Goal: Task Accomplishment & Management: Manage account settings

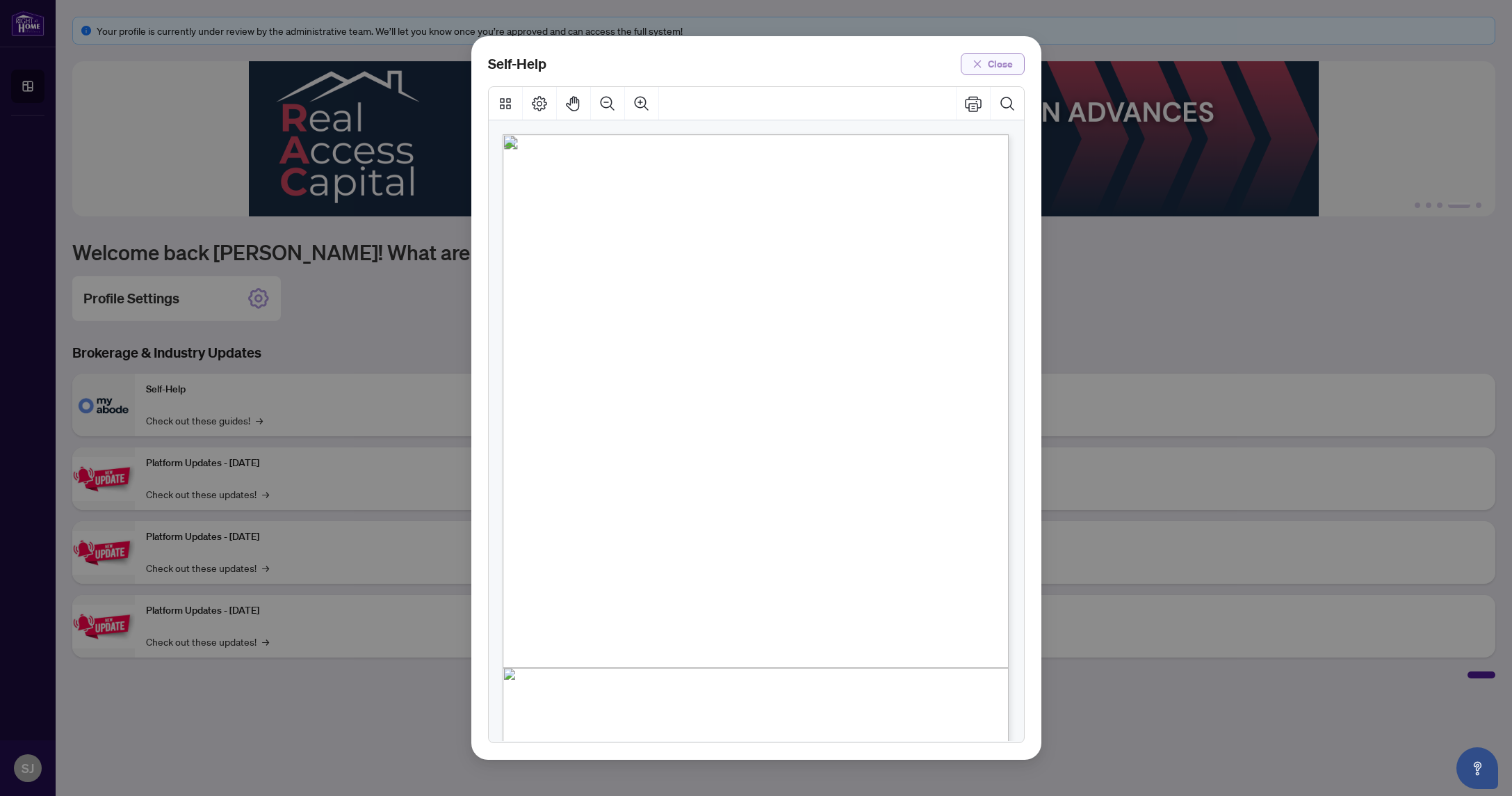
click at [982, 60] on icon "close" at bounding box center [978, 64] width 10 height 10
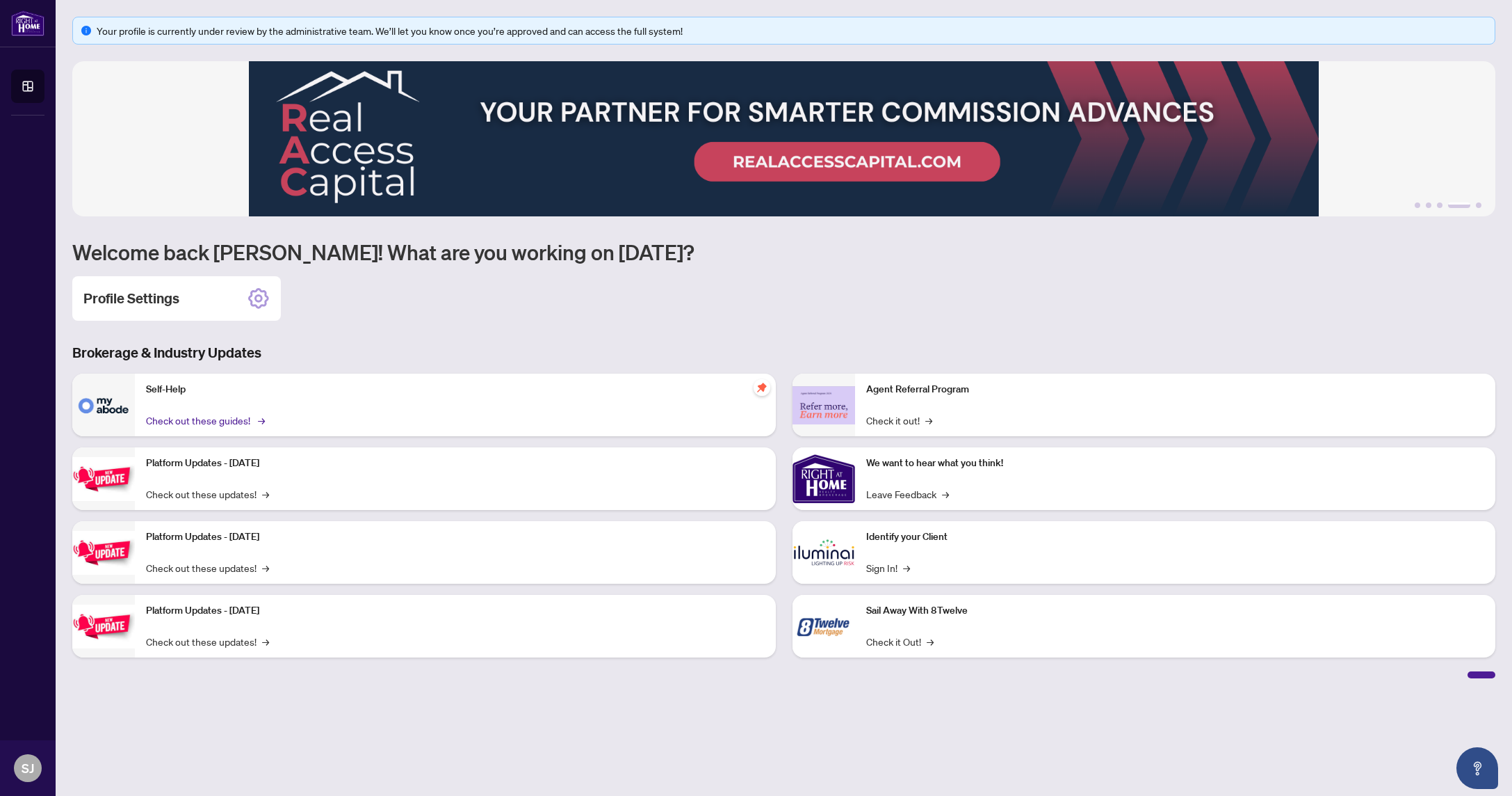
click at [206, 422] on link "Check out these guides! →" at bounding box center [205, 420] width 117 height 15
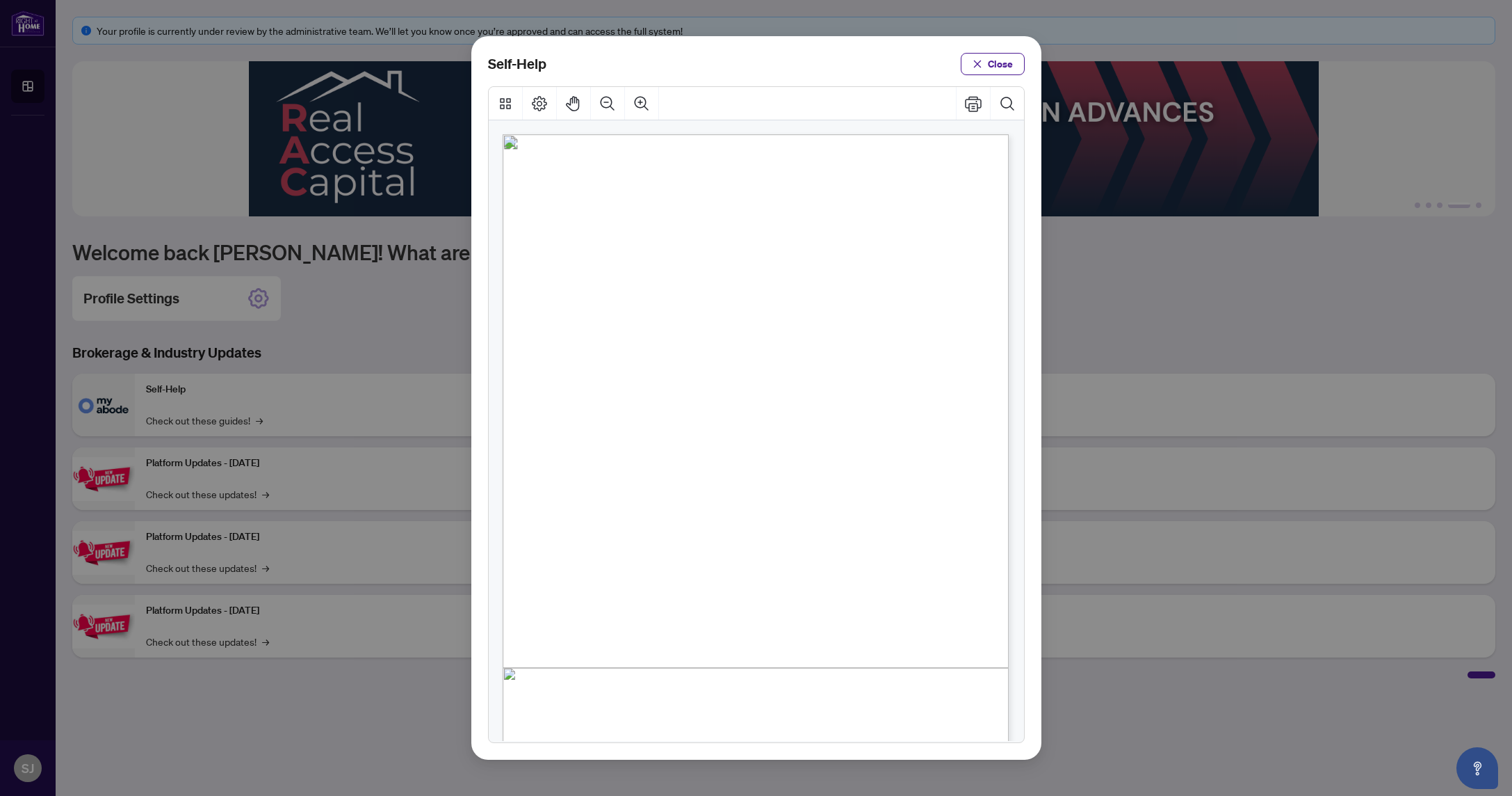
click at [982, 64] on icon "close" at bounding box center [978, 64] width 10 height 10
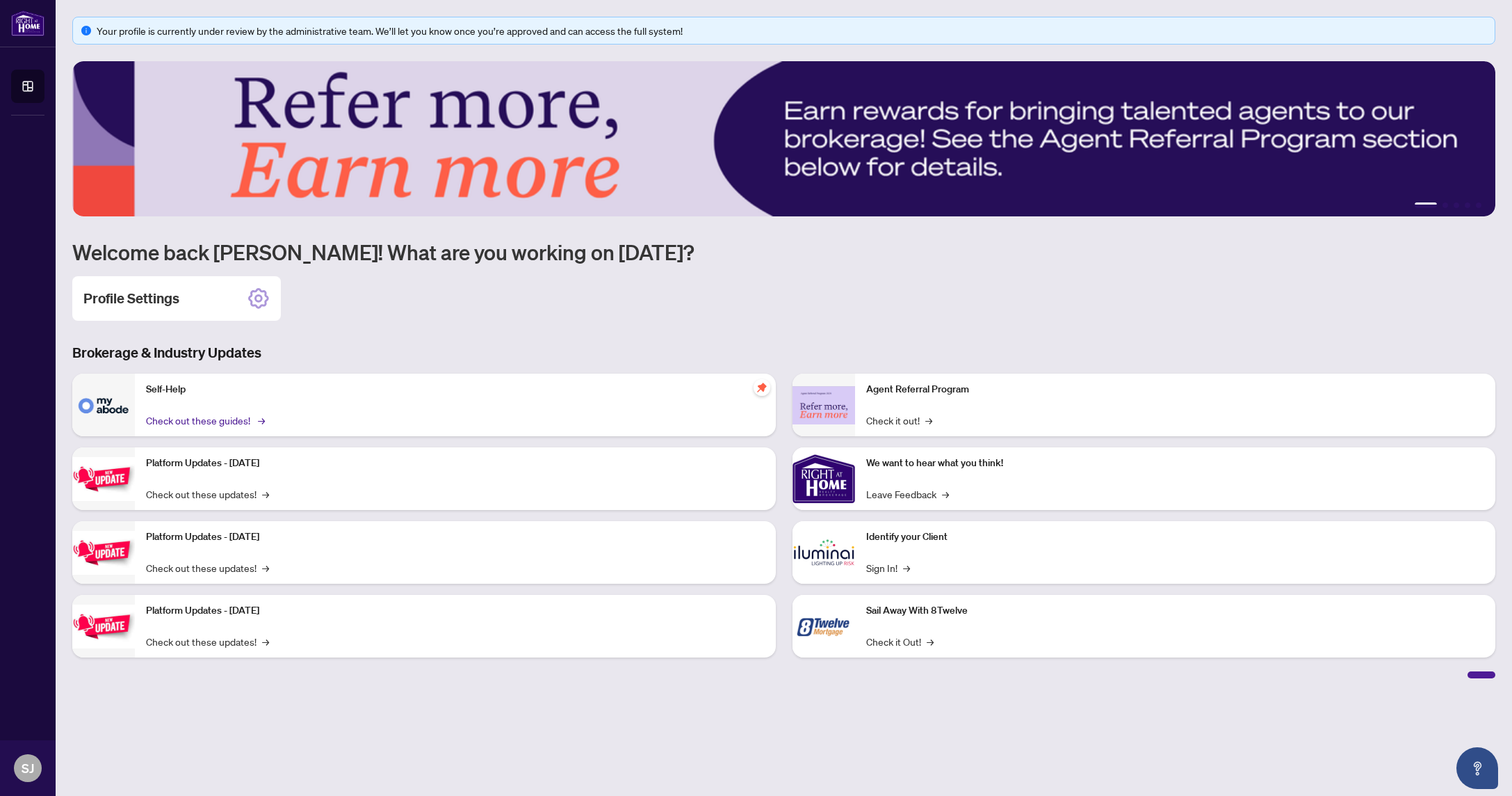
click at [235, 424] on link "Check out these guides! →" at bounding box center [205, 420] width 117 height 15
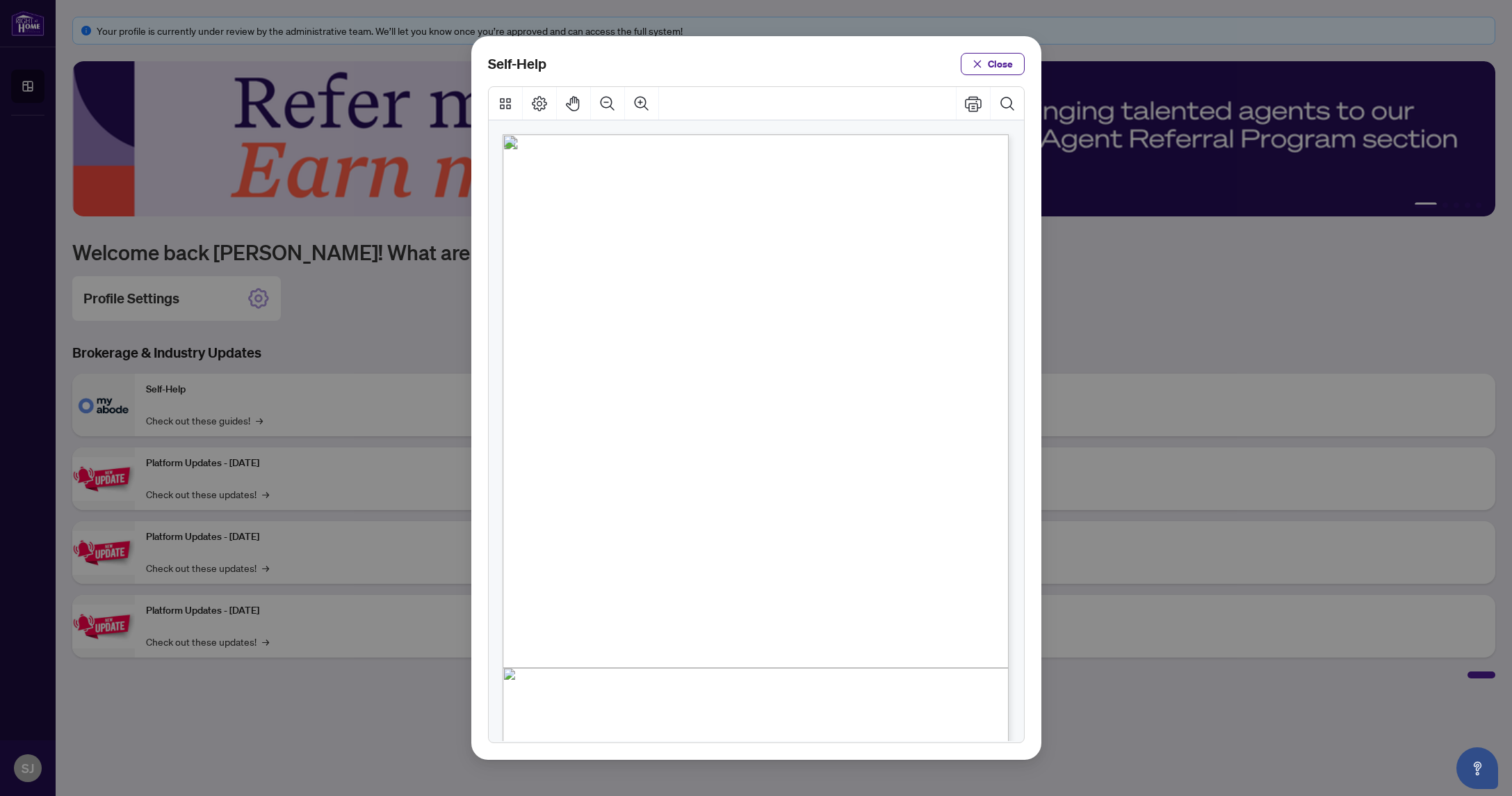
drag, startPoint x: 990, startPoint y: 67, endPoint x: 918, endPoint y: 73, distance: 72.2
click at [990, 67] on button "Close" at bounding box center [993, 64] width 64 height 22
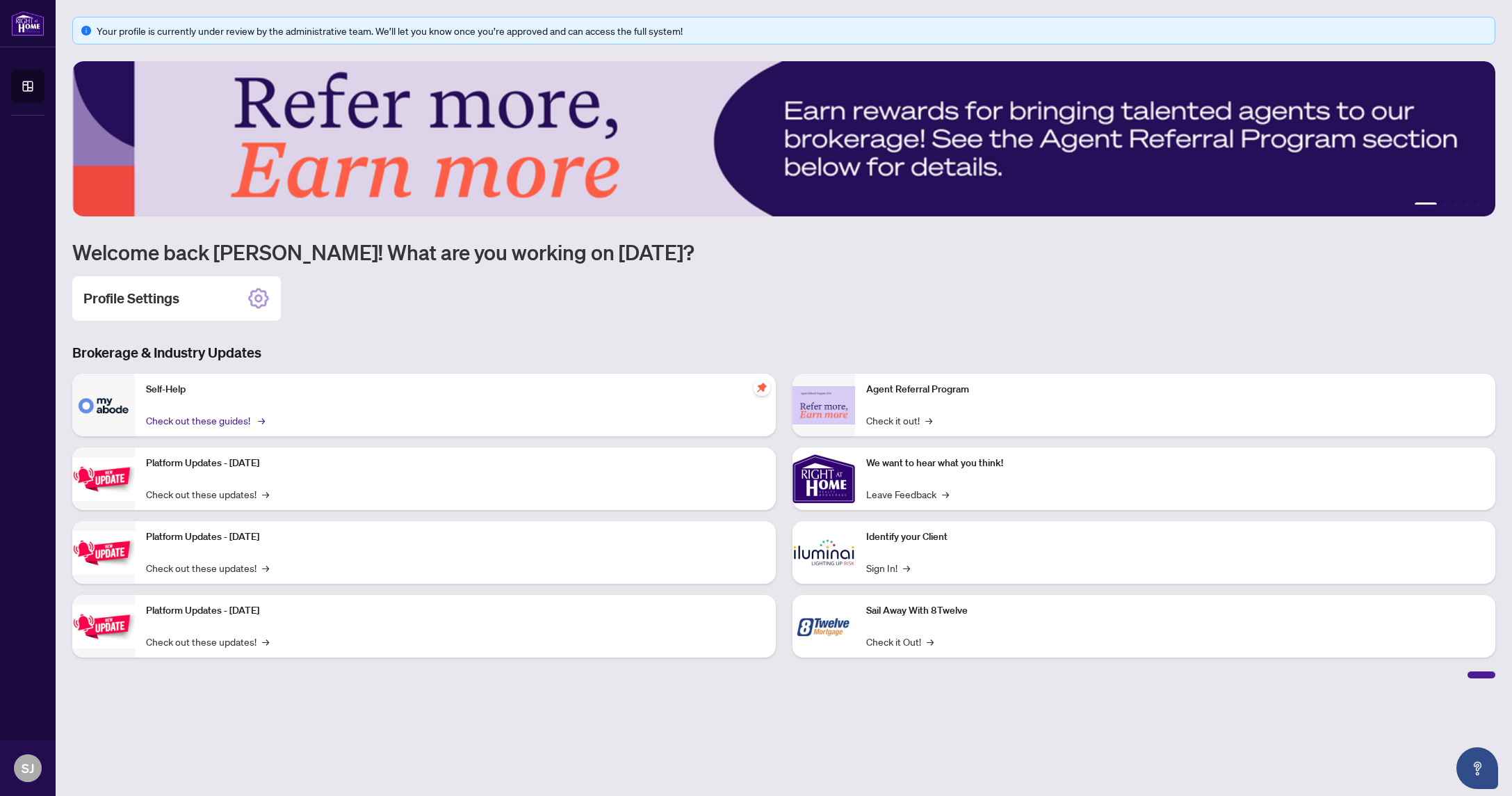
click at [183, 419] on link "Check out these guides! →" at bounding box center [205, 420] width 117 height 15
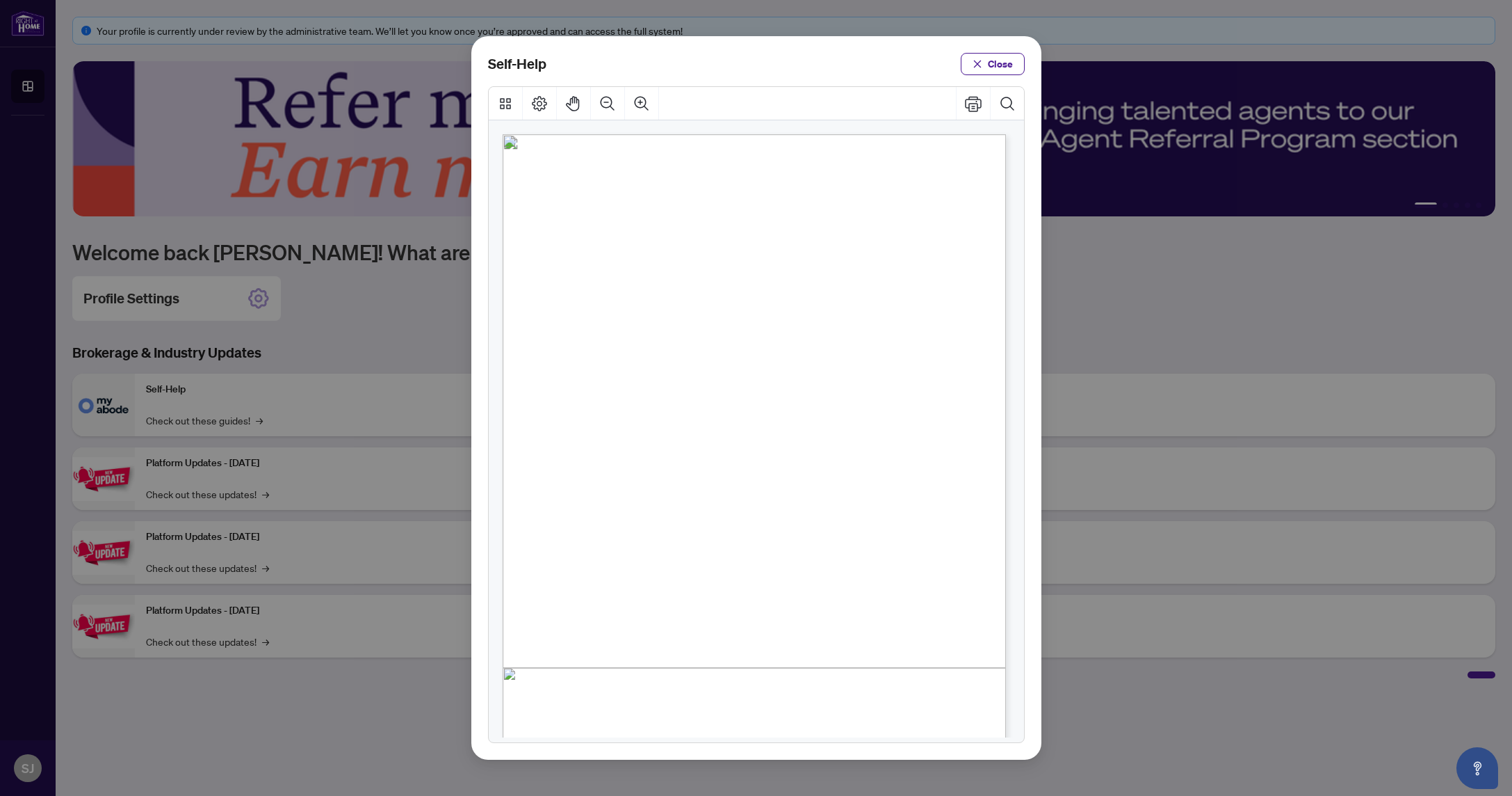
drag, startPoint x: 987, startPoint y: 58, endPoint x: 962, endPoint y: 66, distance: 26.2
click at [987, 58] on button "Close" at bounding box center [993, 64] width 64 height 22
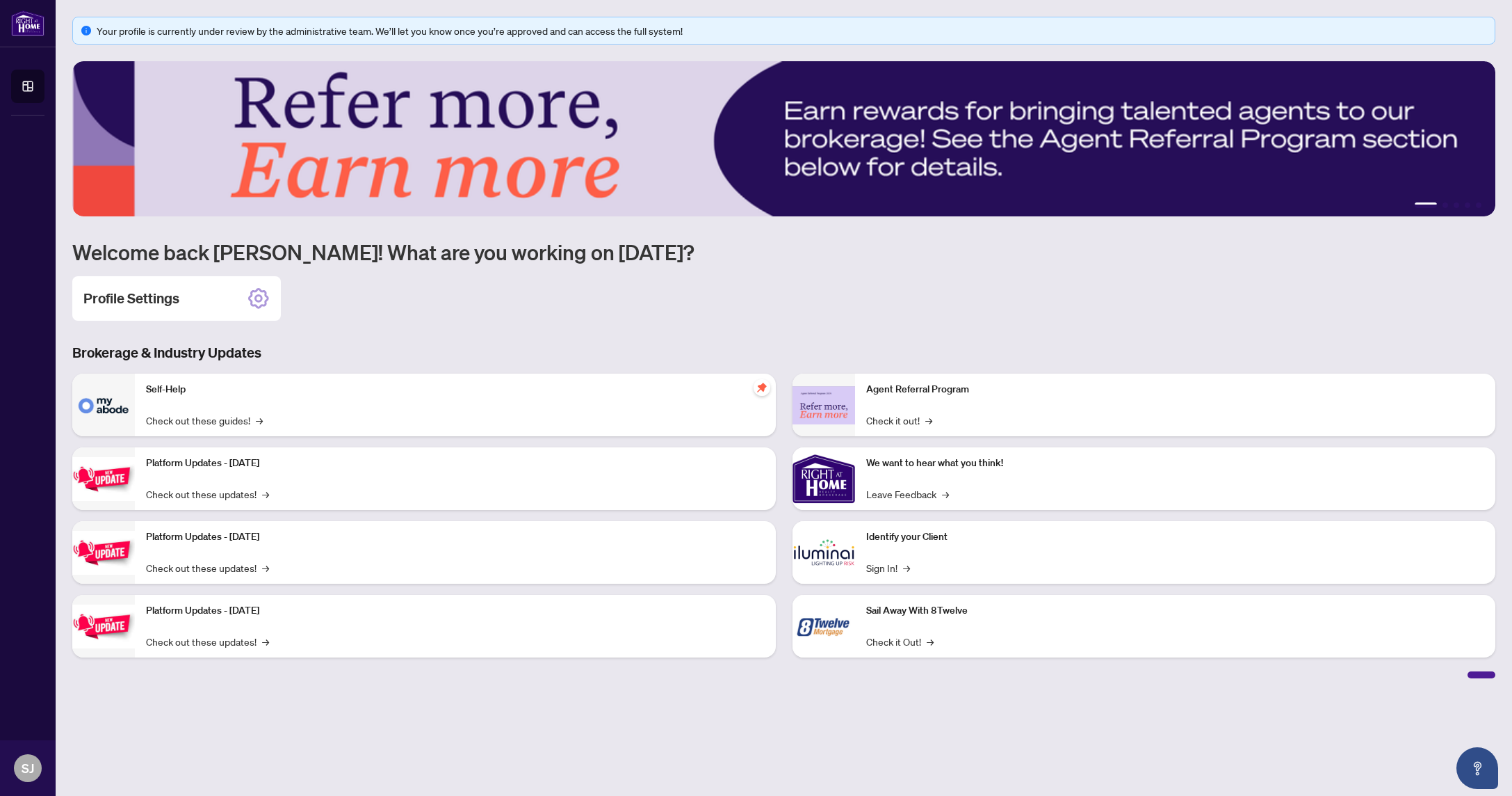
click at [95, 410] on img at bounding box center [104, 405] width 63 height 63
click at [211, 421] on link "Check out these guides! →" at bounding box center [205, 420] width 117 height 15
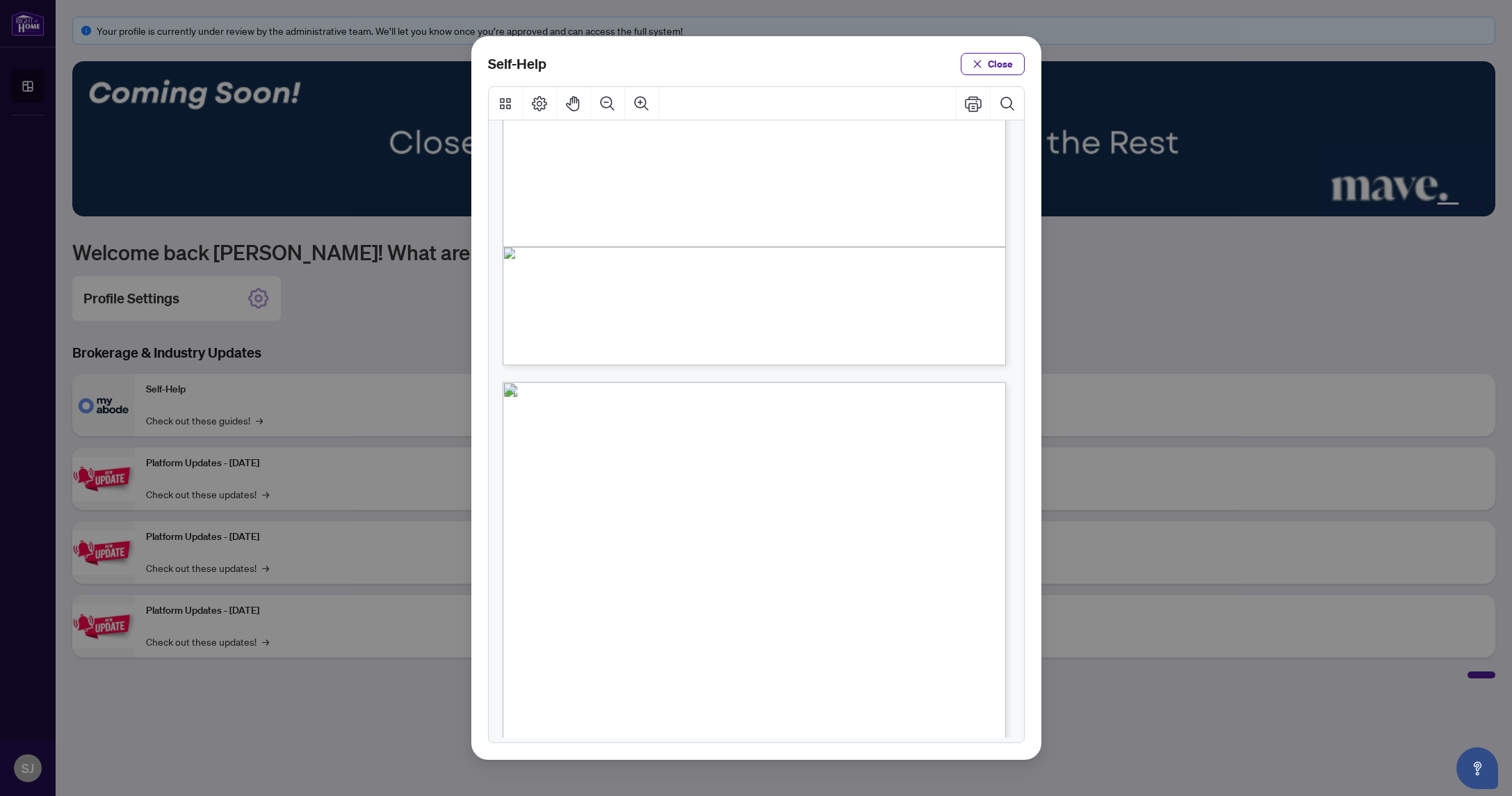
scroll to position [420, 0]
click at [969, 63] on button "Close" at bounding box center [993, 64] width 64 height 22
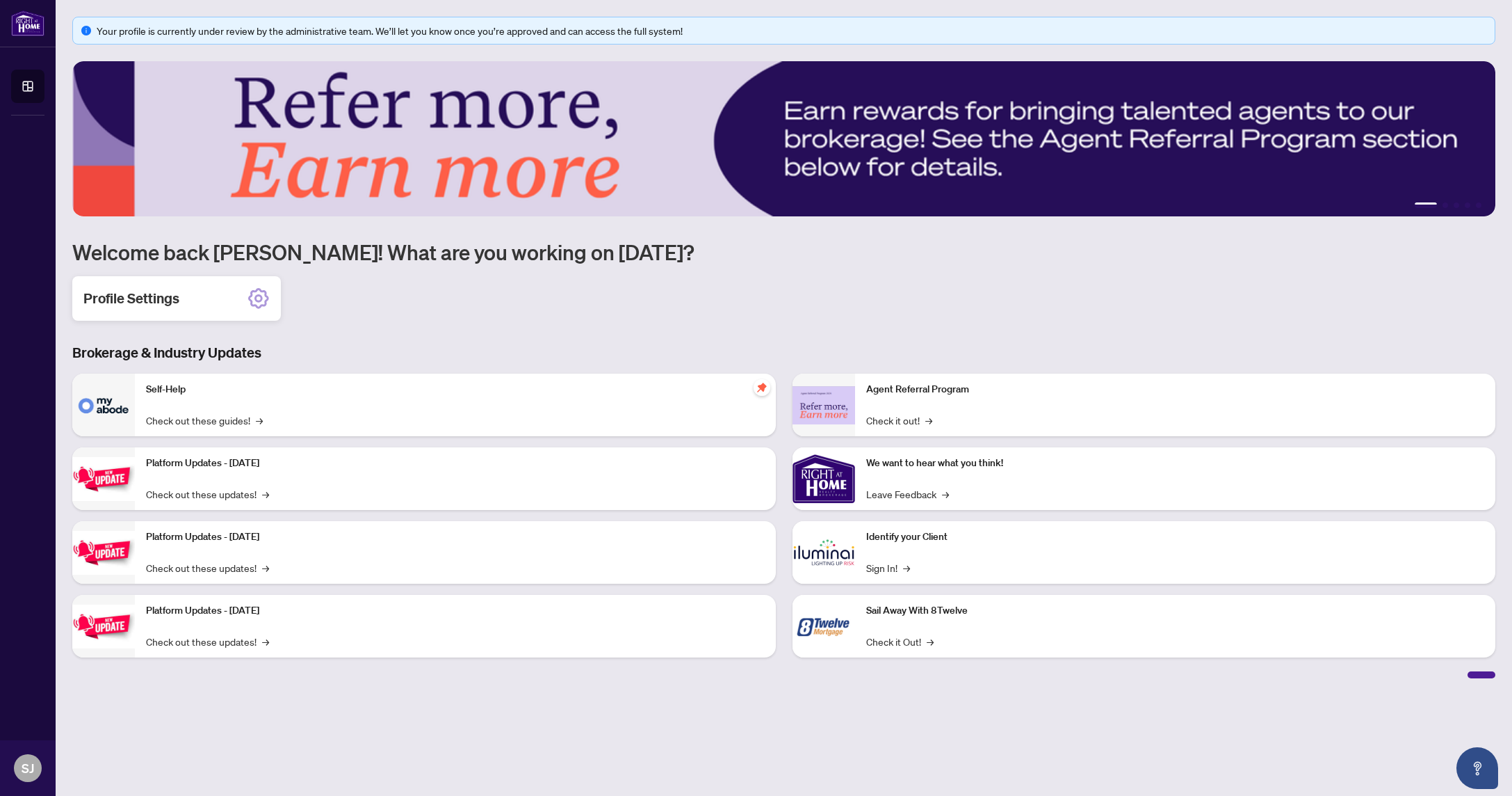
click at [171, 297] on h2 "Profile Settings" at bounding box center [132, 298] width 96 height 20
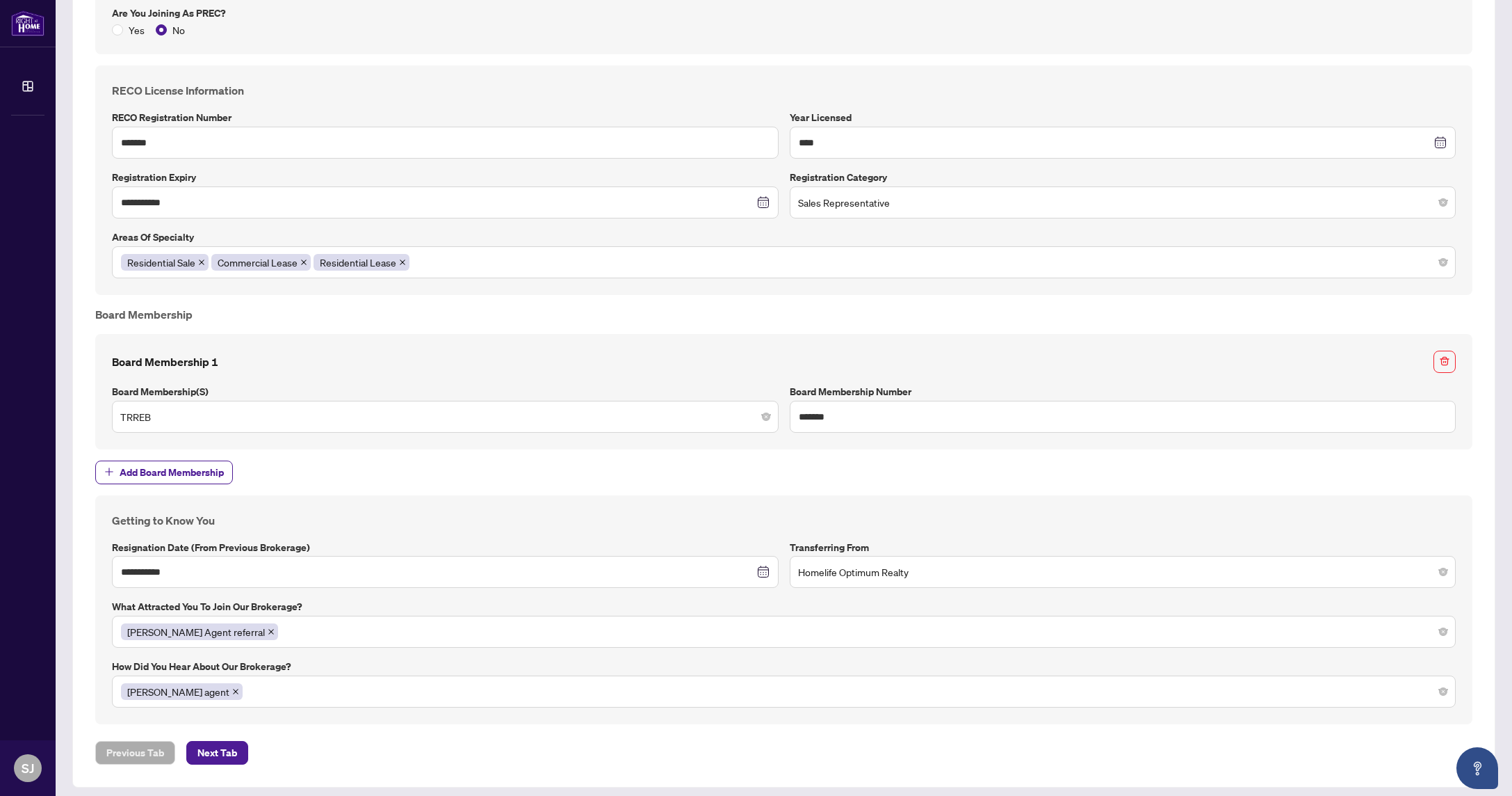
scroll to position [1125, 0]
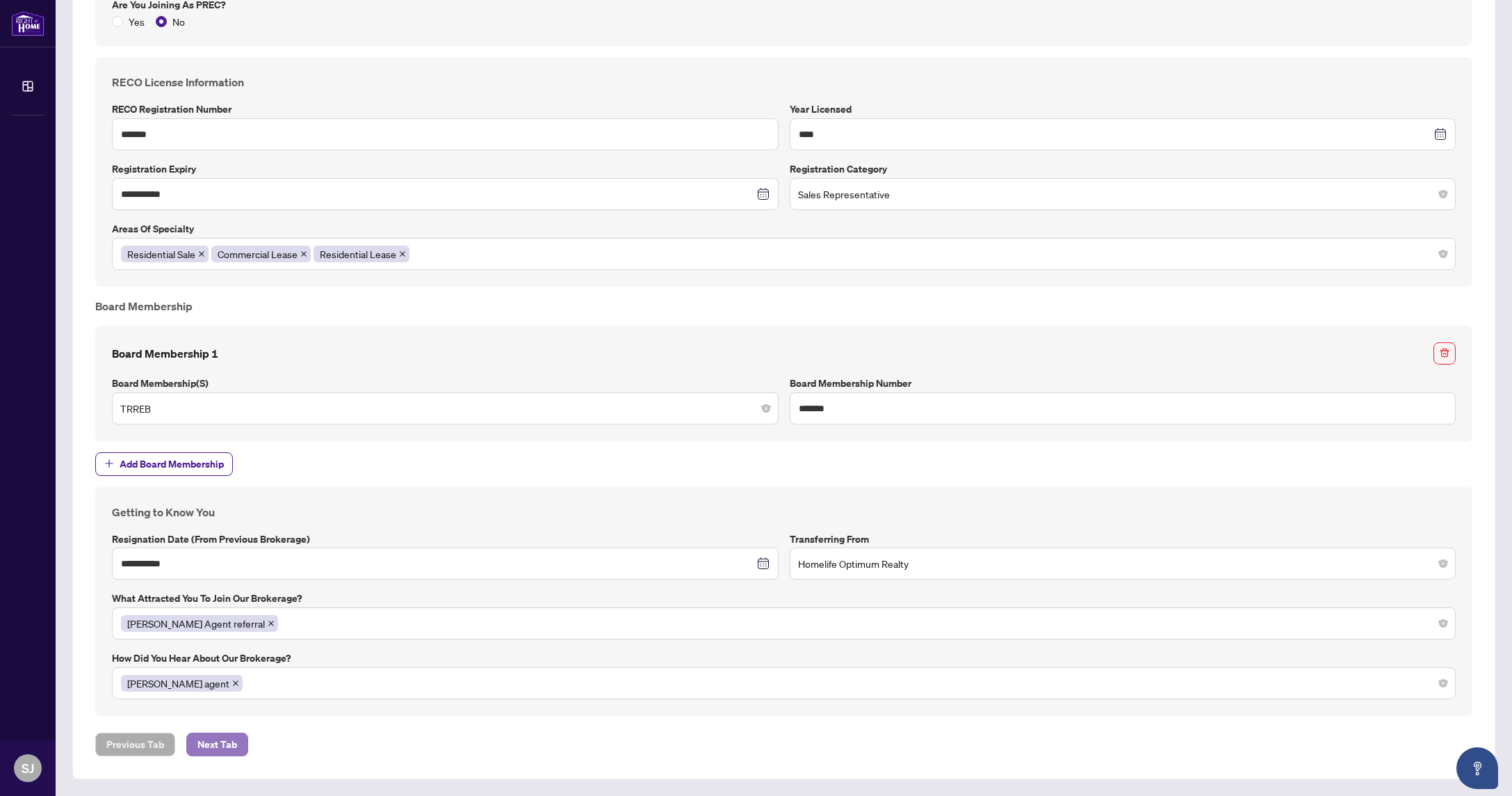
click at [226, 747] on button "Next Tab" at bounding box center [217, 744] width 62 height 24
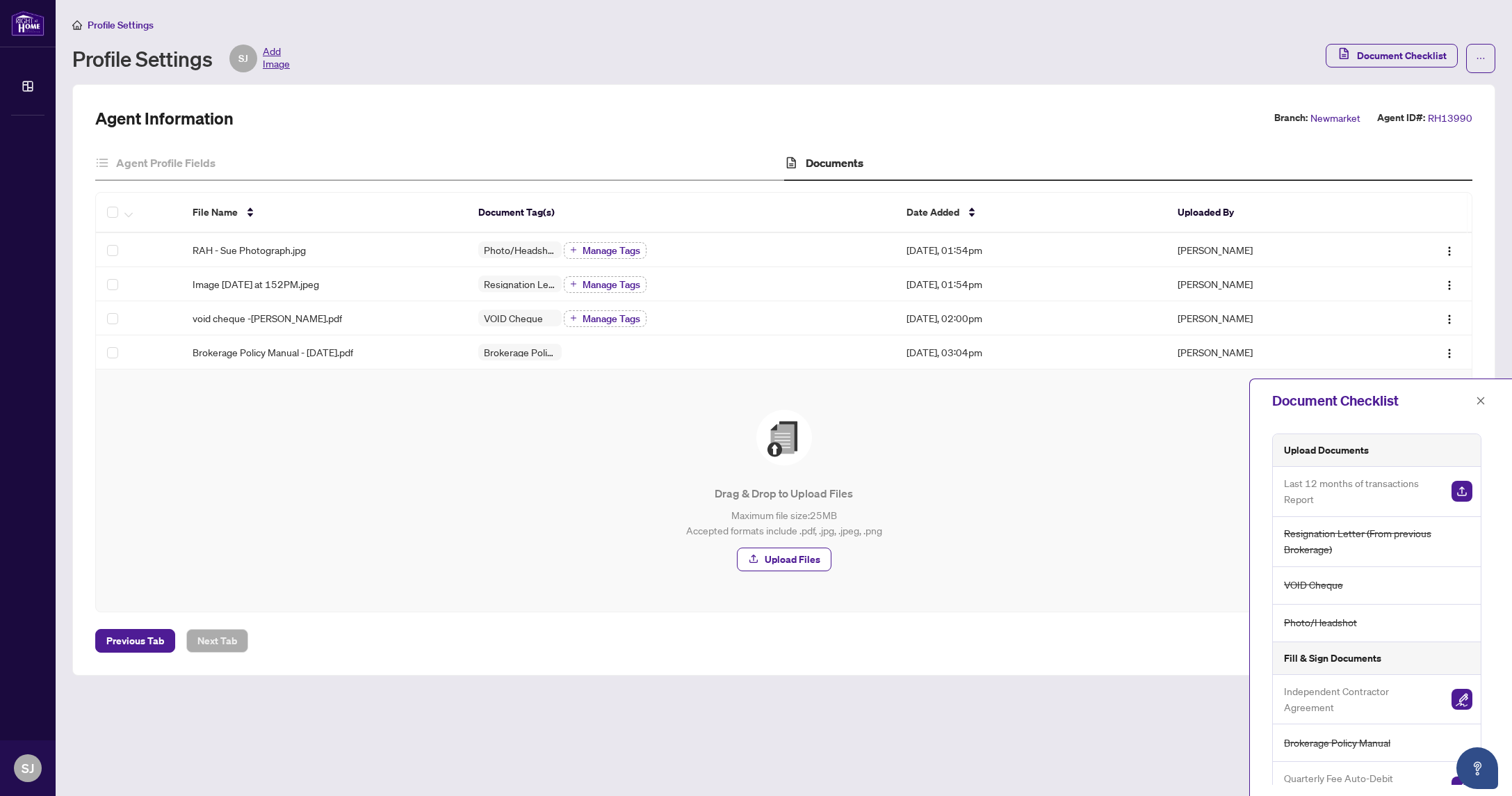
scroll to position [78, 0]
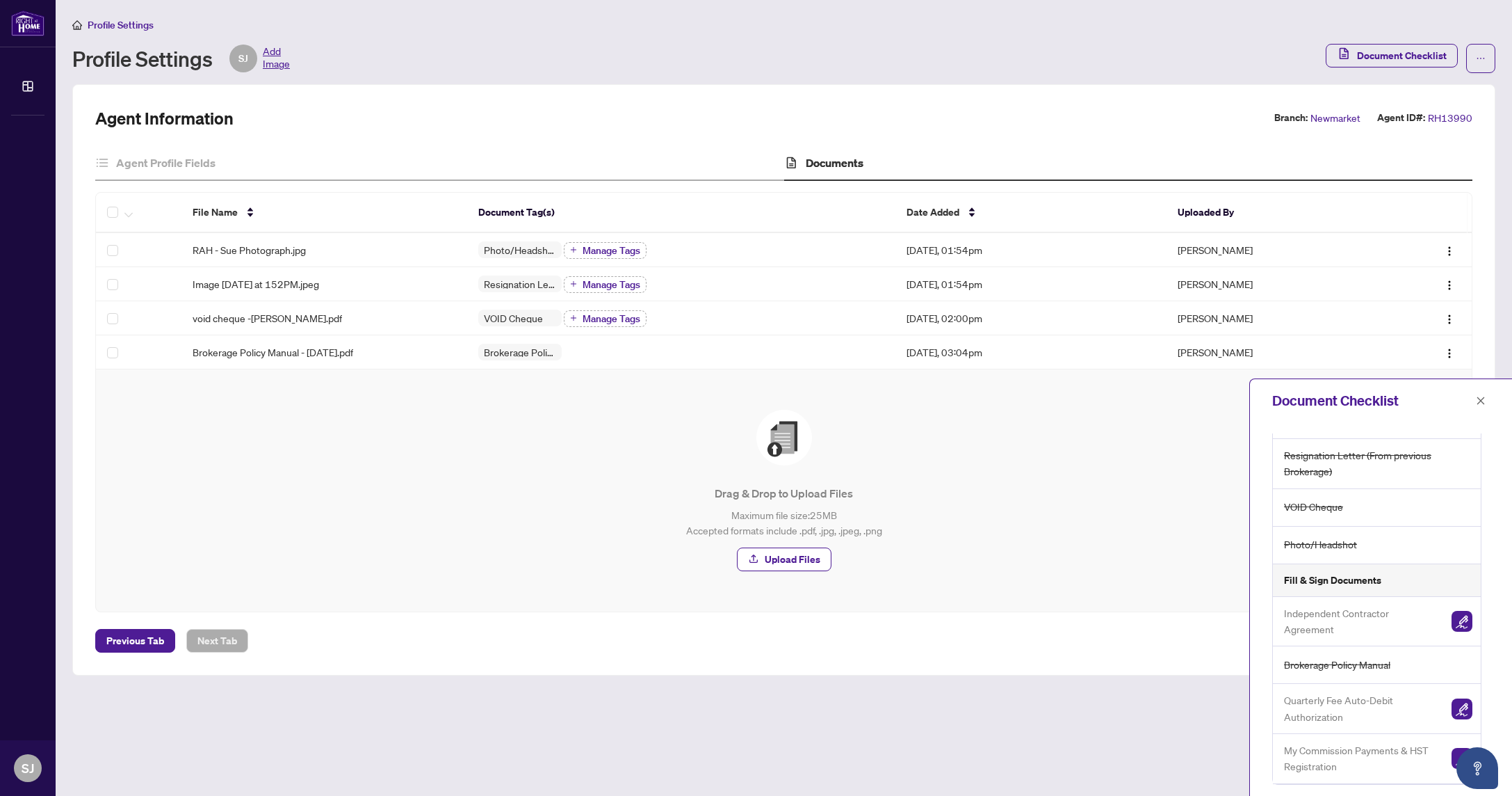
click at [1460, 622] on img "button" at bounding box center [1462, 621] width 21 height 21
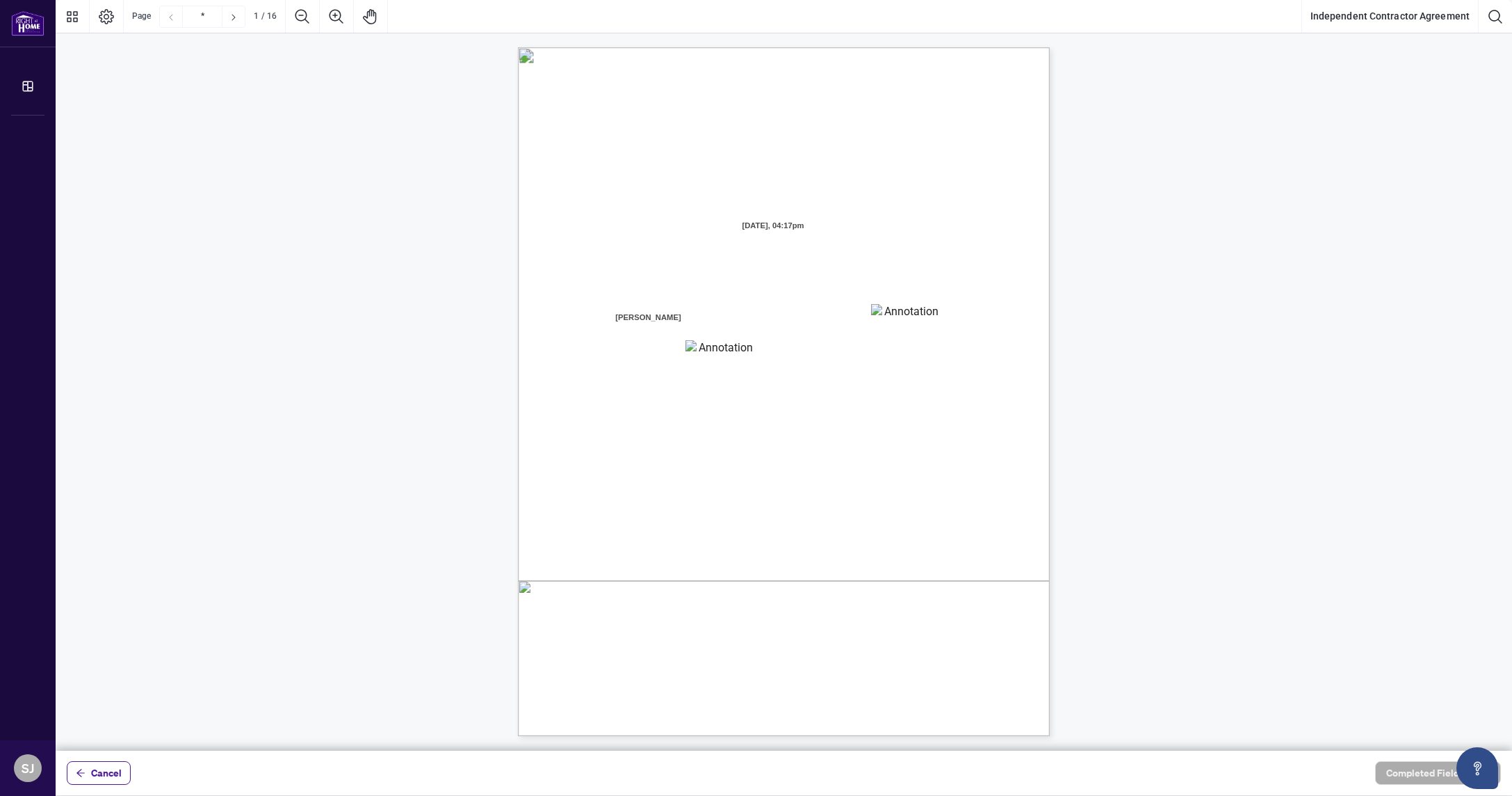
click at [913, 319] on textarea "01K37222JE8PH06V2TD00V6KGH" at bounding box center [906, 314] width 70 height 21
type textarea "*"
type textarea "*********"
click at [704, 351] on textarea "01K37225PWW46KDQ37MY9YPHT7" at bounding box center [720, 351] width 70 height 21
type textarea "*********"
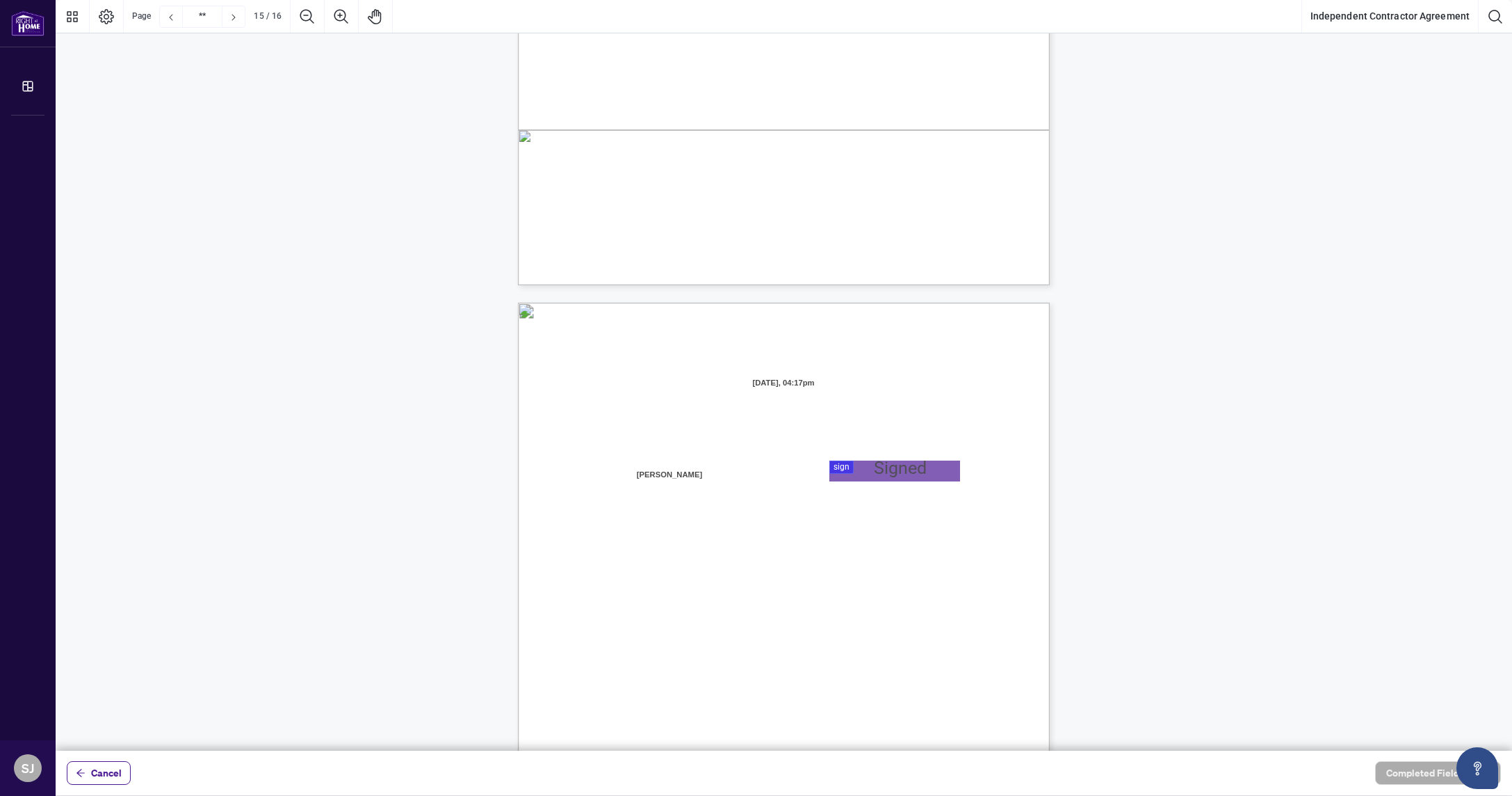
type input "**"
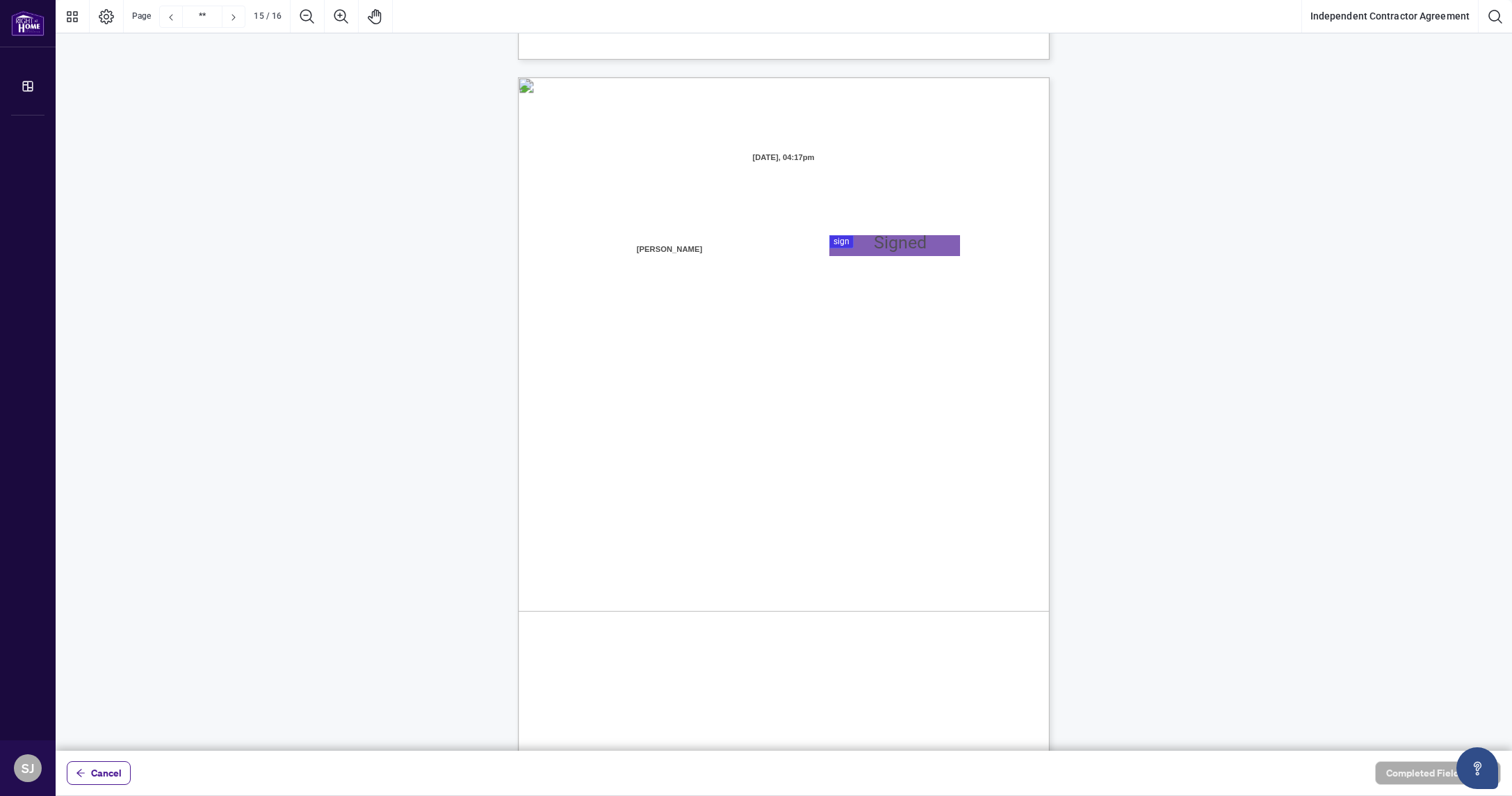
scroll to position [10588, 0]
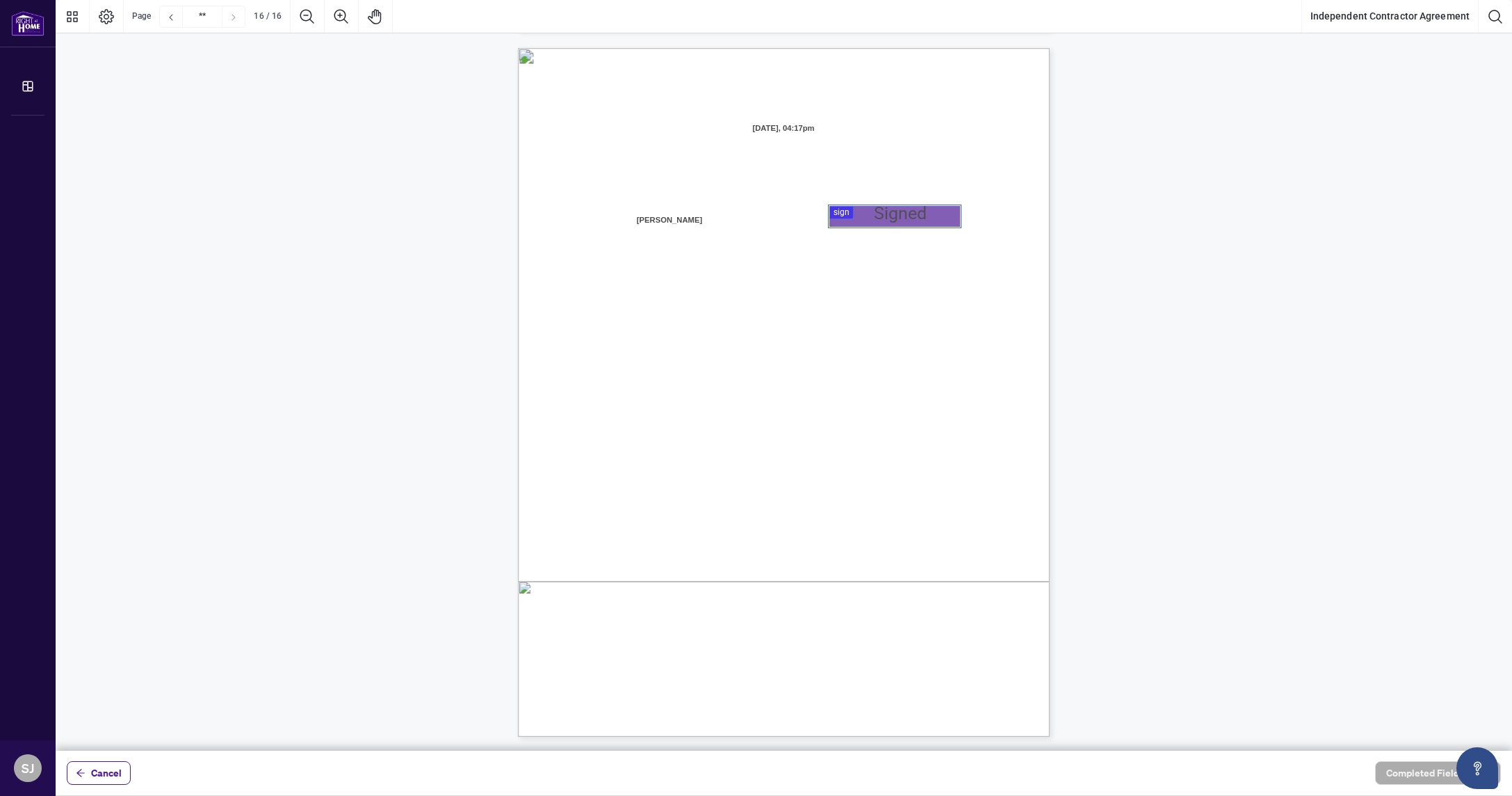
click at [895, 221] on div at bounding box center [784, 375] width 1456 height 751
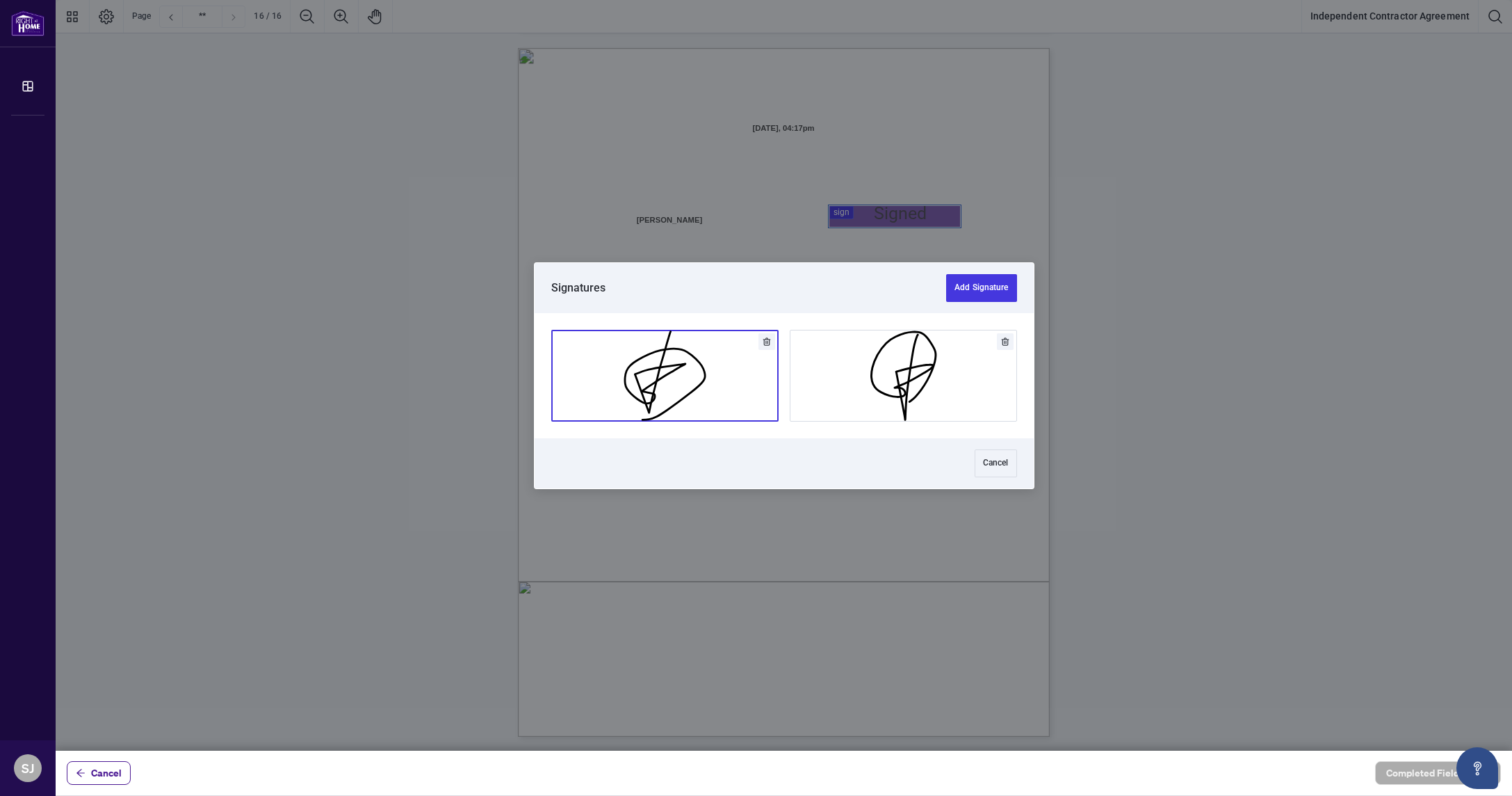
click at [705, 395] on button "Add Signature" at bounding box center [665, 376] width 226 height 91
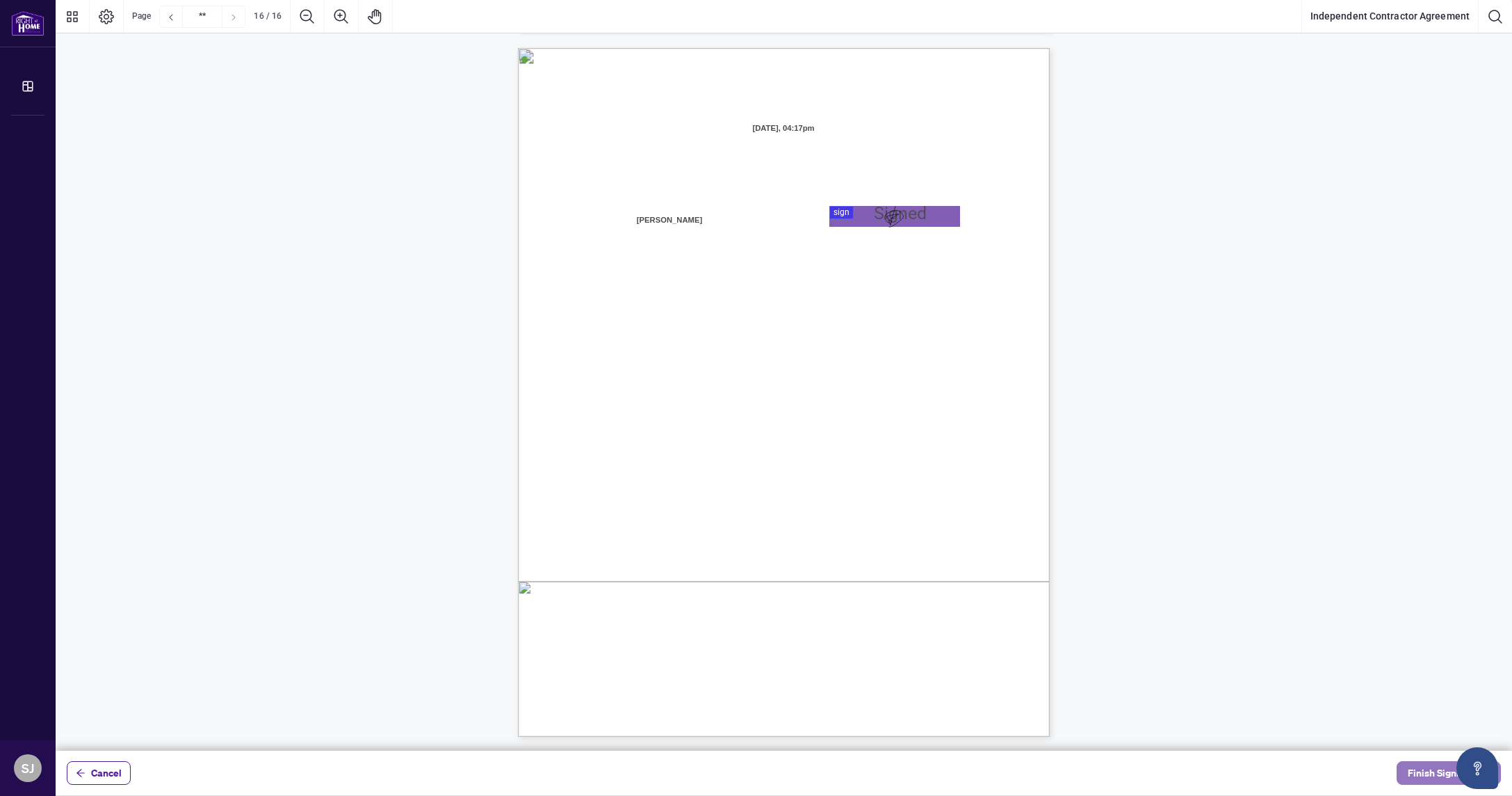
click at [1404, 773] on button "Finish Signing" at bounding box center [1449, 773] width 105 height 24
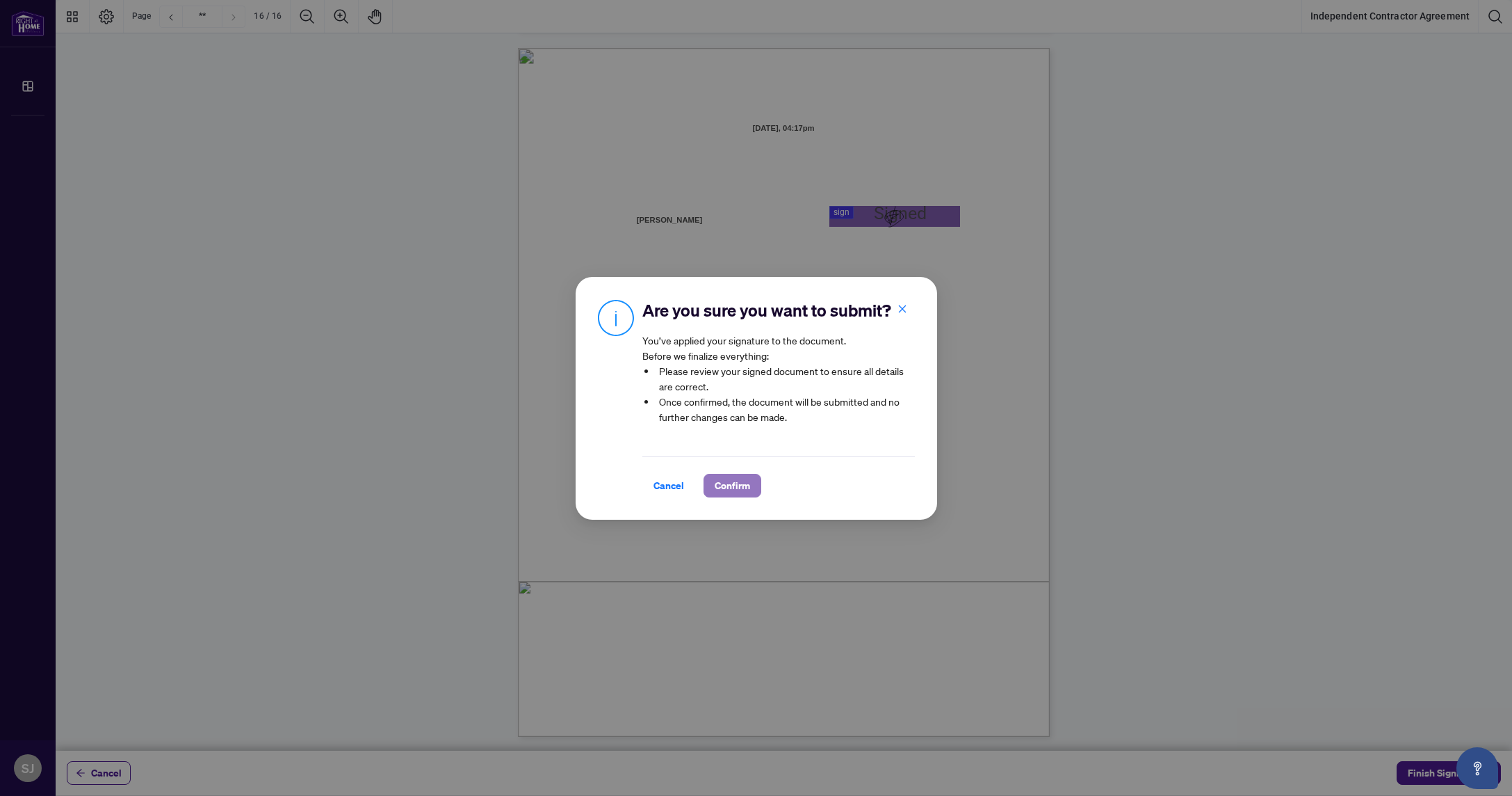
click at [742, 489] on span "Confirm" at bounding box center [732, 486] width 36 height 22
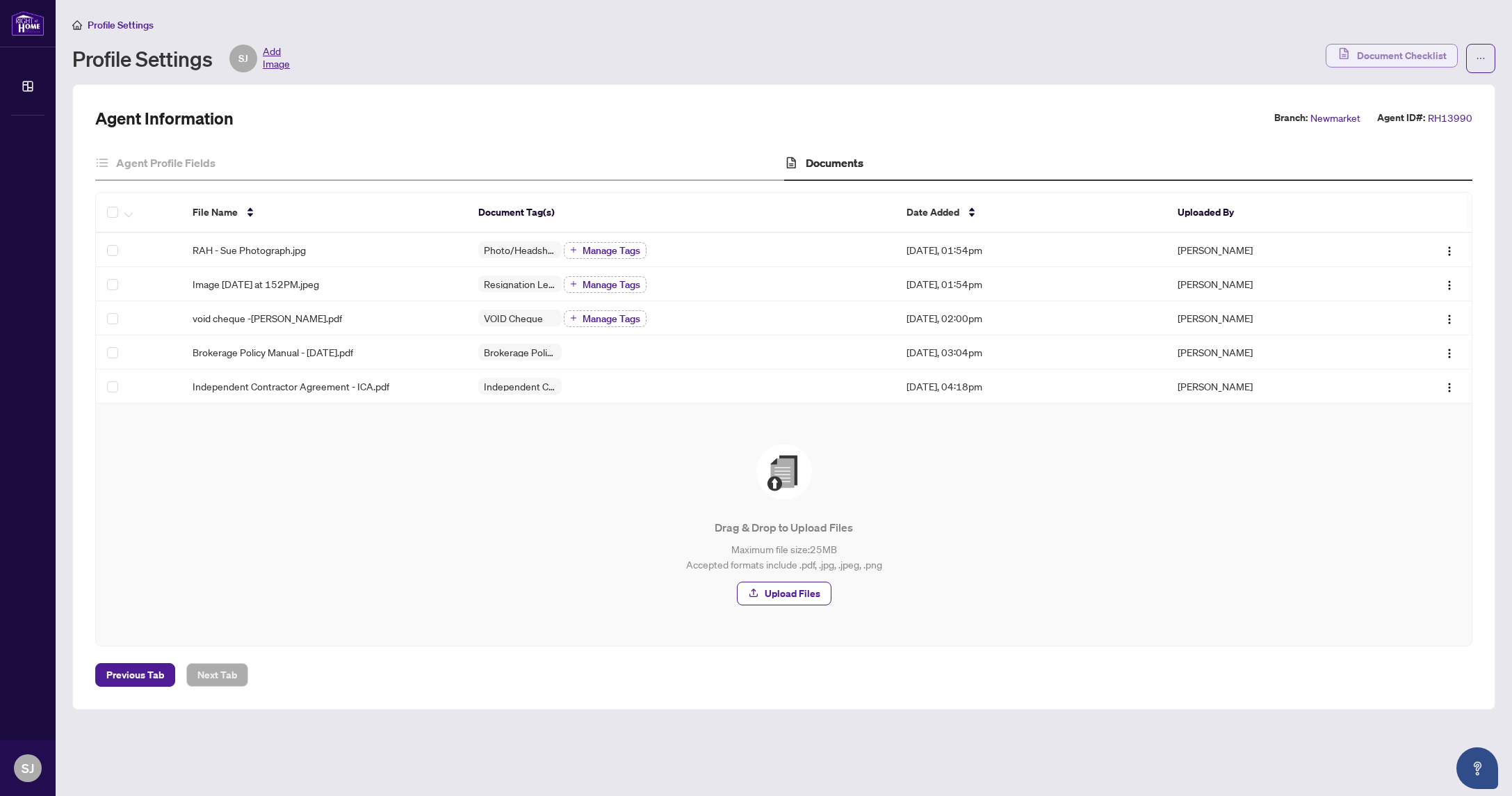
click at [1383, 55] on span "Document Checklist" at bounding box center [1402, 56] width 90 height 22
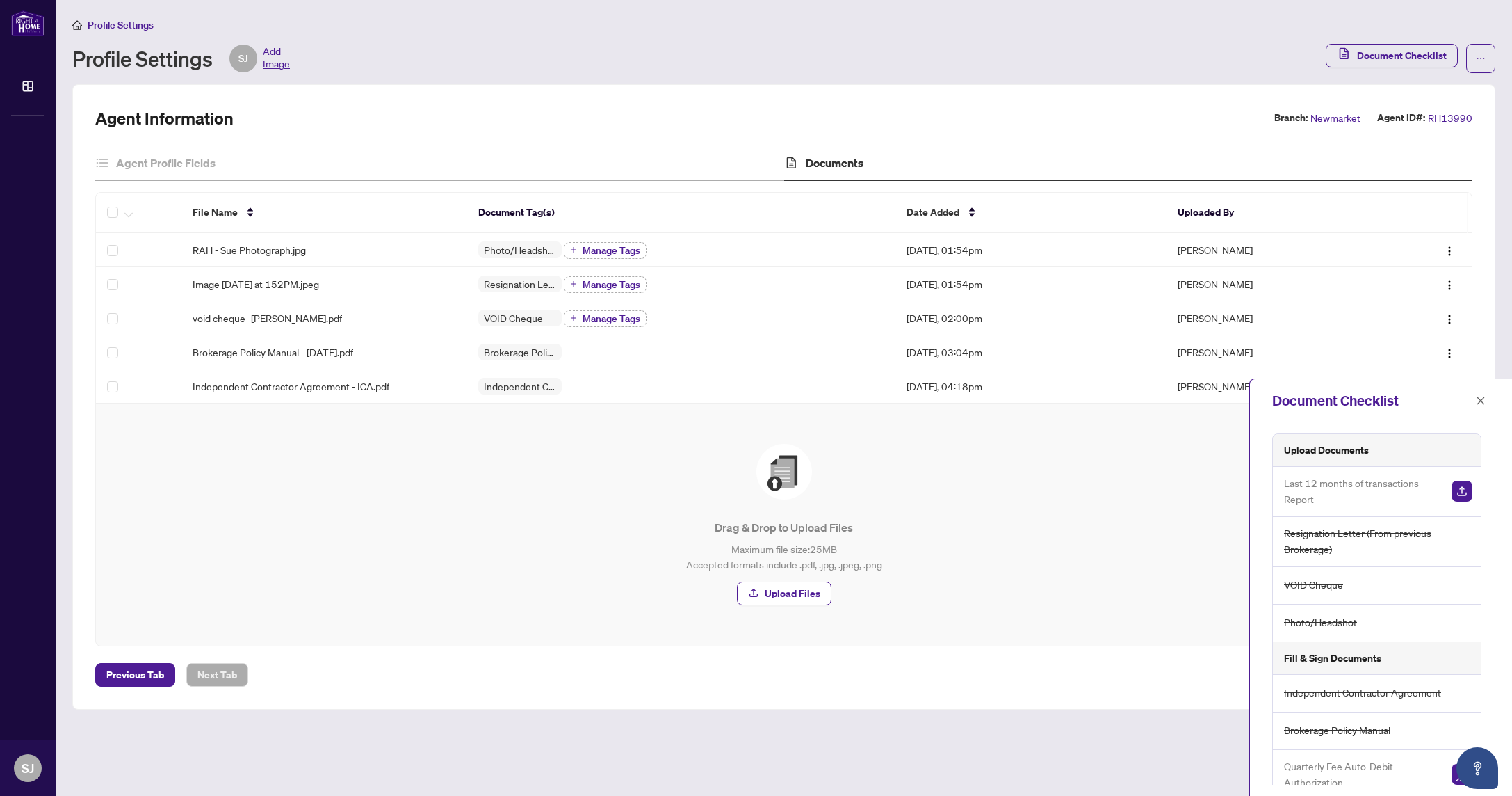
scroll to position [66, 0]
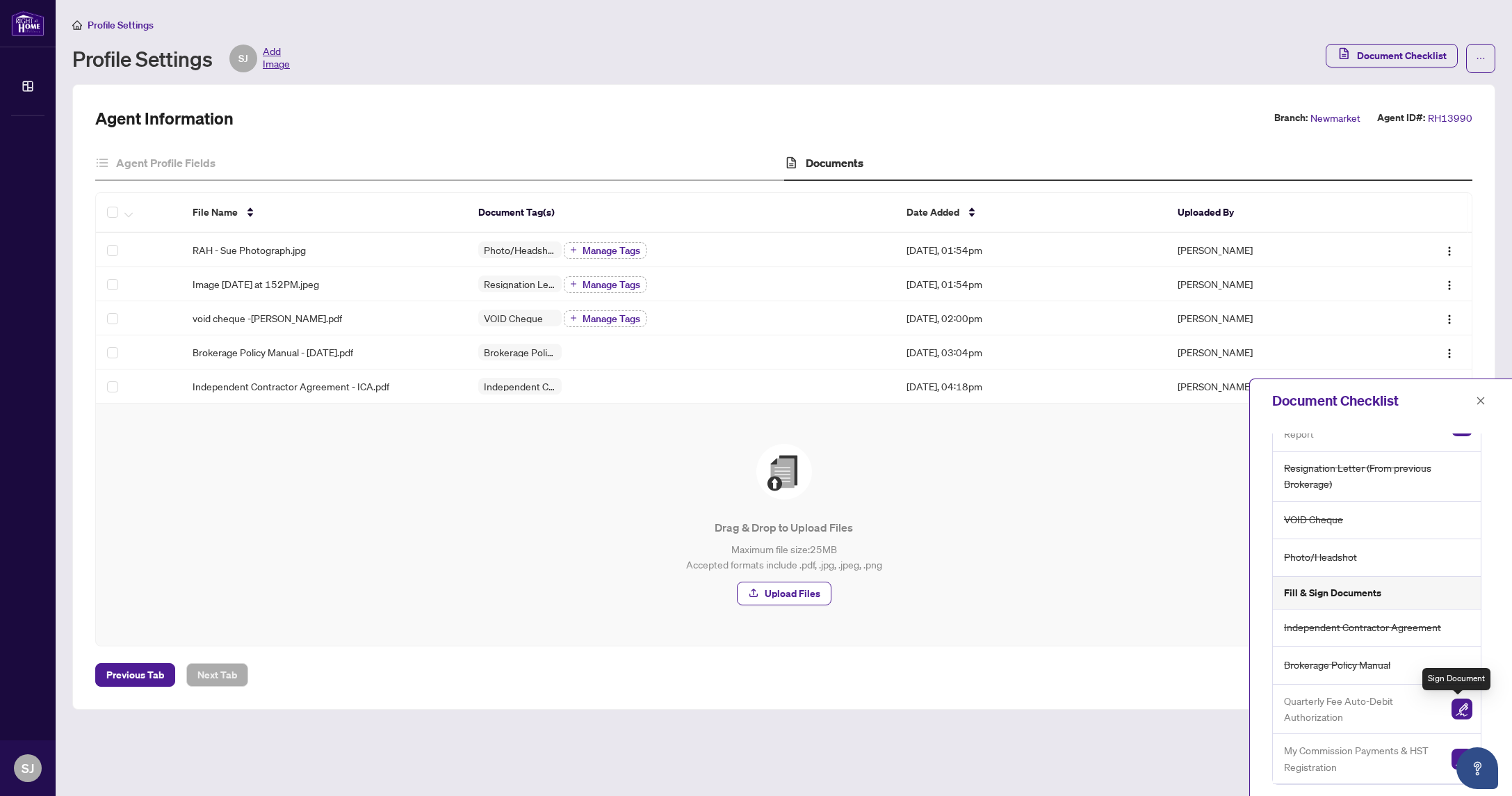
click at [1456, 710] on img "button" at bounding box center [1462, 709] width 21 height 21
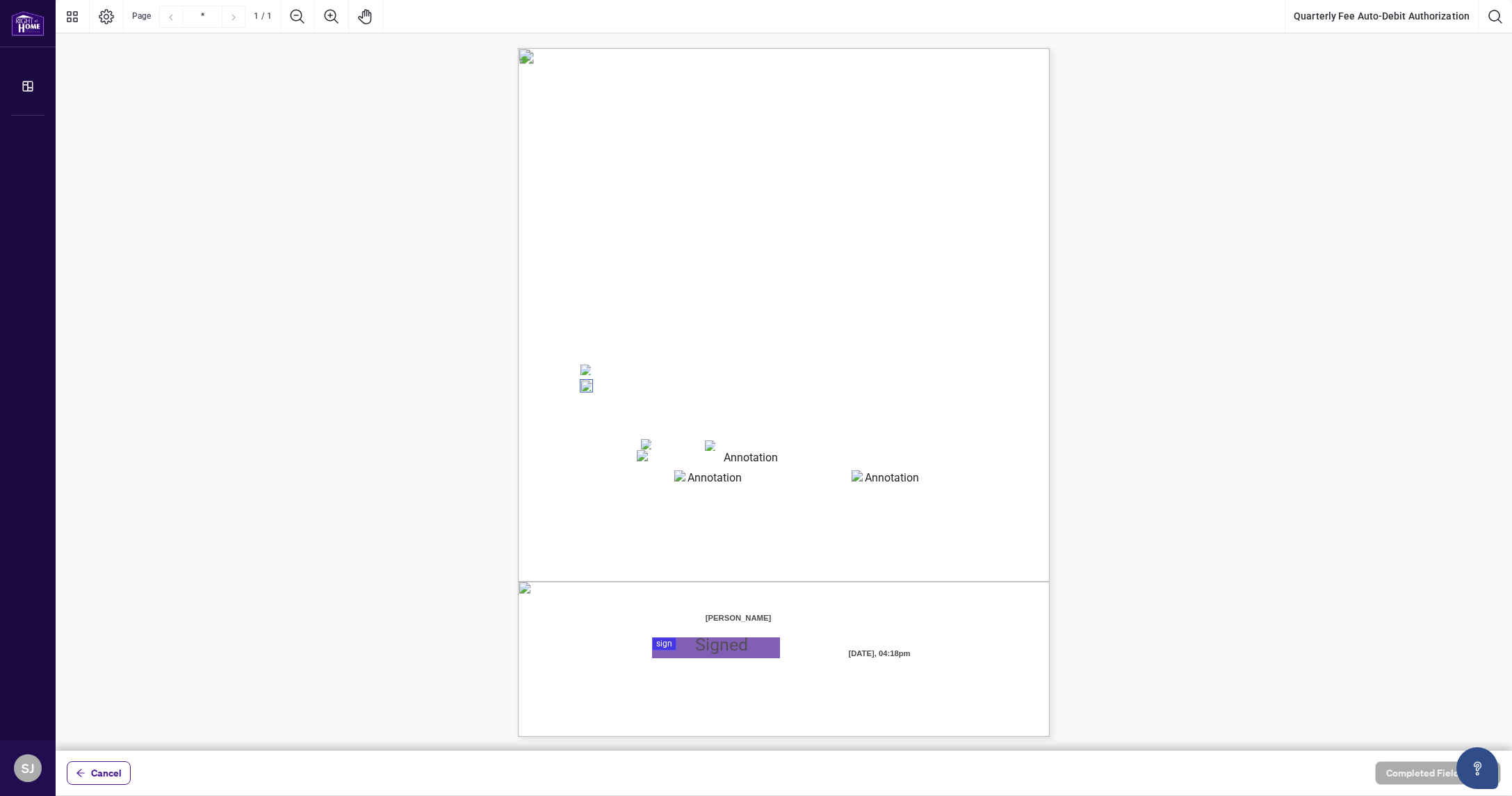
click at [716, 464] on textarea "01K3725KSBDNGSMEZ90HS7RA6K" at bounding box center [746, 461] width 217 height 21
type textarea "**********"
click at [711, 490] on textarea "01K3725S8H2H5468M8711P6AP4" at bounding box center [709, 481] width 70 height 21
type textarea "*****"
click at [883, 482] on textarea "01K3725X3ZSZ5NVNNWCHWGXVH4" at bounding box center [886, 481] width 70 height 21
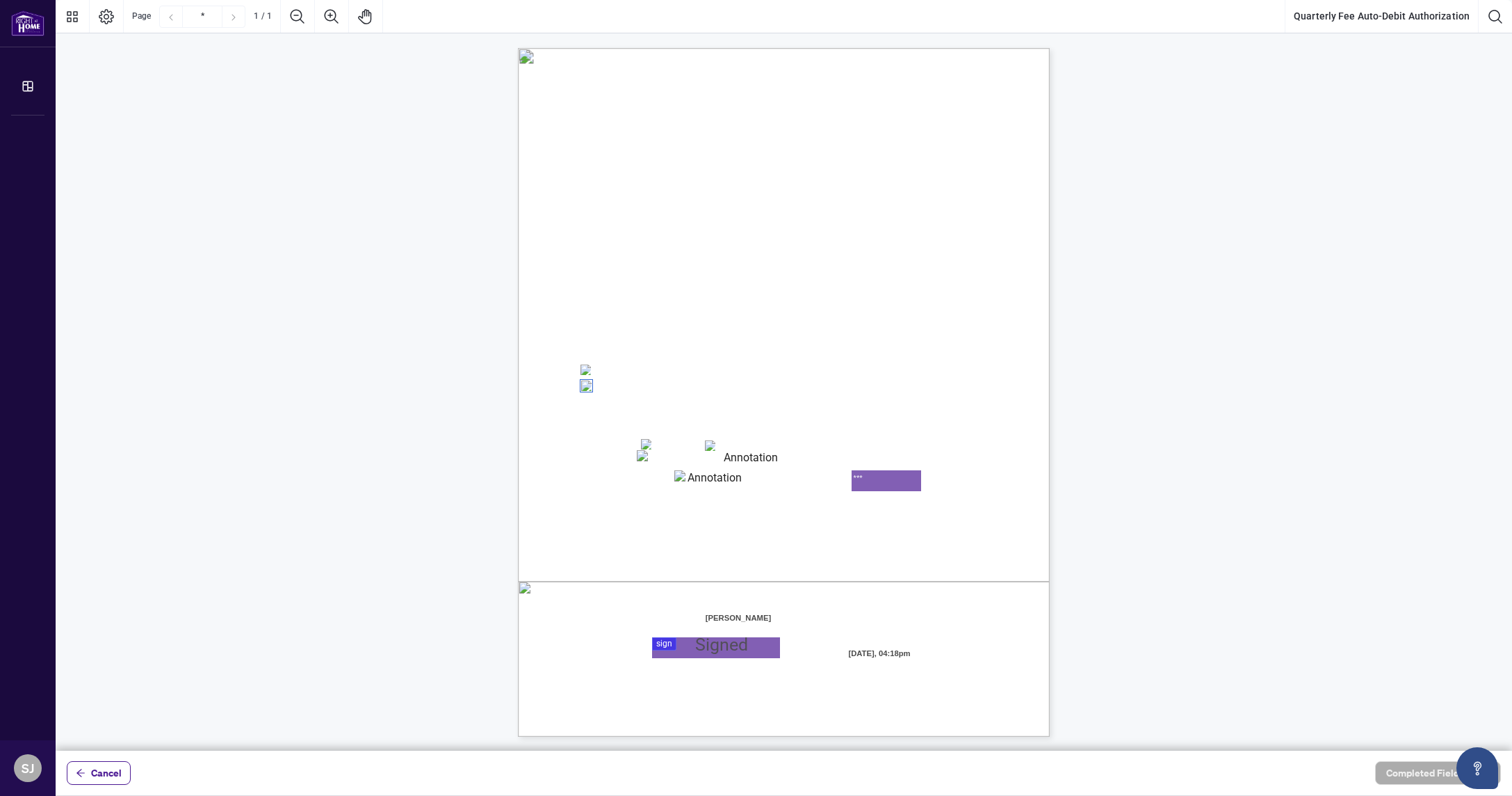
type textarea "***"
click at [720, 648] on div at bounding box center [784, 375] width 1456 height 751
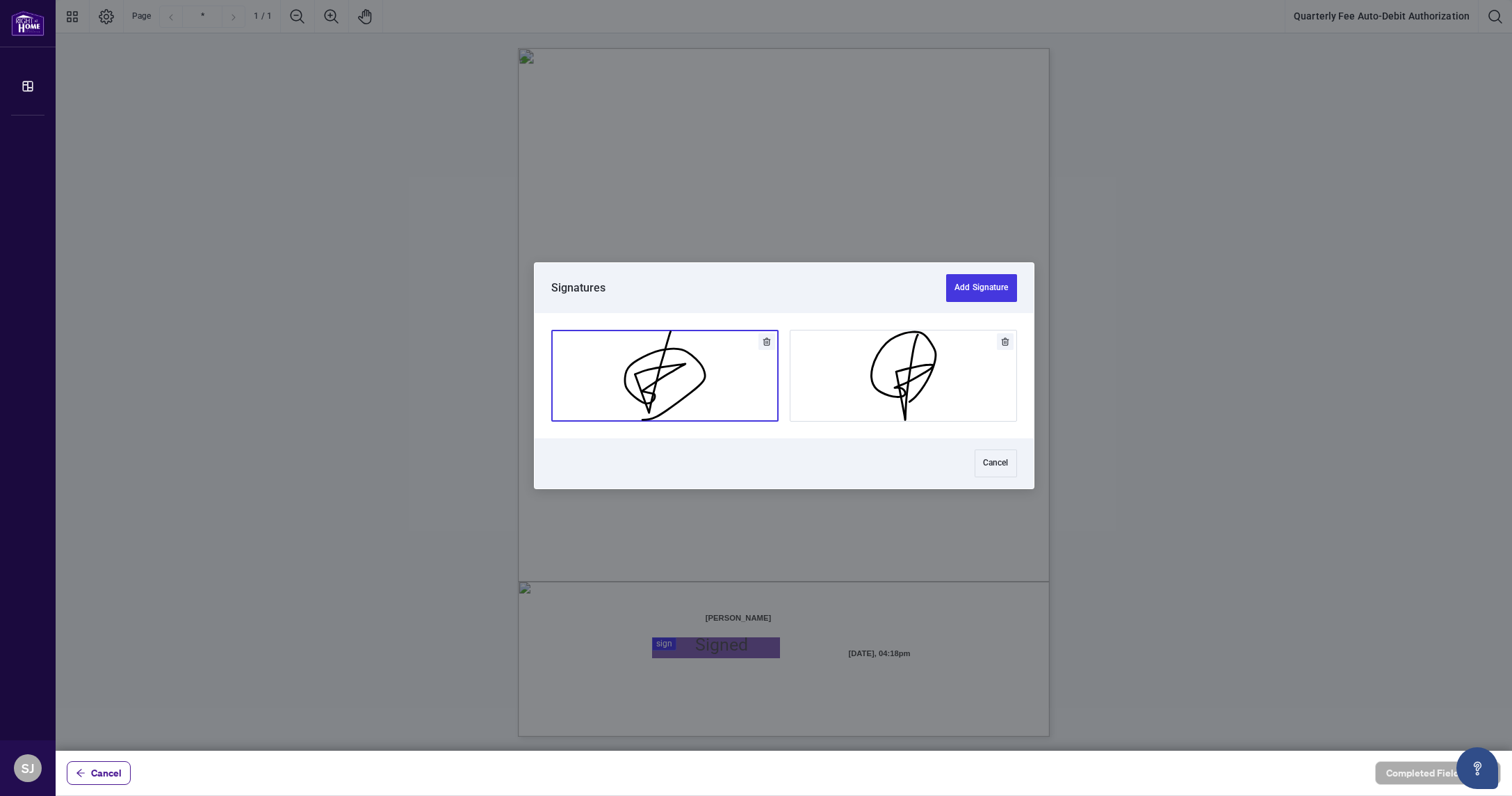
click at [681, 379] on button "Add Signature" at bounding box center [665, 376] width 226 height 91
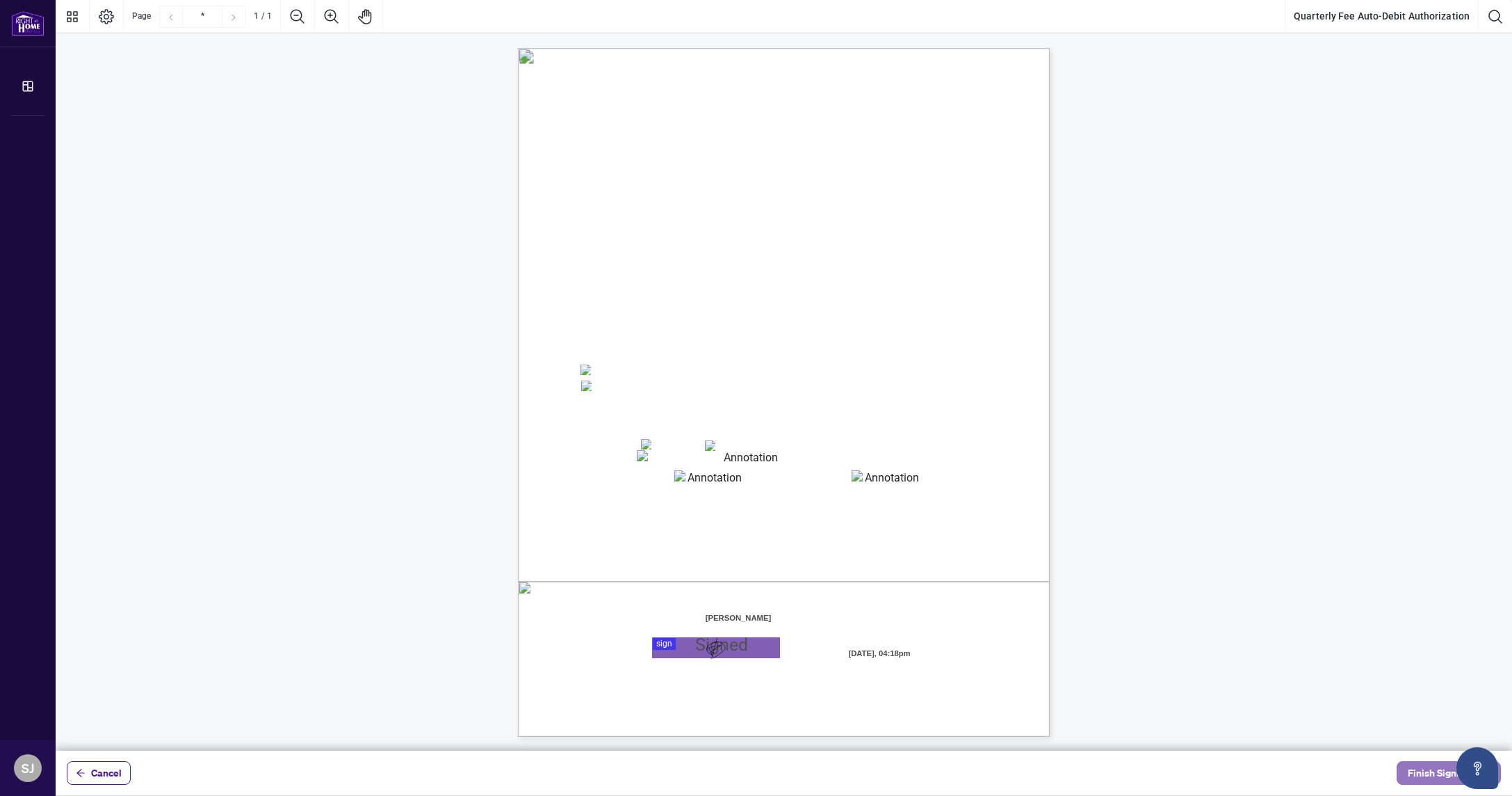
click at [1425, 773] on span "Finish Signing" at bounding box center [1440, 773] width 63 height 22
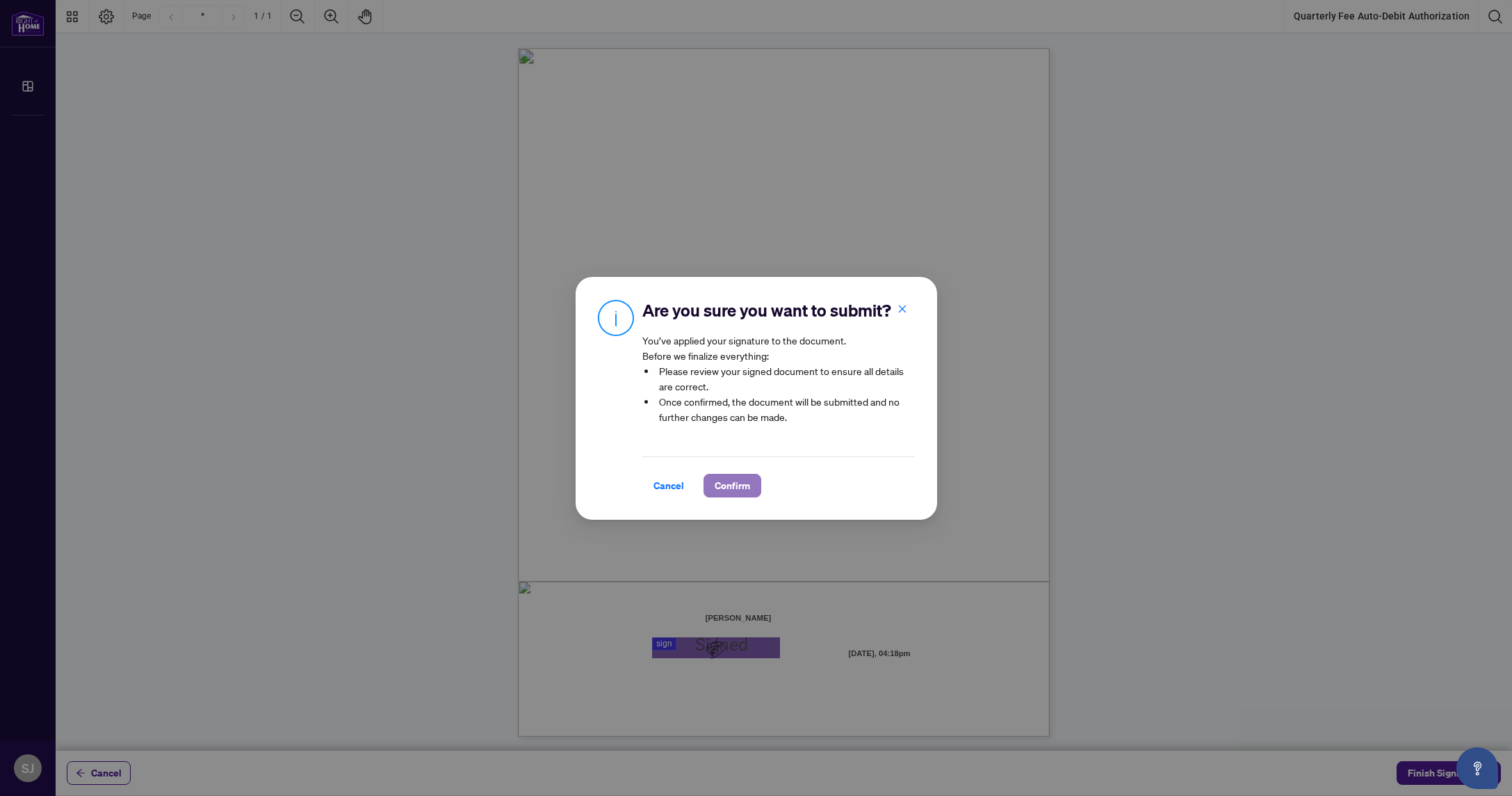
click at [723, 483] on span "Confirm" at bounding box center [732, 486] width 36 height 22
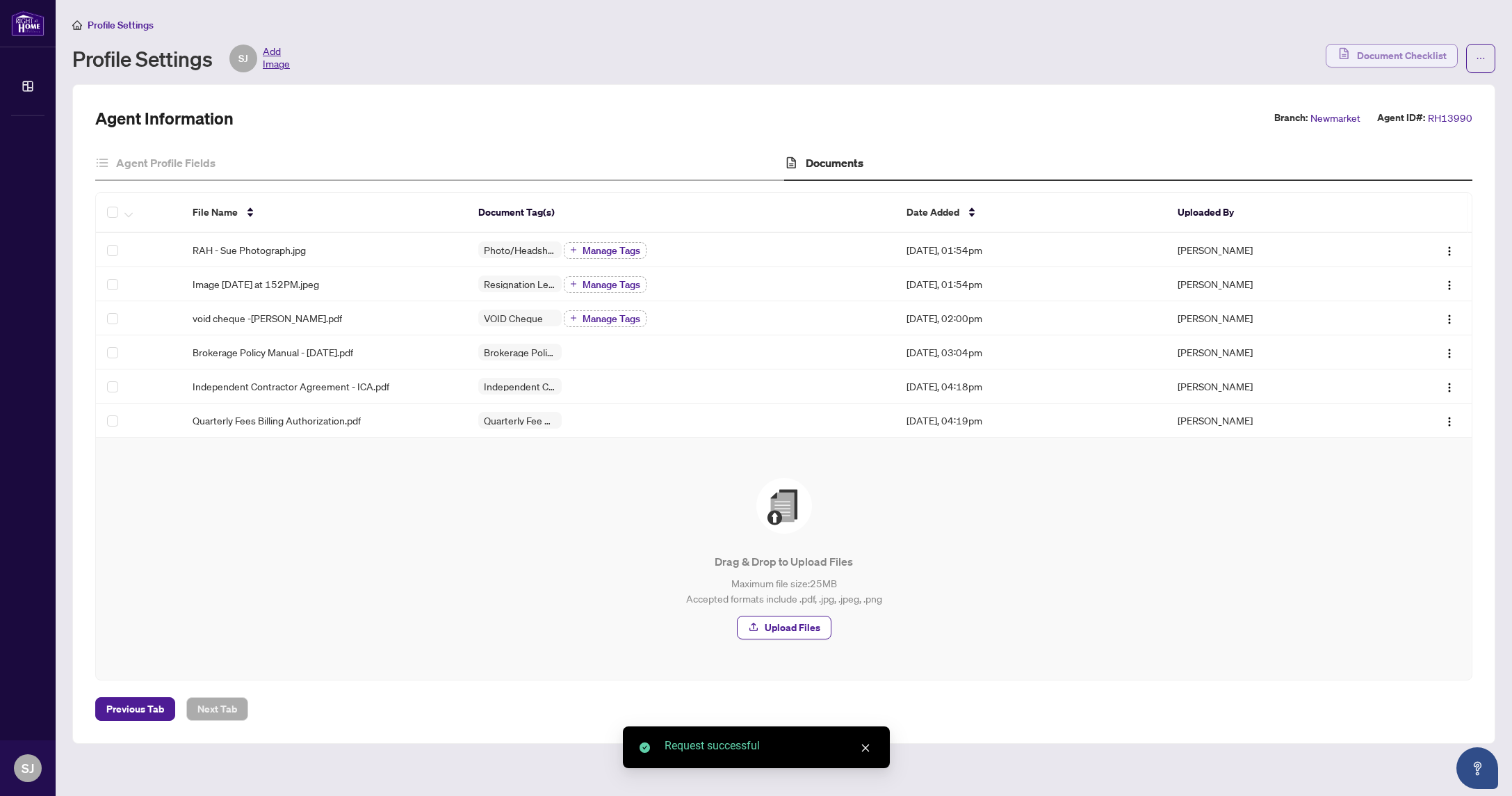
click at [1394, 54] on span "Document Checklist" at bounding box center [1402, 56] width 90 height 22
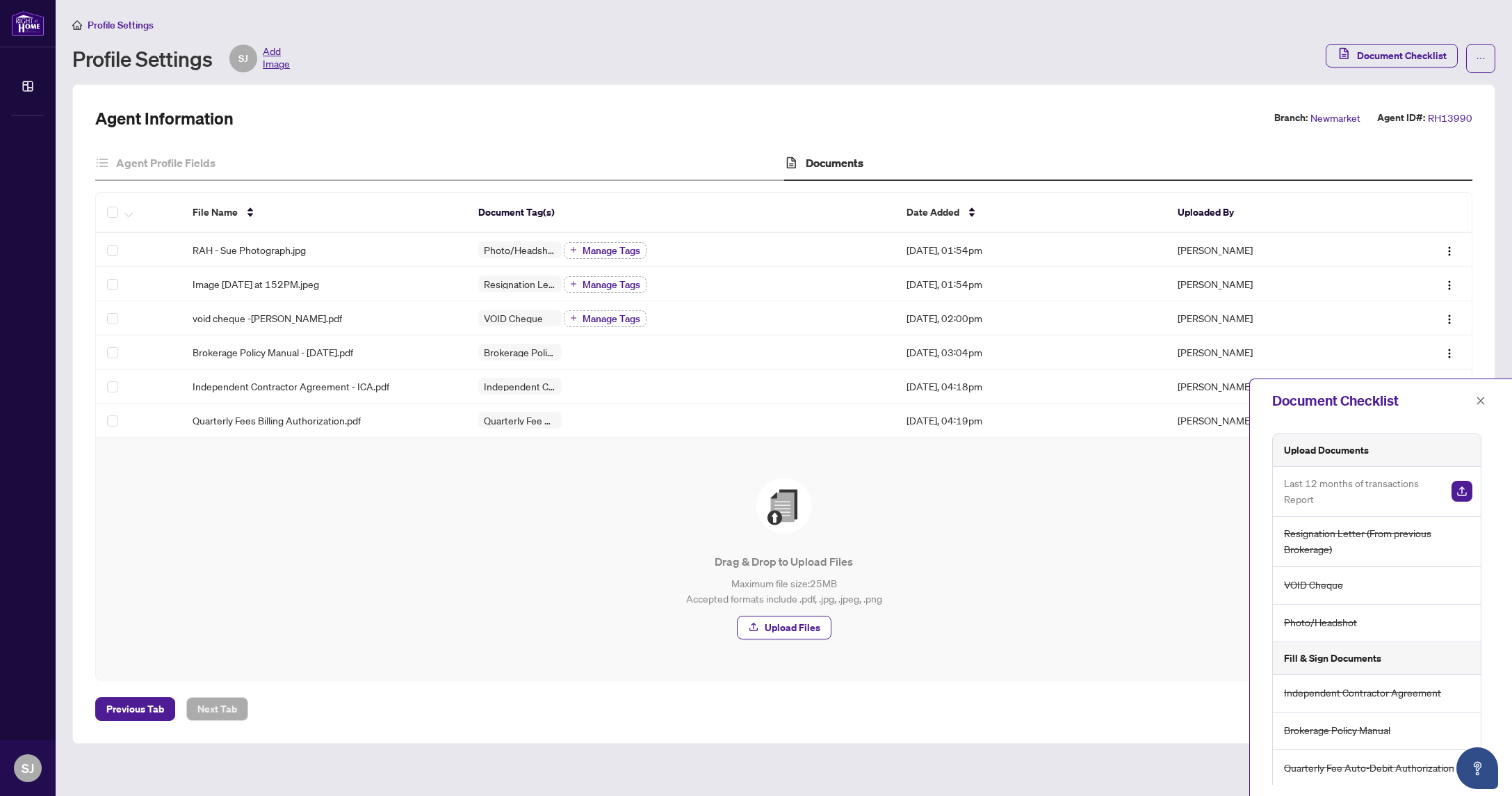
scroll to position [53, 0]
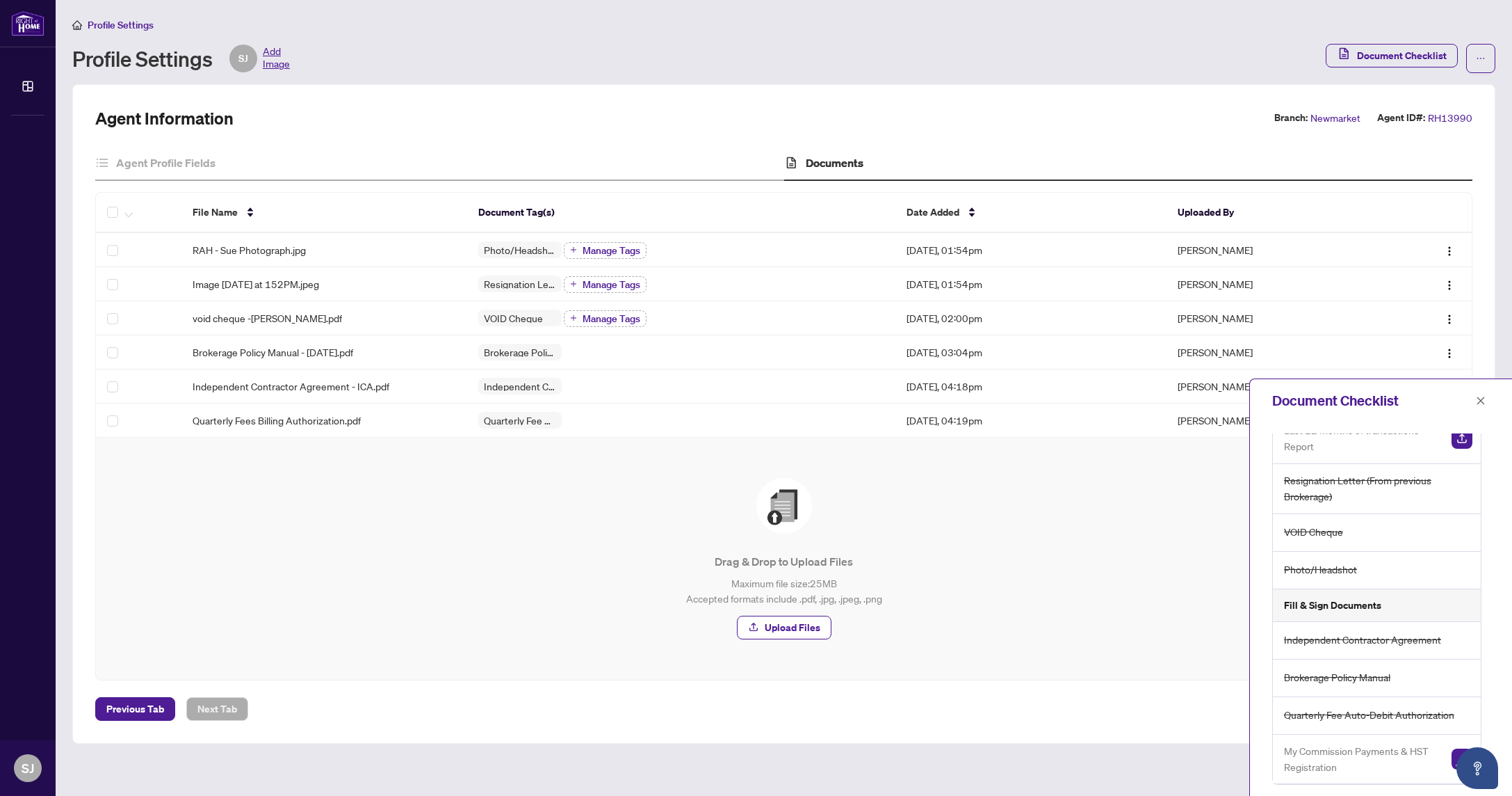
click at [1343, 604] on h5 "Fill & Sign Documents" at bounding box center [1333, 605] width 98 height 15
click at [1453, 756] on img "button" at bounding box center [1462, 759] width 21 height 21
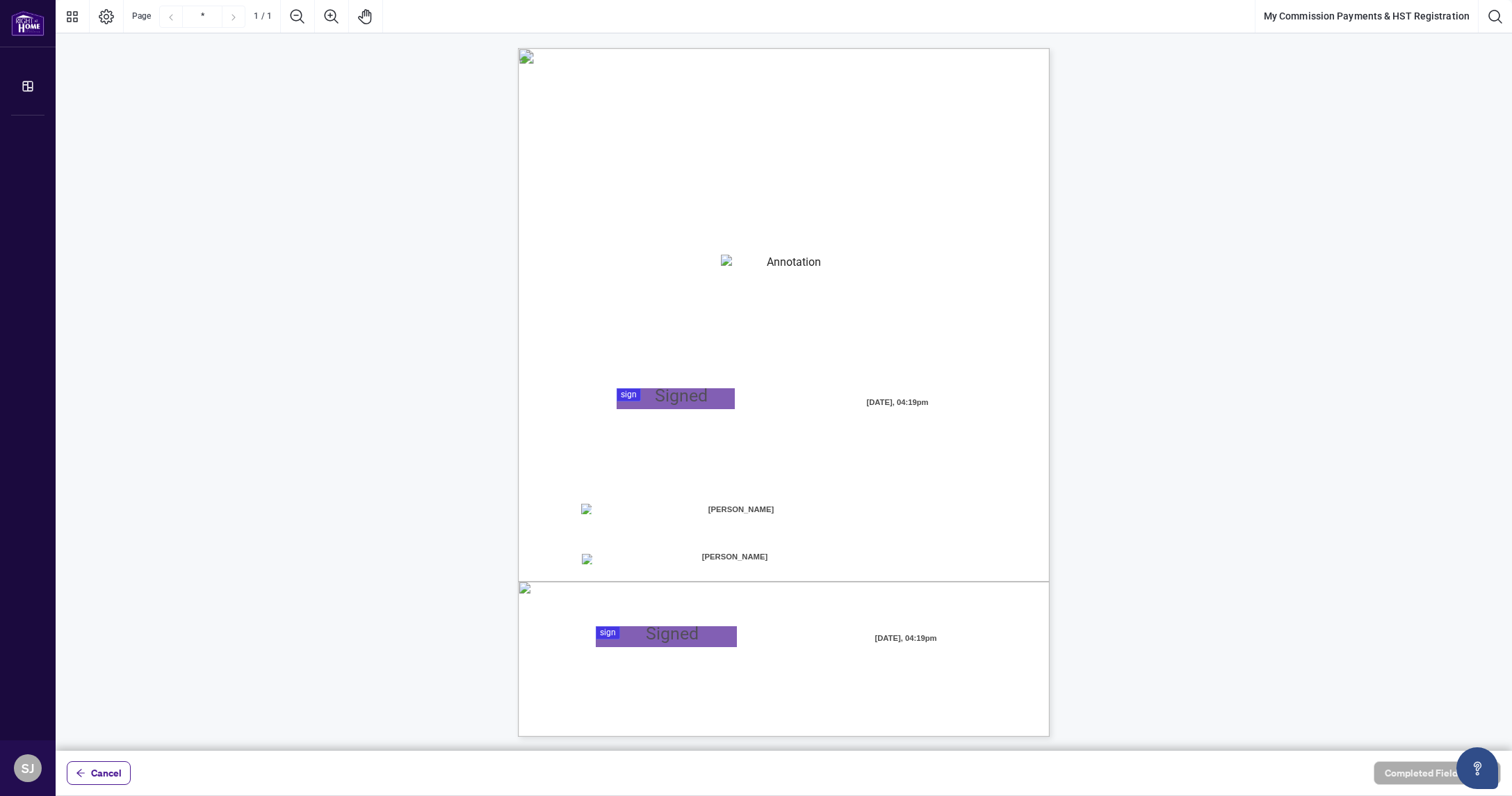
click at [750, 266] on textarea "01K37276JJ8BMAT51538F76X04" at bounding box center [788, 265] width 134 height 21
click at [691, 403] on div at bounding box center [784, 375] width 1456 height 751
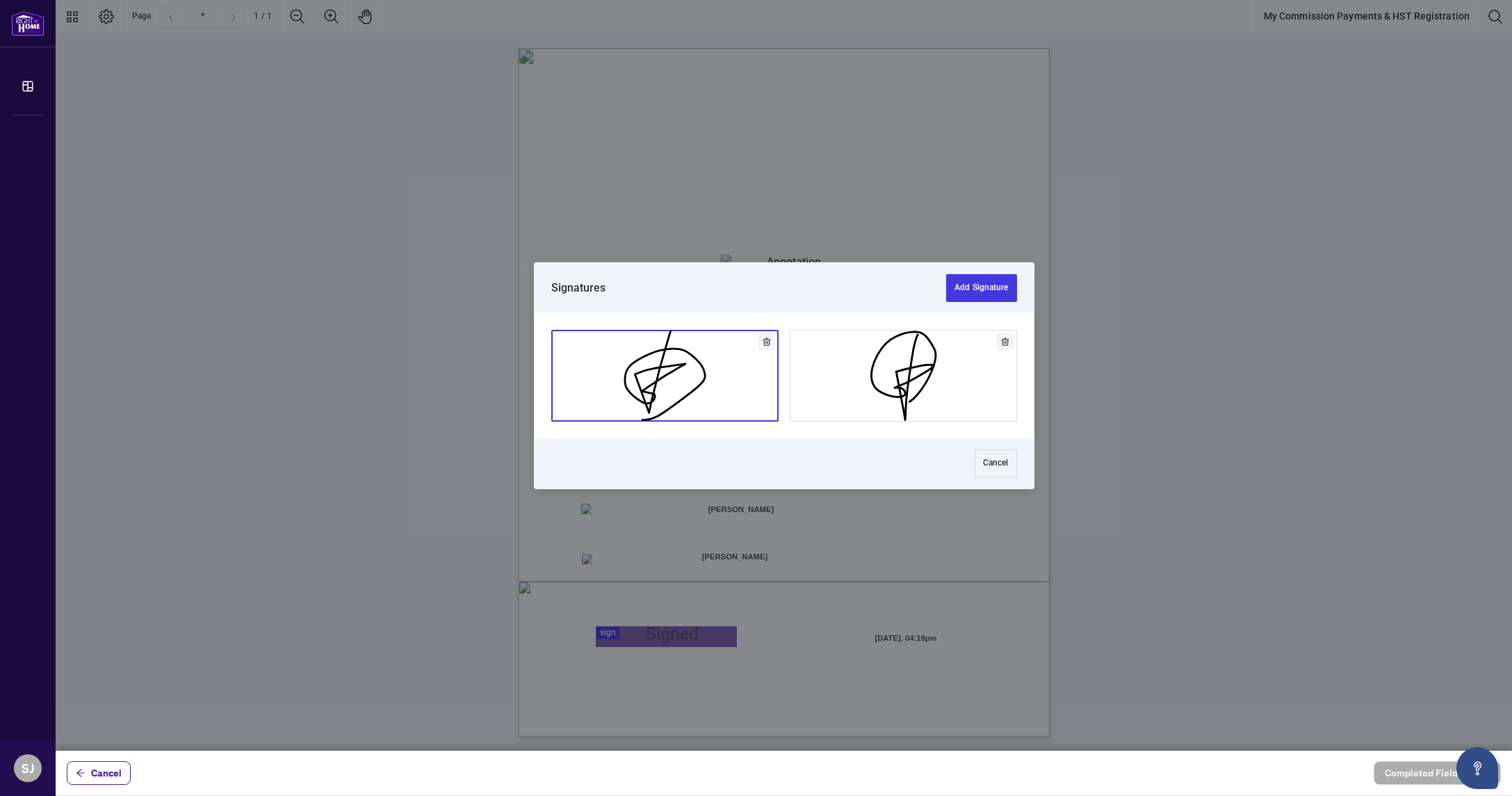
click at [689, 401] on button "Add Signature" at bounding box center [665, 376] width 226 height 91
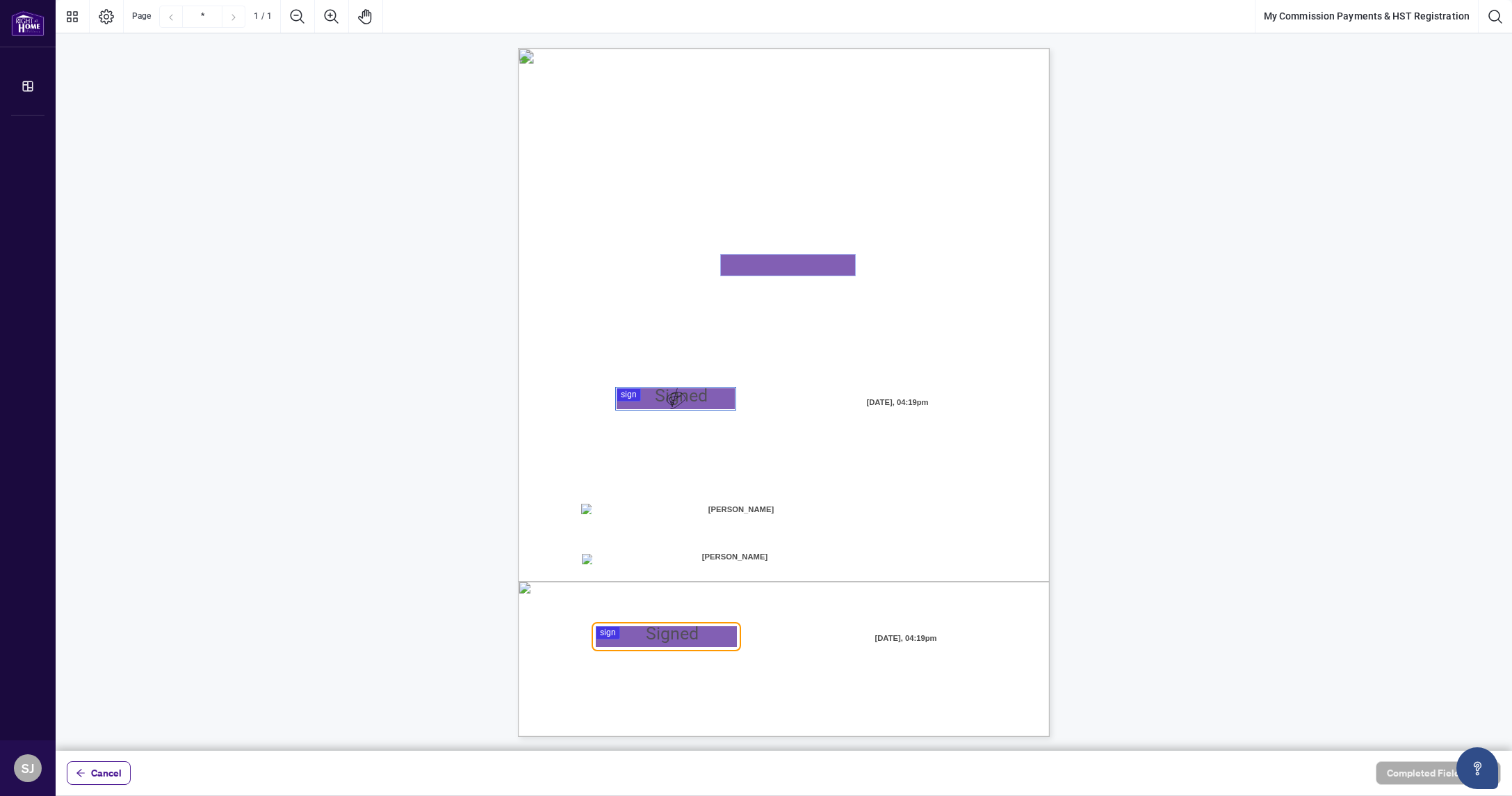
click at [771, 260] on textarea "01K37276JJ8BMAT51538F76X04" at bounding box center [788, 265] width 134 height 21
click at [745, 268] on textarea "01K37276JJ8BMAT51538F76X04" at bounding box center [788, 265] width 134 height 21
type textarea "**********"
click at [1260, 420] on div "MY COMMISSION PAYMENTS AND HST REGISTRATION For Right at Home Realty to pay out…" at bounding box center [784, 385] width 1456 height 703
click at [648, 643] on div at bounding box center [784, 375] width 1456 height 751
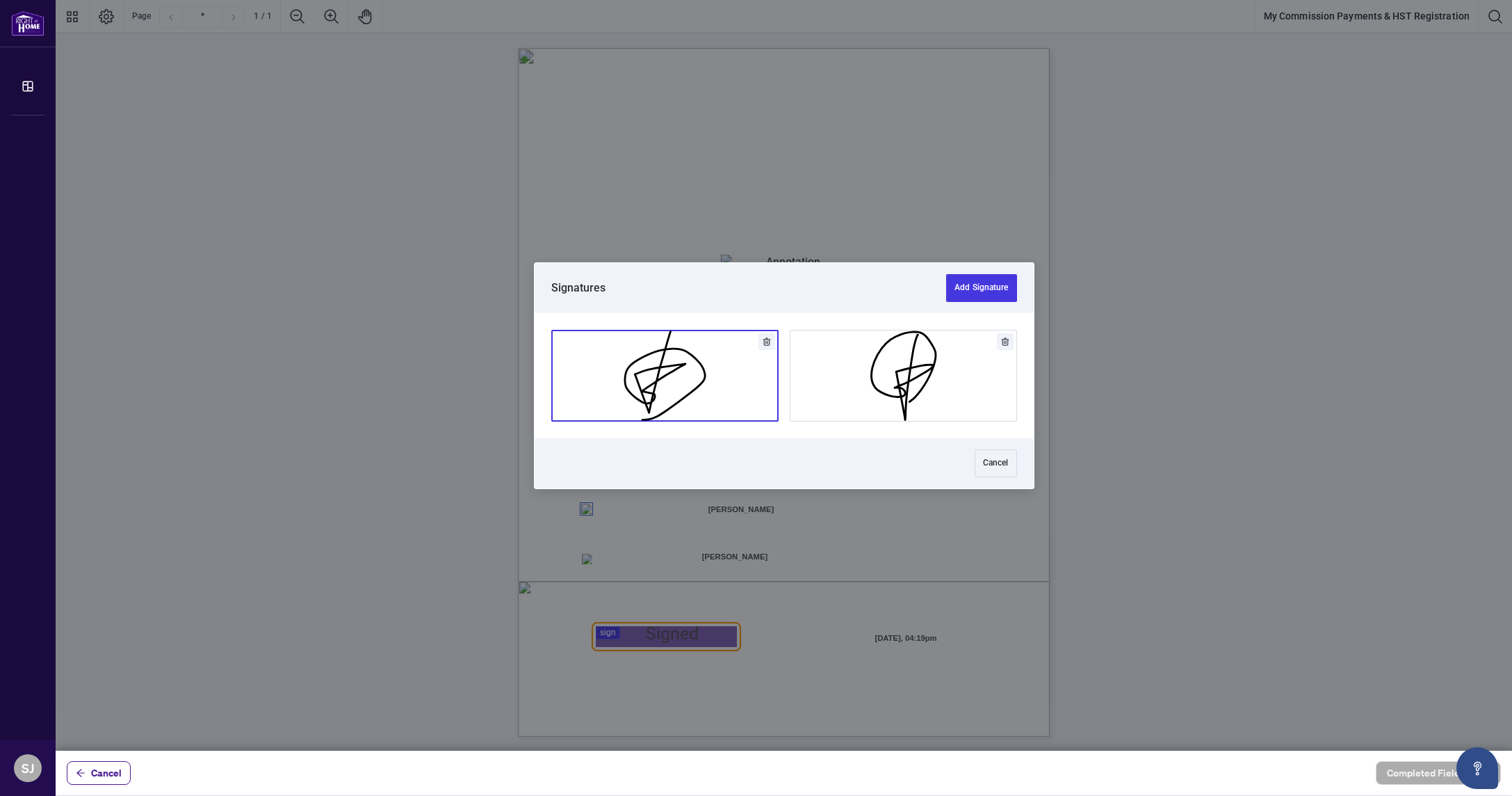
click at [697, 385] on button "Add Signature" at bounding box center [665, 376] width 226 height 91
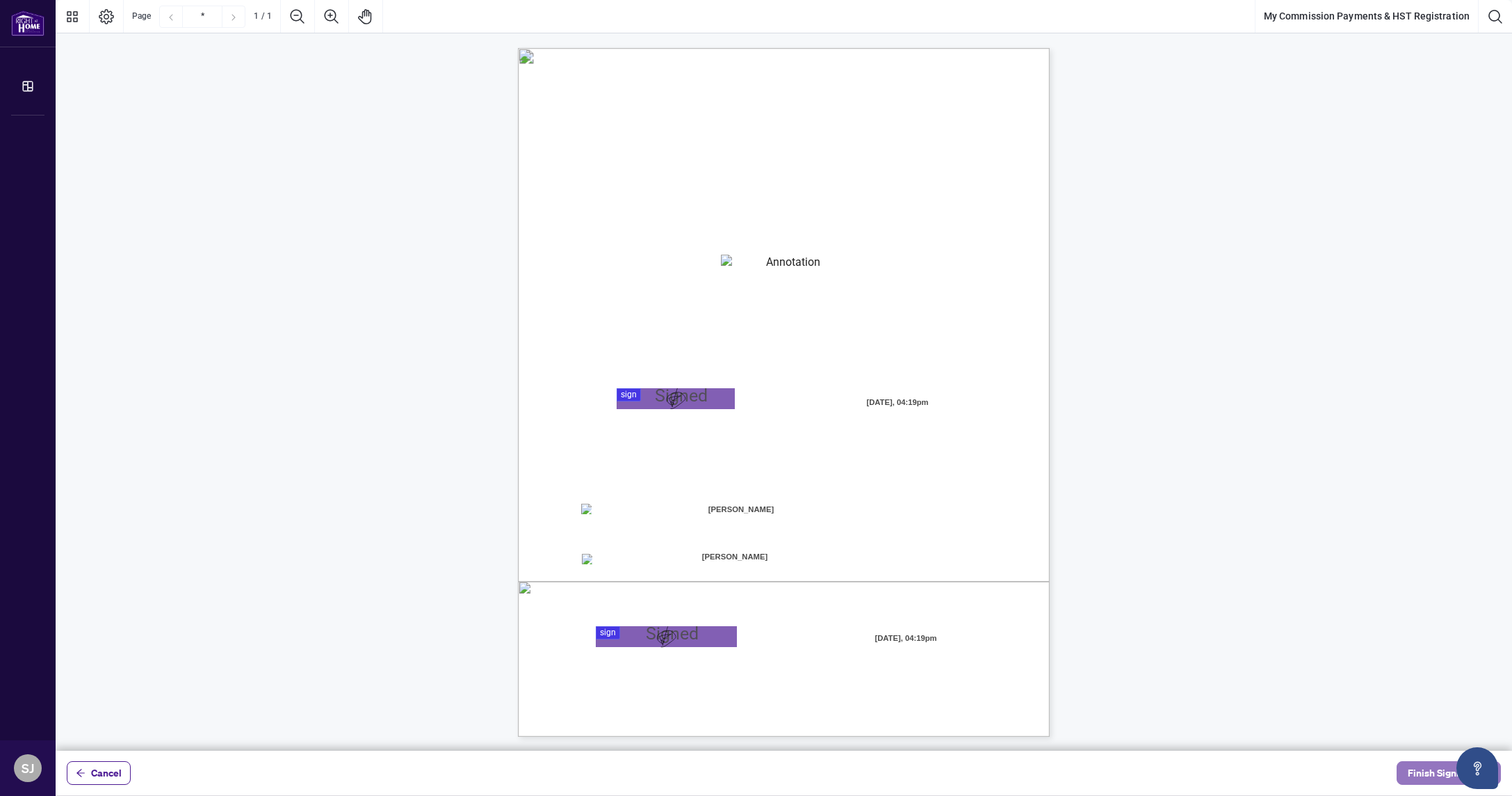
click at [1418, 772] on span "Finish Signing" at bounding box center [1440, 773] width 63 height 22
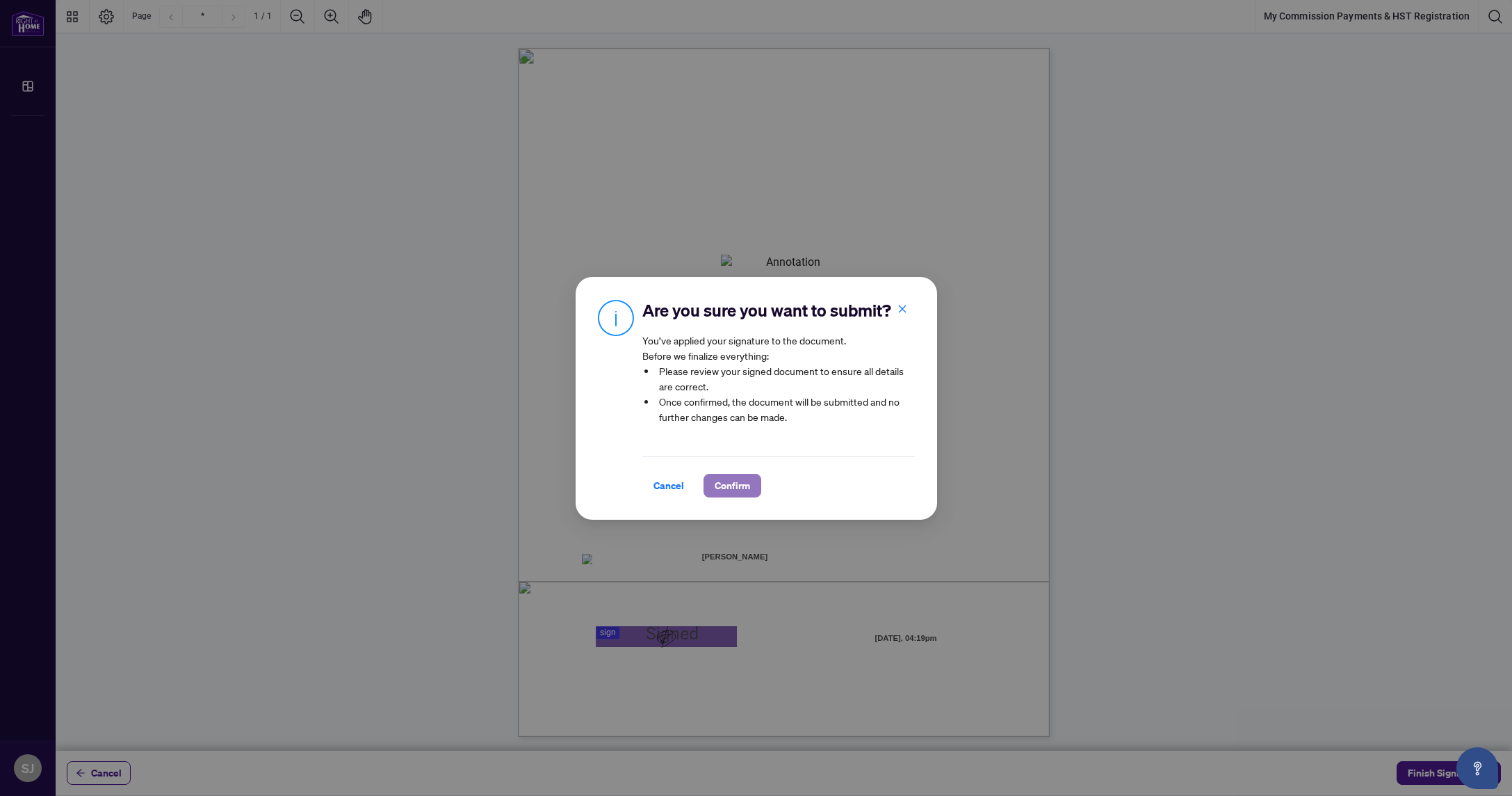
click at [736, 477] on span "Confirm" at bounding box center [732, 486] width 36 height 22
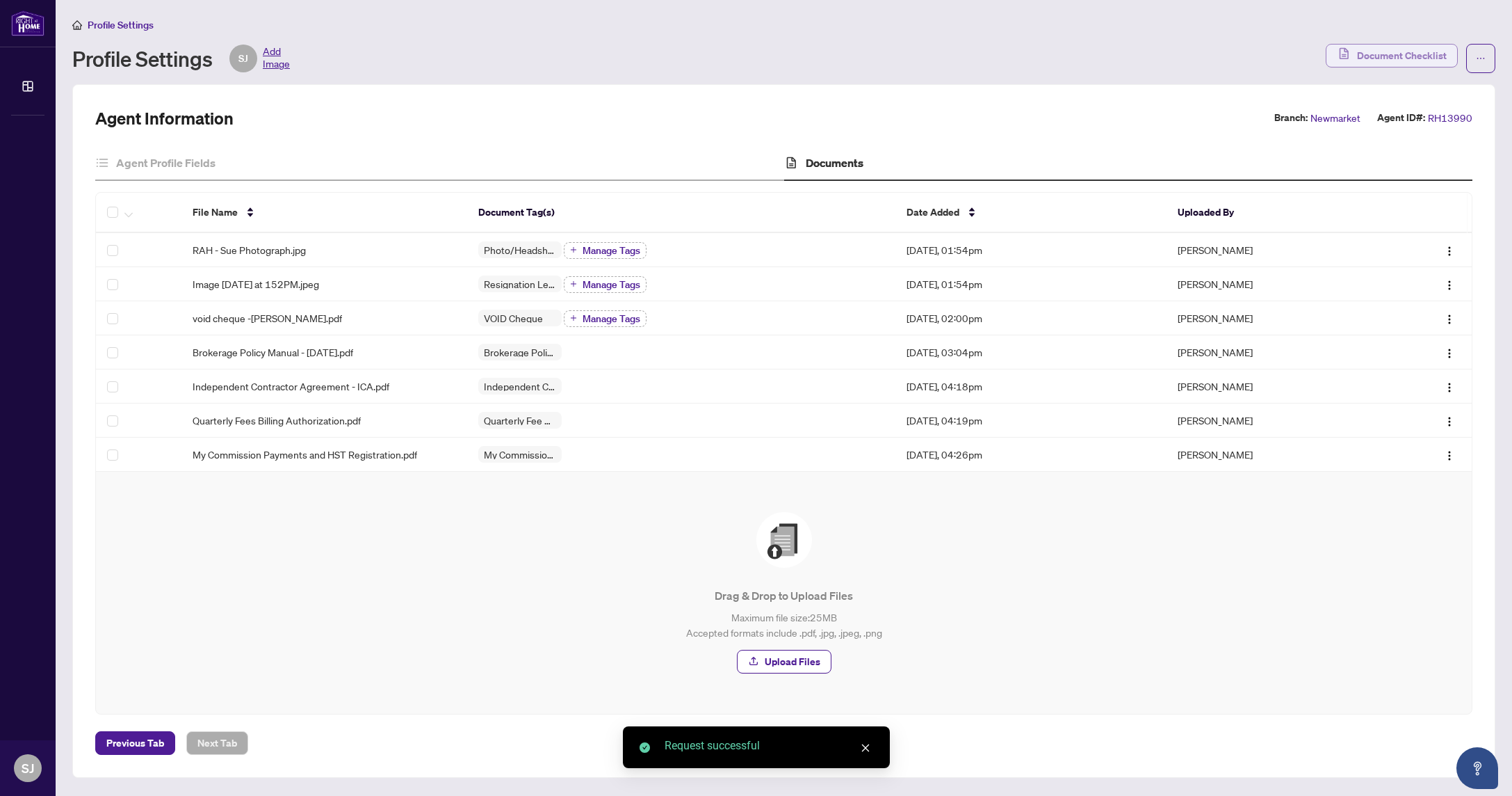
click at [1426, 56] on span "Document Checklist" at bounding box center [1402, 56] width 90 height 22
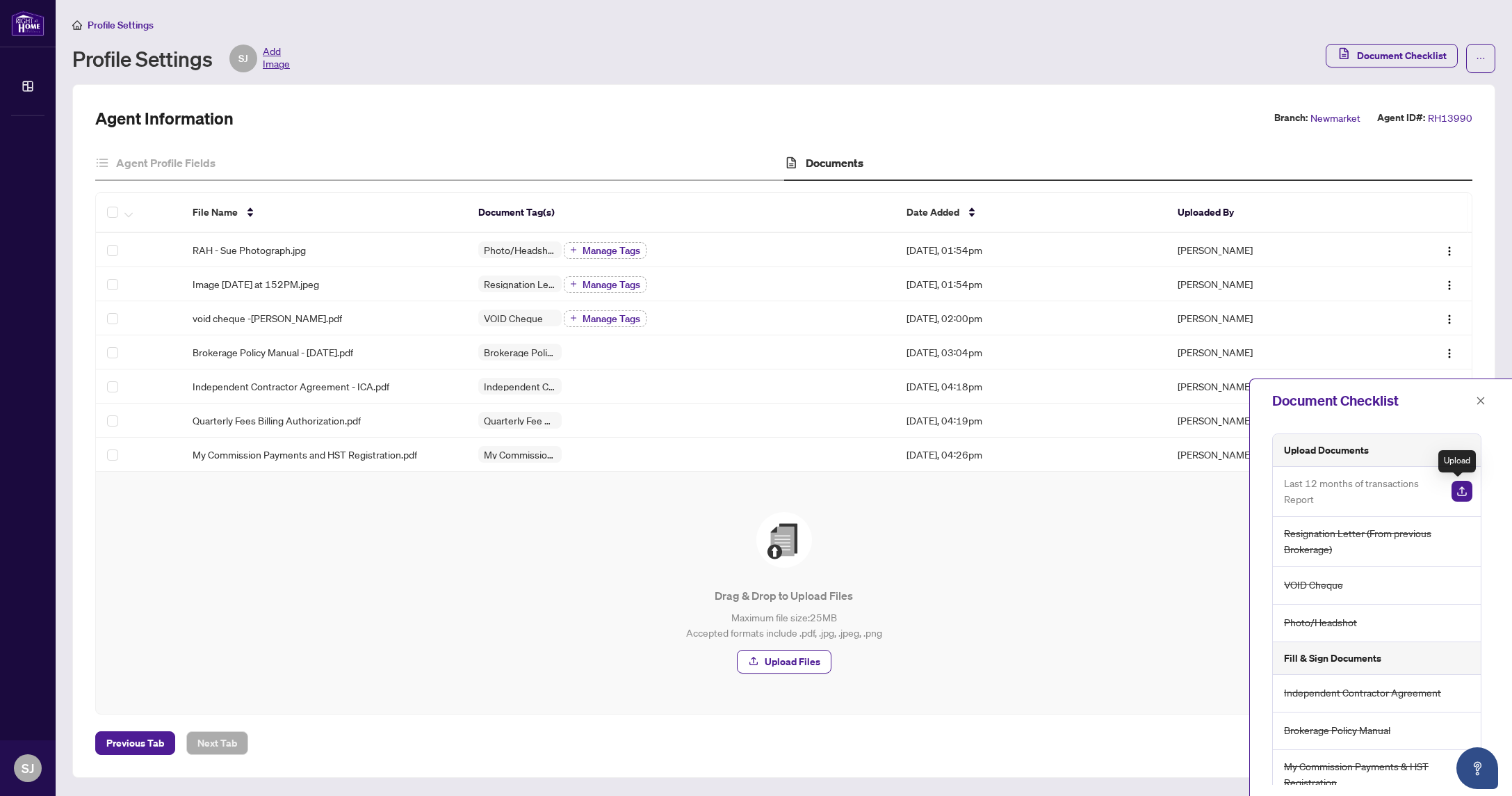
click at [1455, 491] on img "button" at bounding box center [1462, 491] width 21 height 21
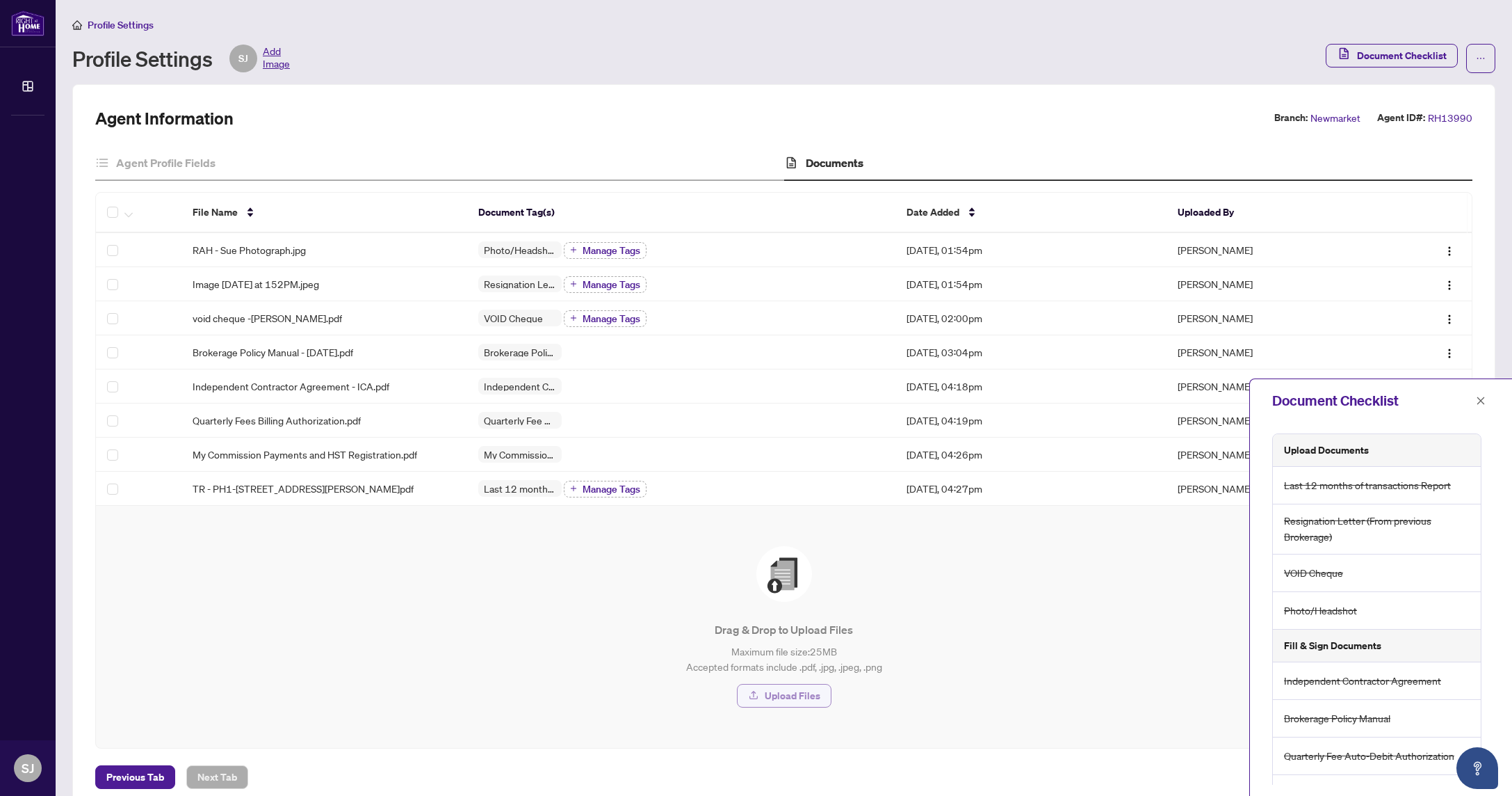
click at [766, 696] on button "Upload Files" at bounding box center [785, 696] width 95 height 24
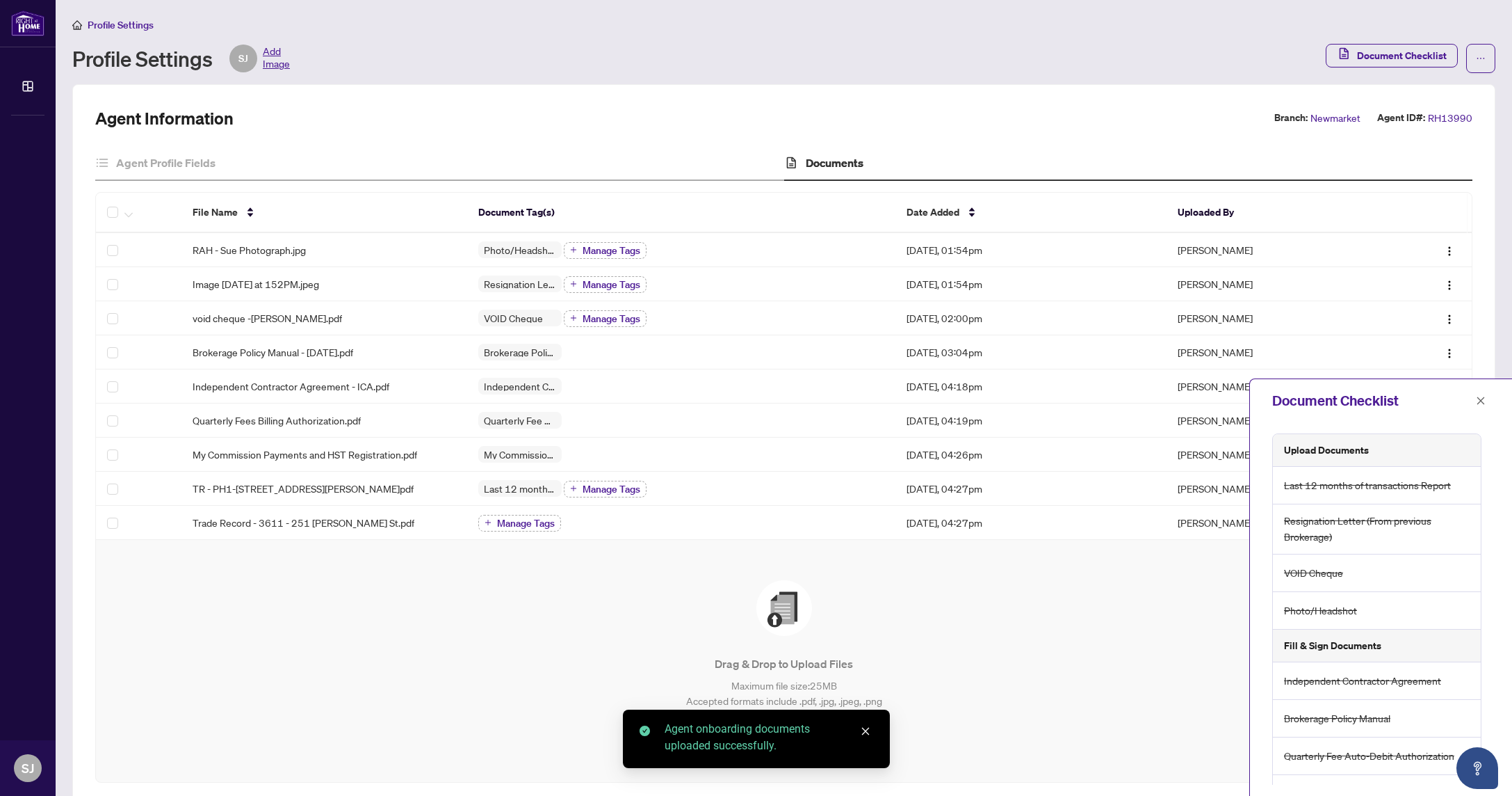
click at [864, 731] on icon "close" at bounding box center [865, 731] width 8 height 8
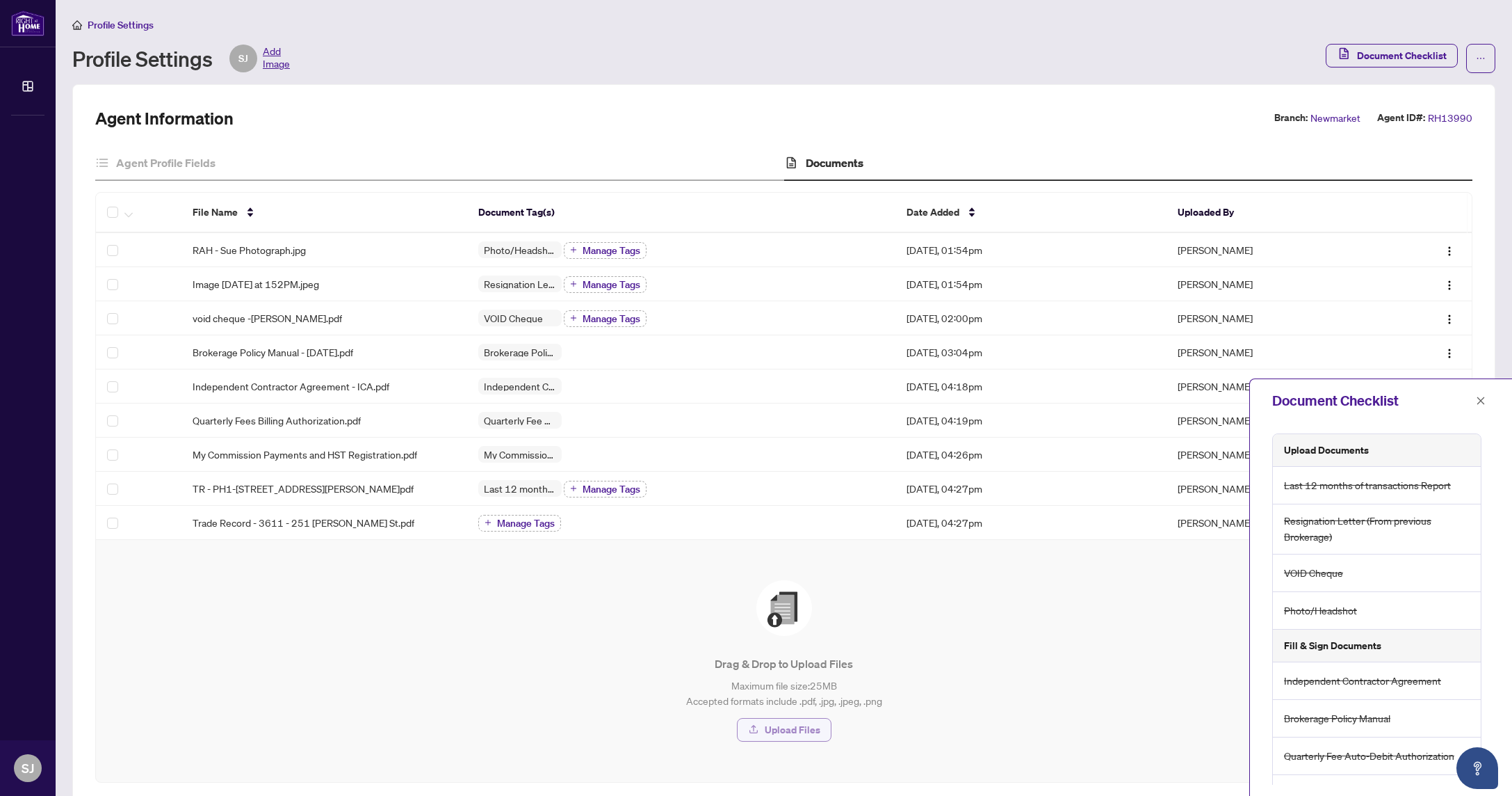
click at [776, 726] on span "Upload Files" at bounding box center [793, 730] width 56 height 22
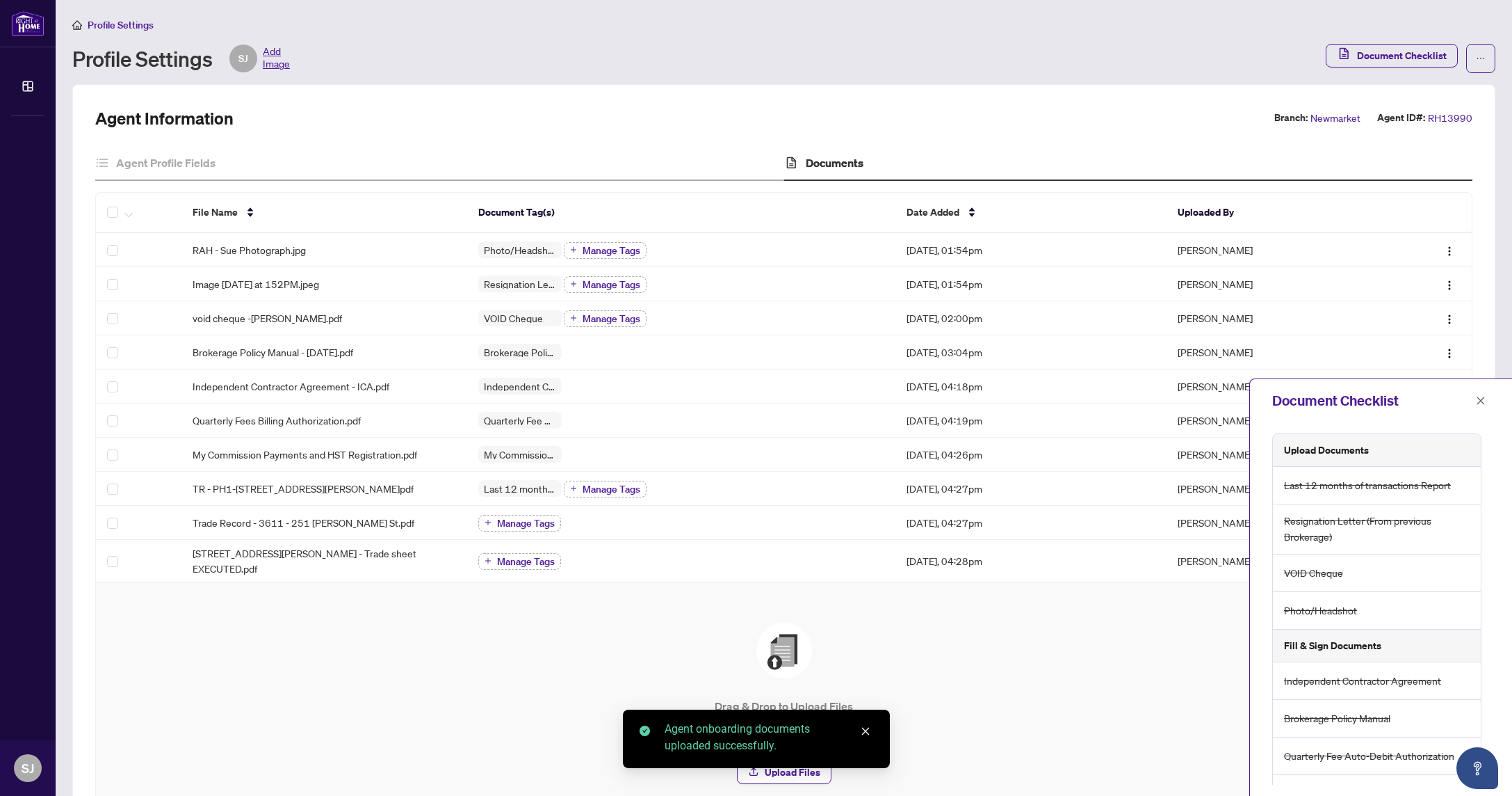
click at [856, 730] on div "Agent onboarding documents uploaded successfully." at bounding box center [769, 737] width 208 height 33
click at [869, 733] on icon "close" at bounding box center [865, 731] width 10 height 10
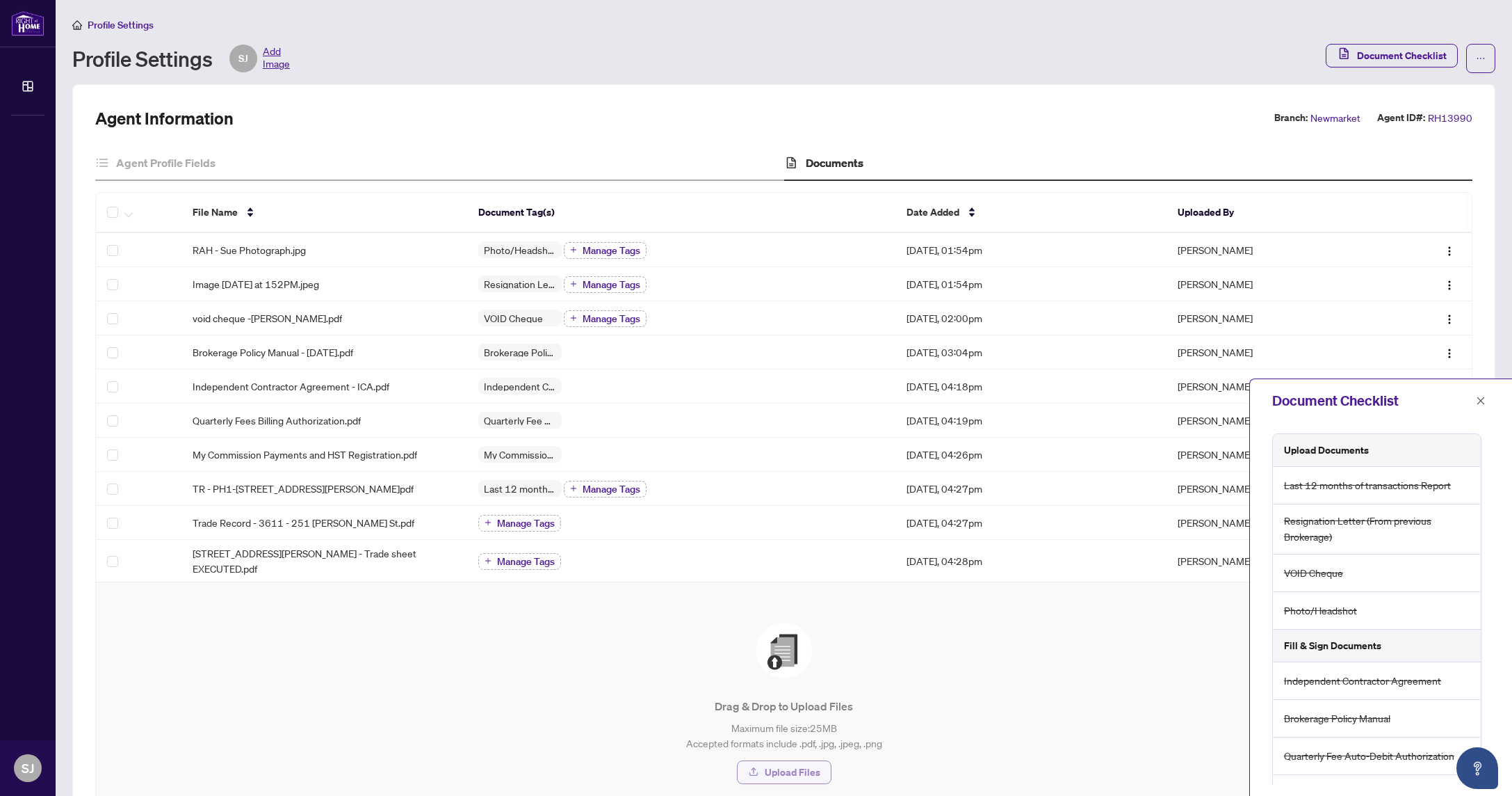
click at [787, 761] on span "Upload Files" at bounding box center [793, 772] width 56 height 22
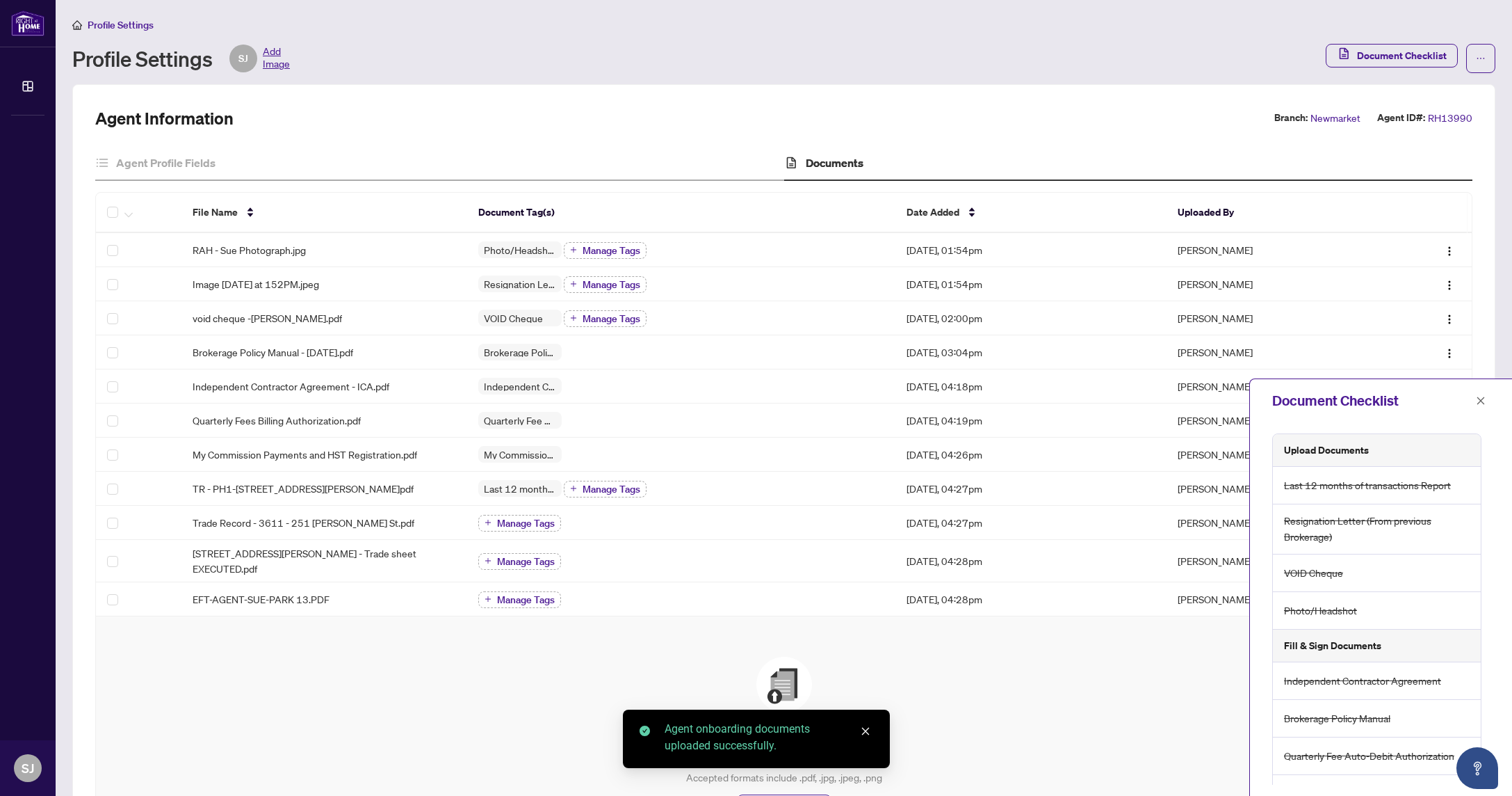
drag, startPoint x: 863, startPoint y: 734, endPoint x: 856, endPoint y: 739, distance: 8.6
click at [863, 734] on icon "close" at bounding box center [865, 731] width 10 height 10
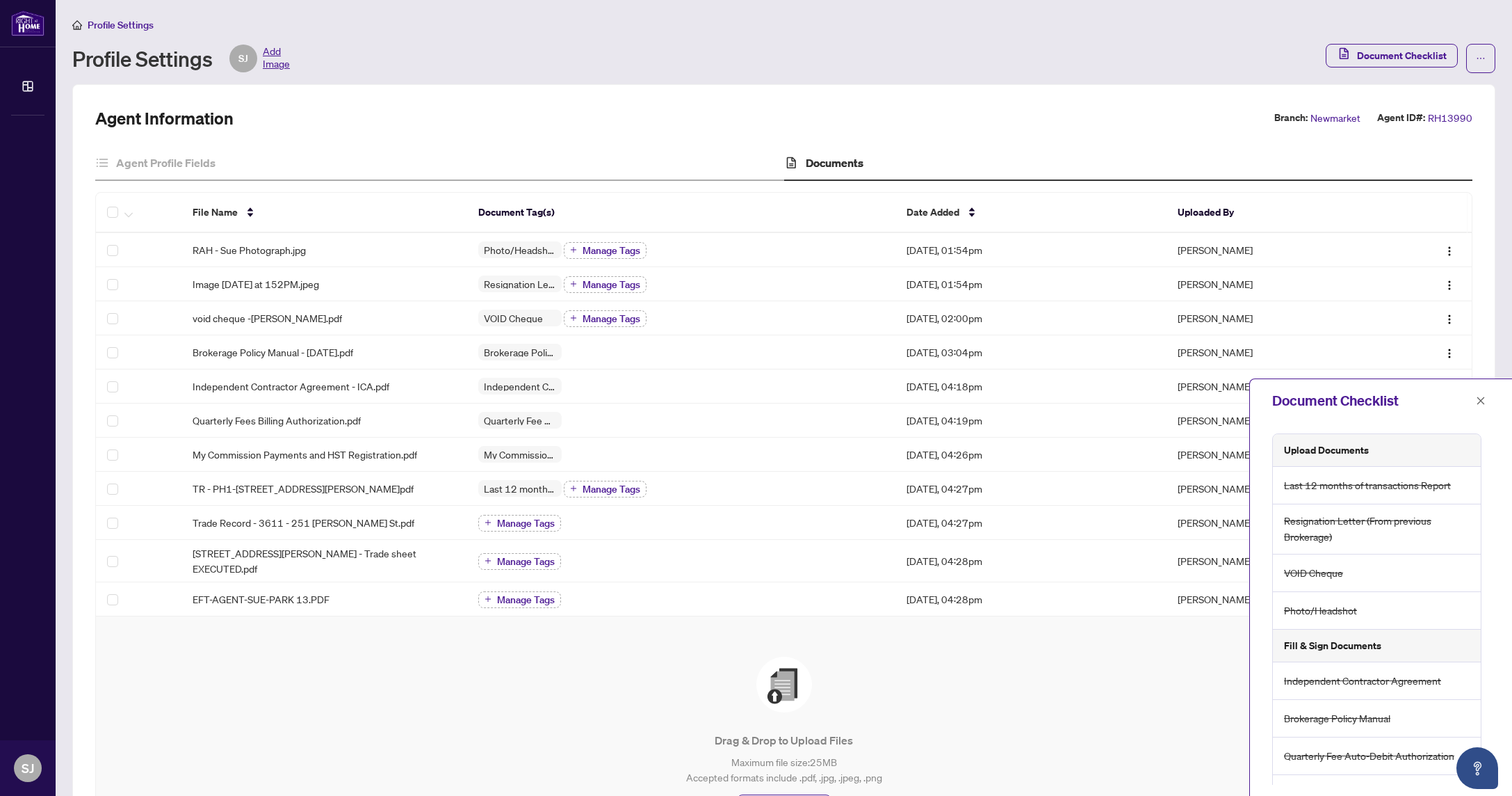
scroll to position [135, 0]
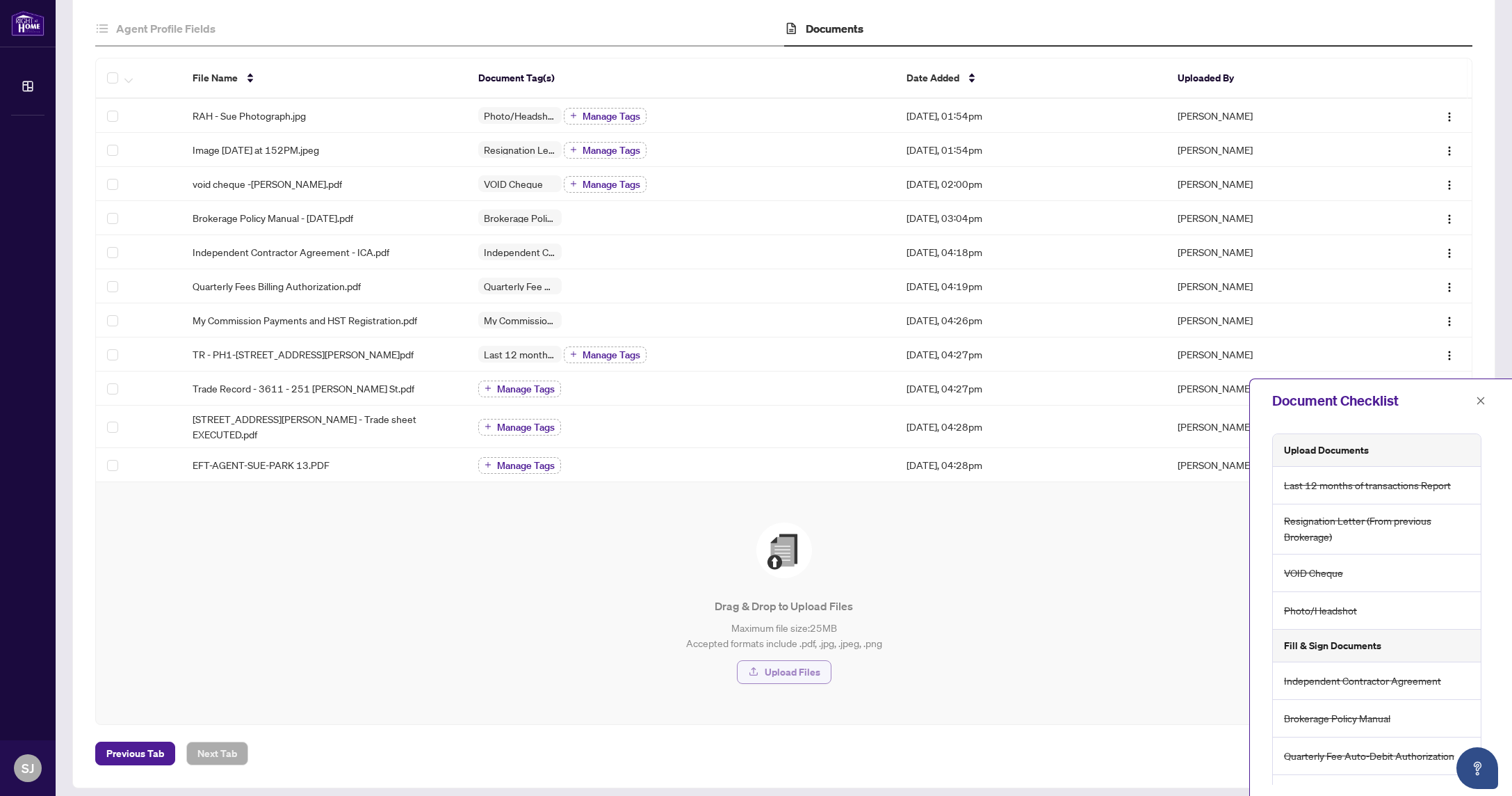
click at [785, 661] on span "Upload Files" at bounding box center [793, 672] width 56 height 22
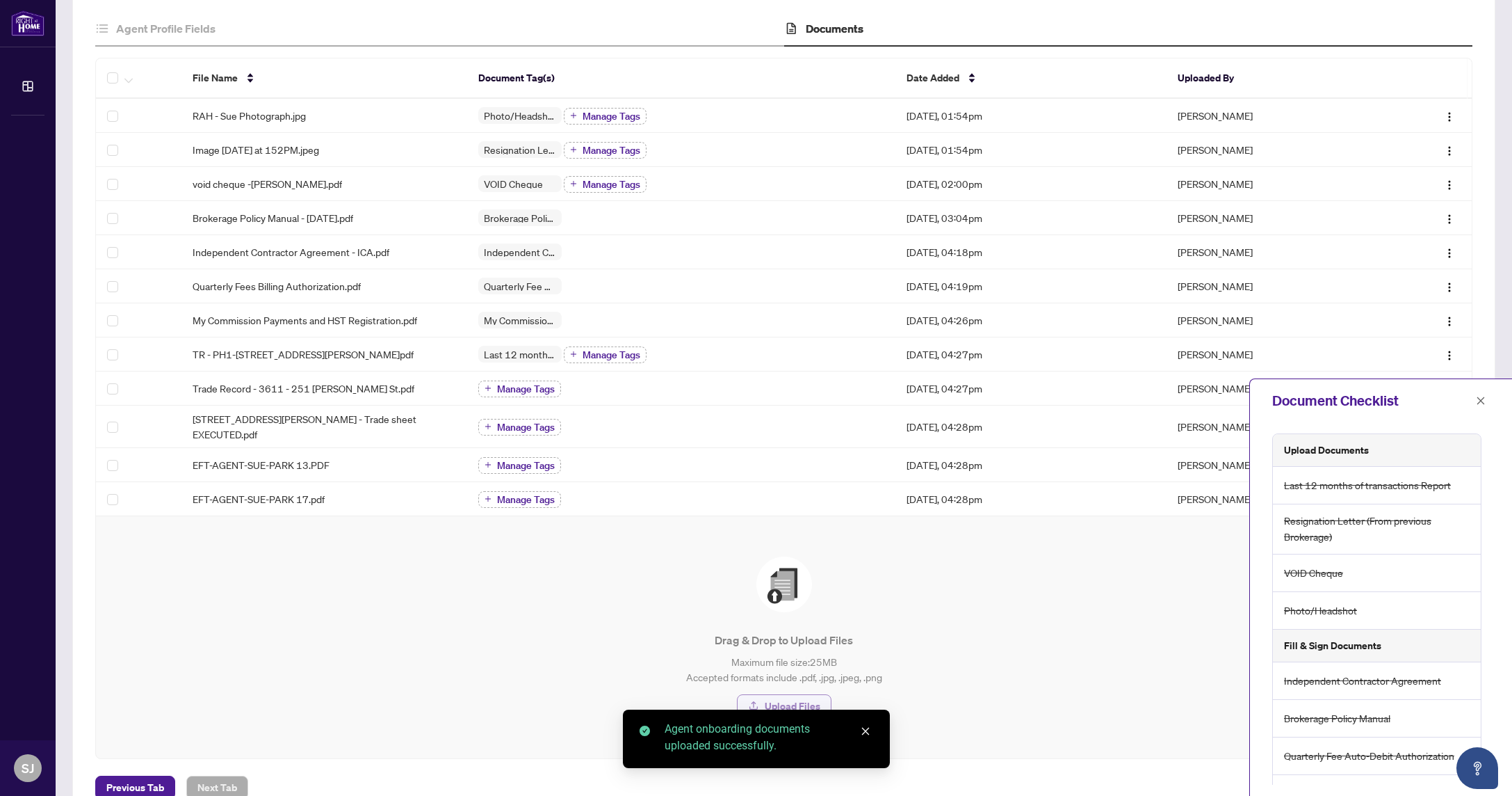
click at [782, 695] on span "Upload Files" at bounding box center [793, 706] width 56 height 22
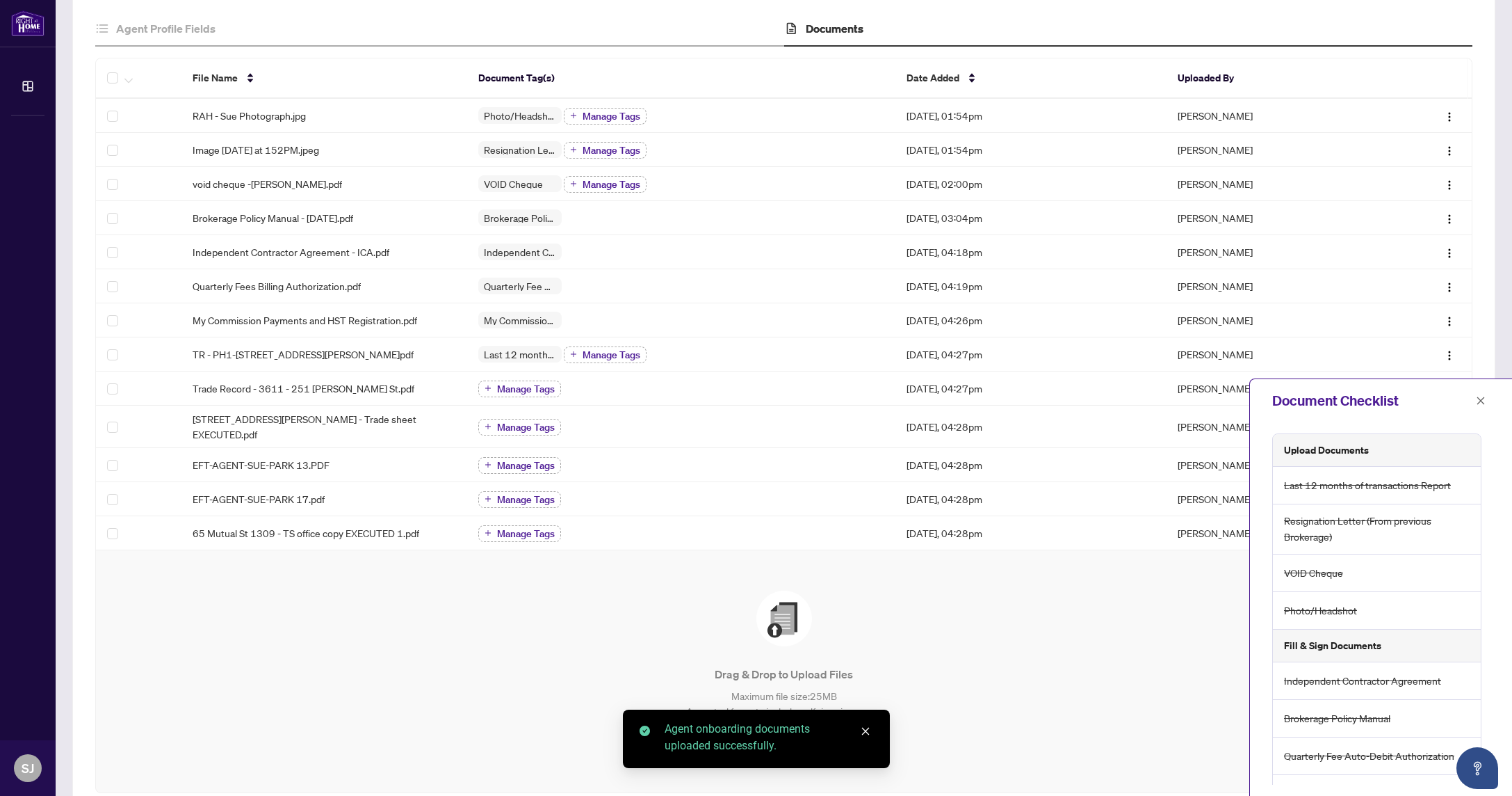
click at [865, 726] on icon "close" at bounding box center [865, 731] width 10 height 10
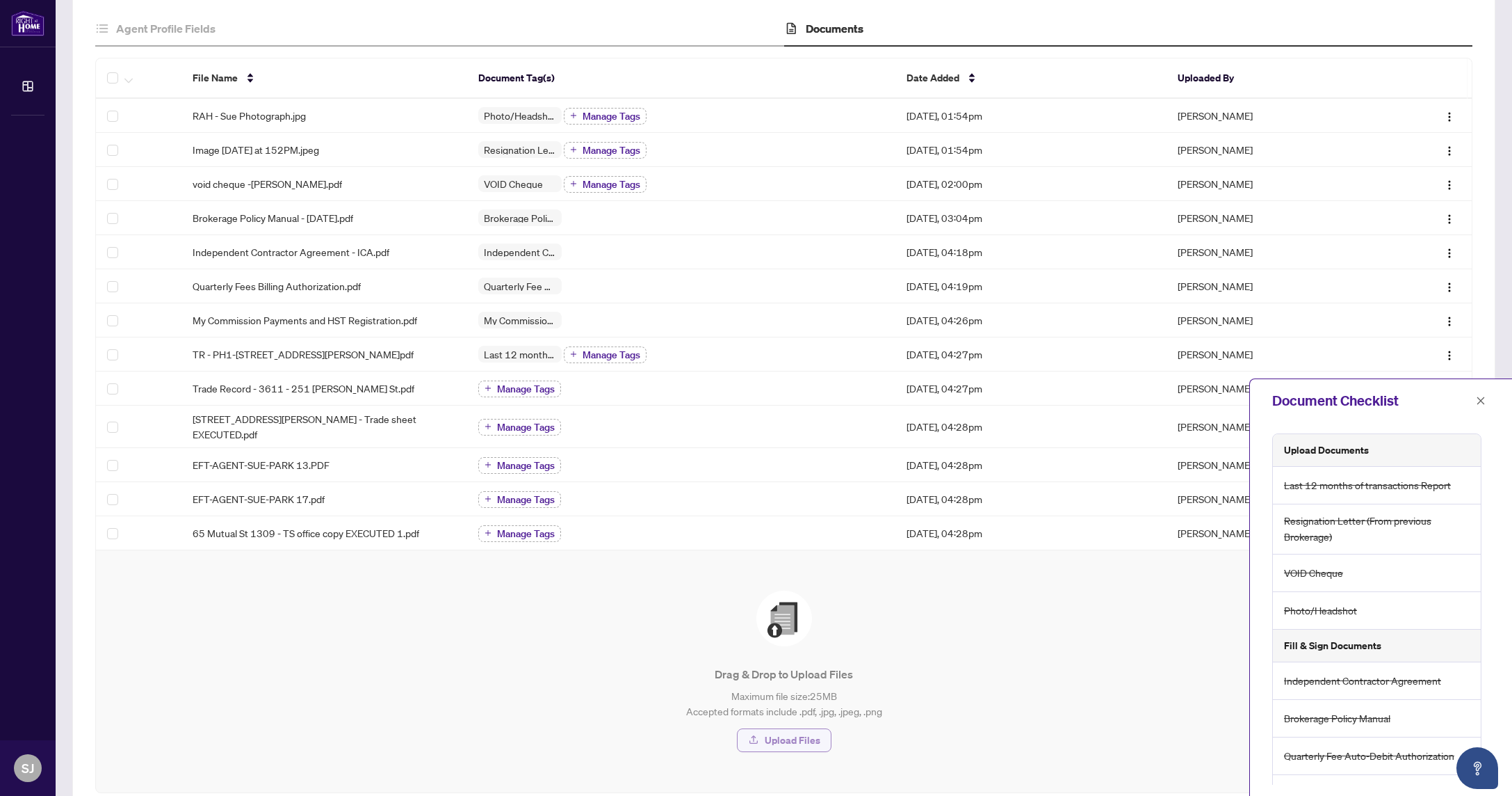
click at [784, 730] on span "Upload Files" at bounding box center [793, 740] width 56 height 22
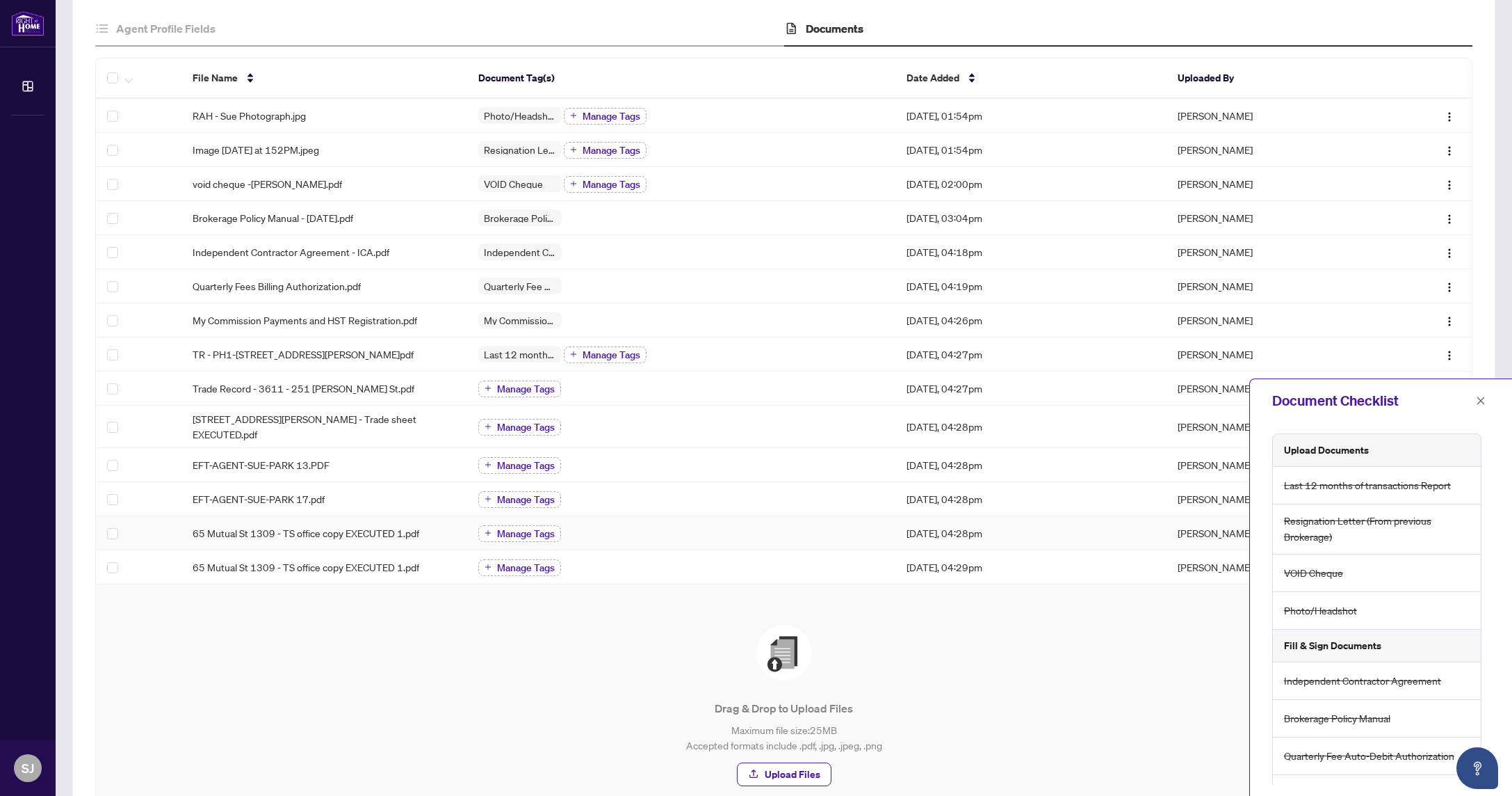
click at [545, 528] on span "Manage Tags" at bounding box center [525, 533] width 58 height 10
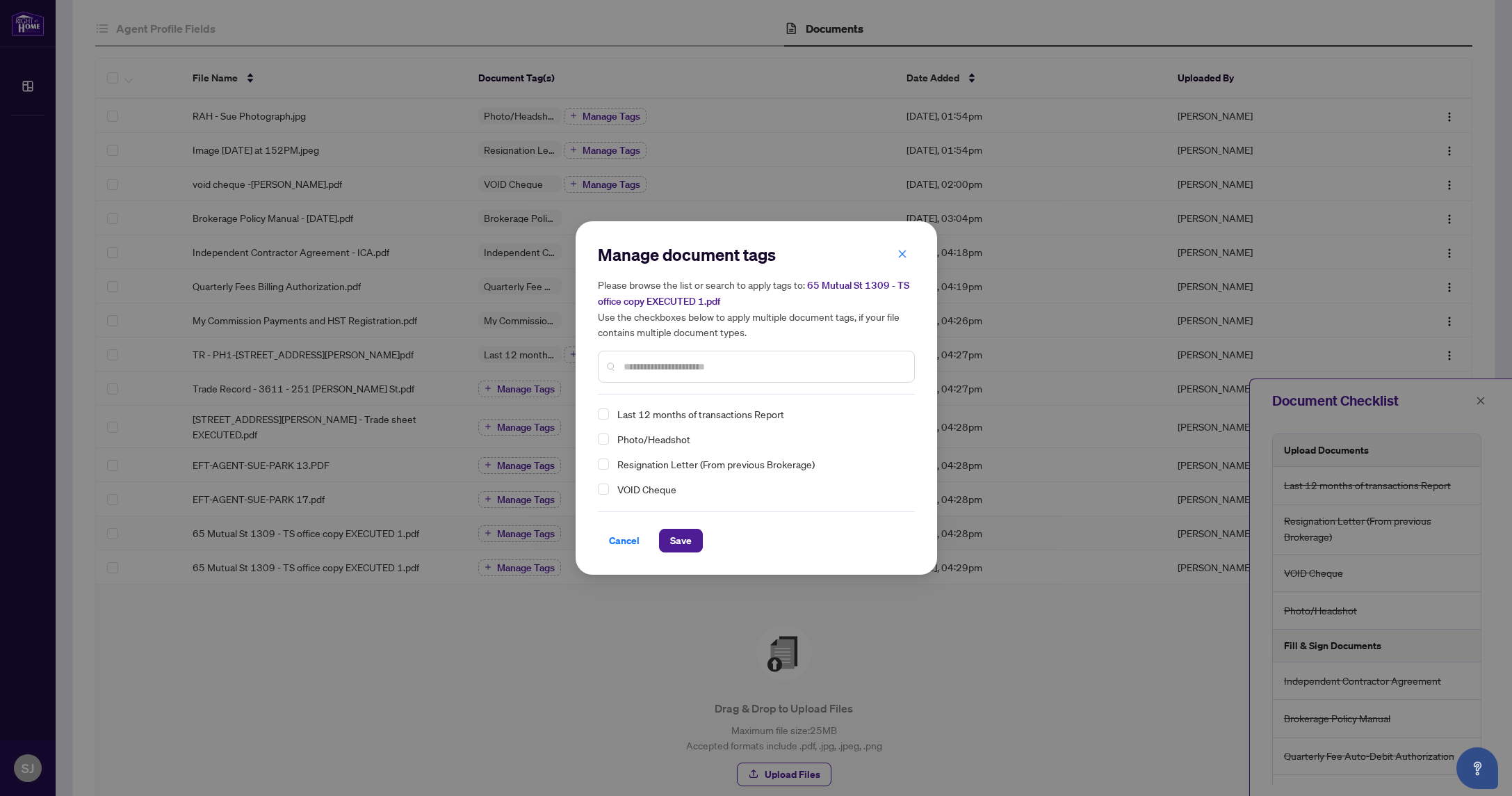
click at [647, 372] on input "text" at bounding box center [763, 367] width 279 height 15
type input "*"
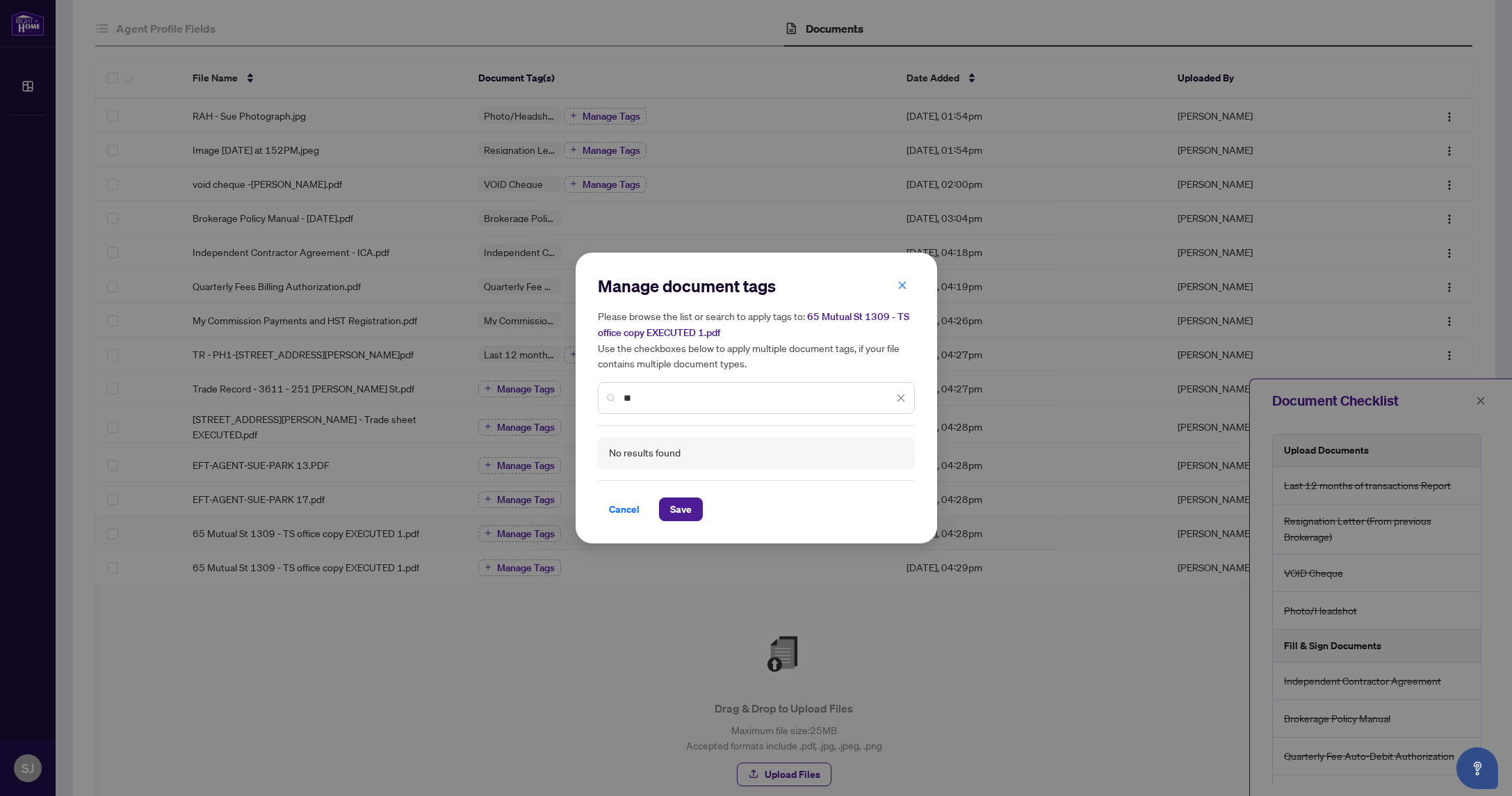
type input "*"
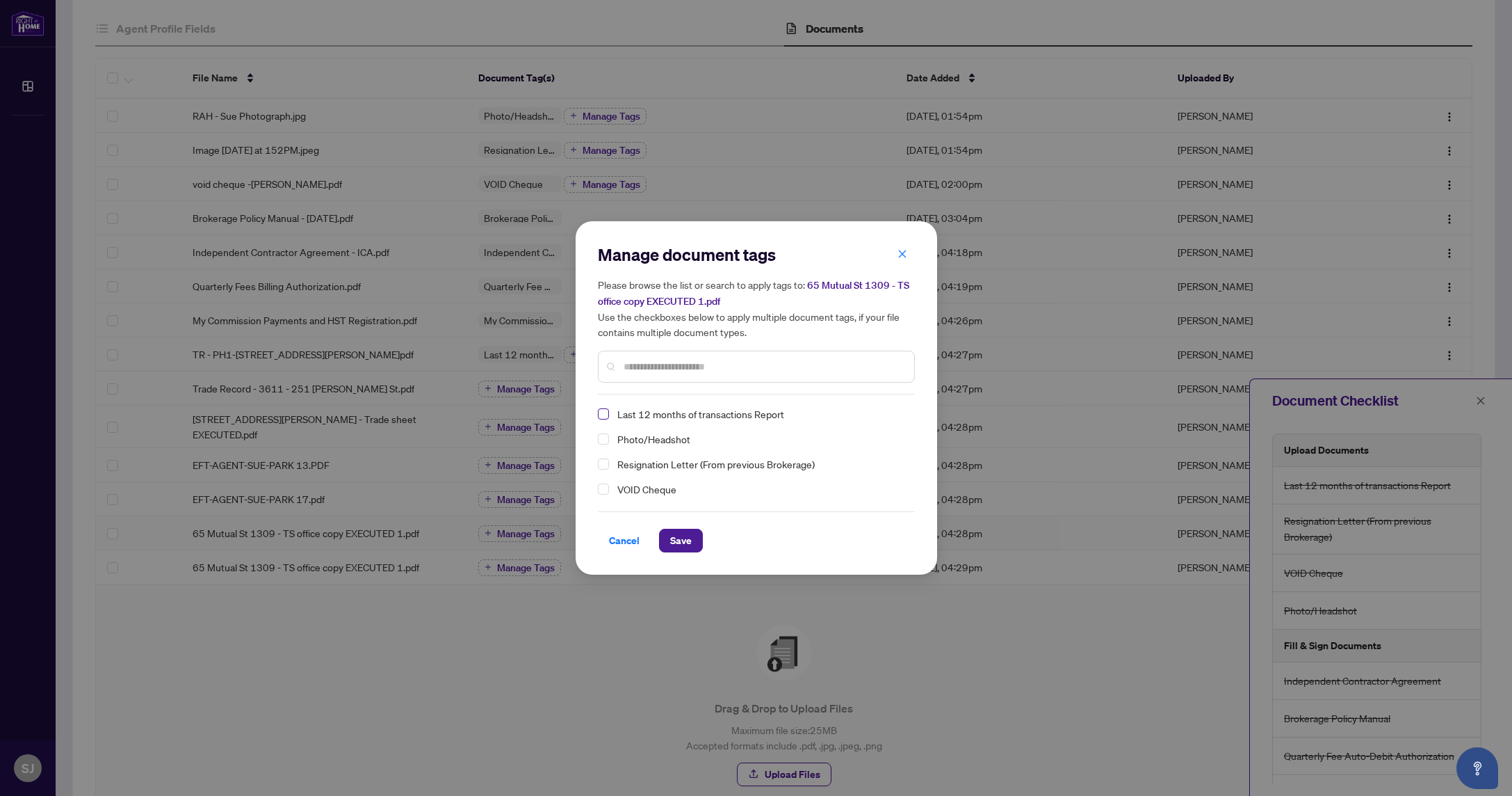
click at [603, 408] on span "Select Last 12 months of transactions Report" at bounding box center [603, 414] width 11 height 11
click at [907, 252] on icon "close" at bounding box center [902, 254] width 10 height 10
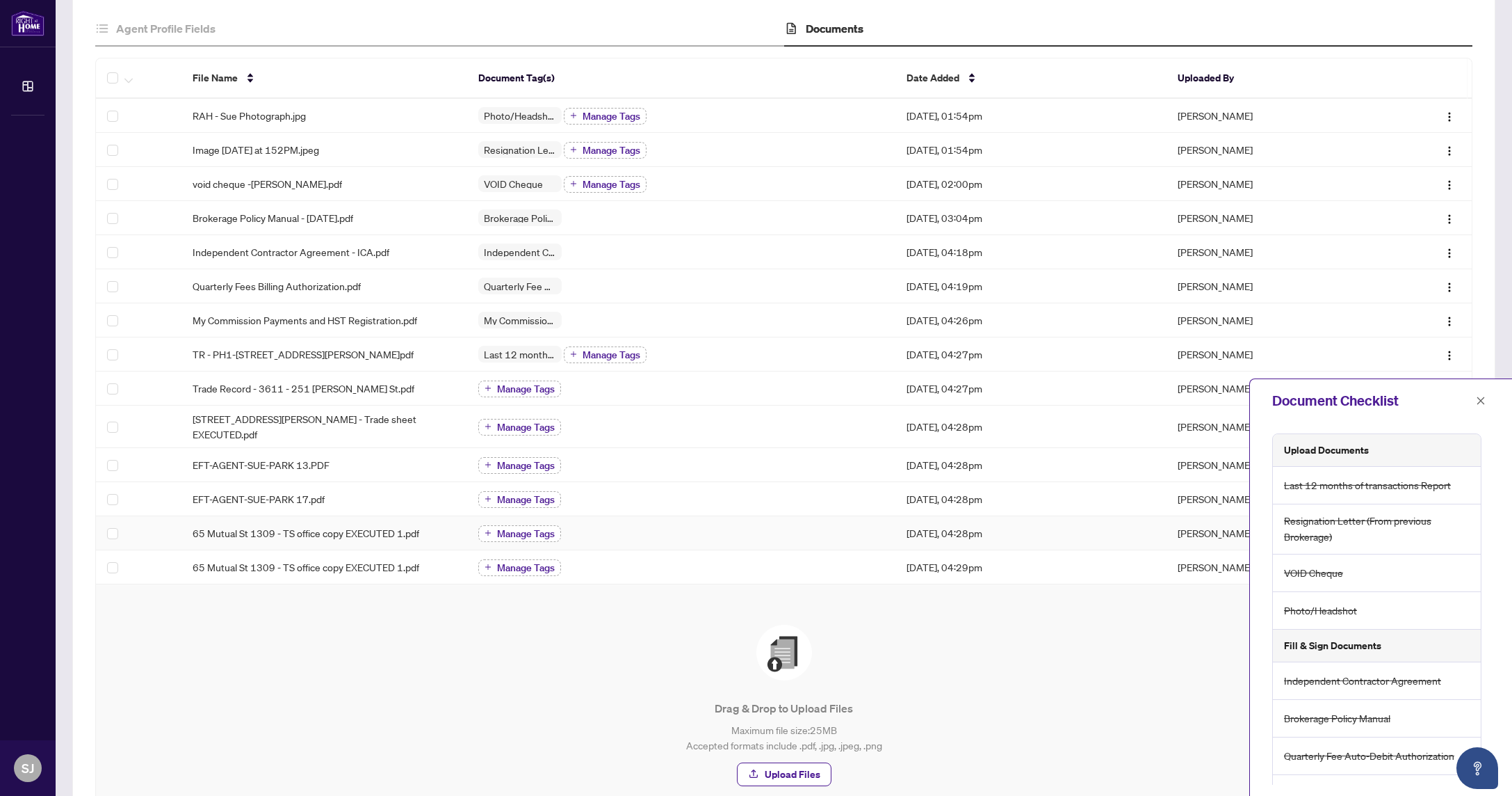
click at [540, 528] on span "Manage Tags" at bounding box center [525, 533] width 58 height 10
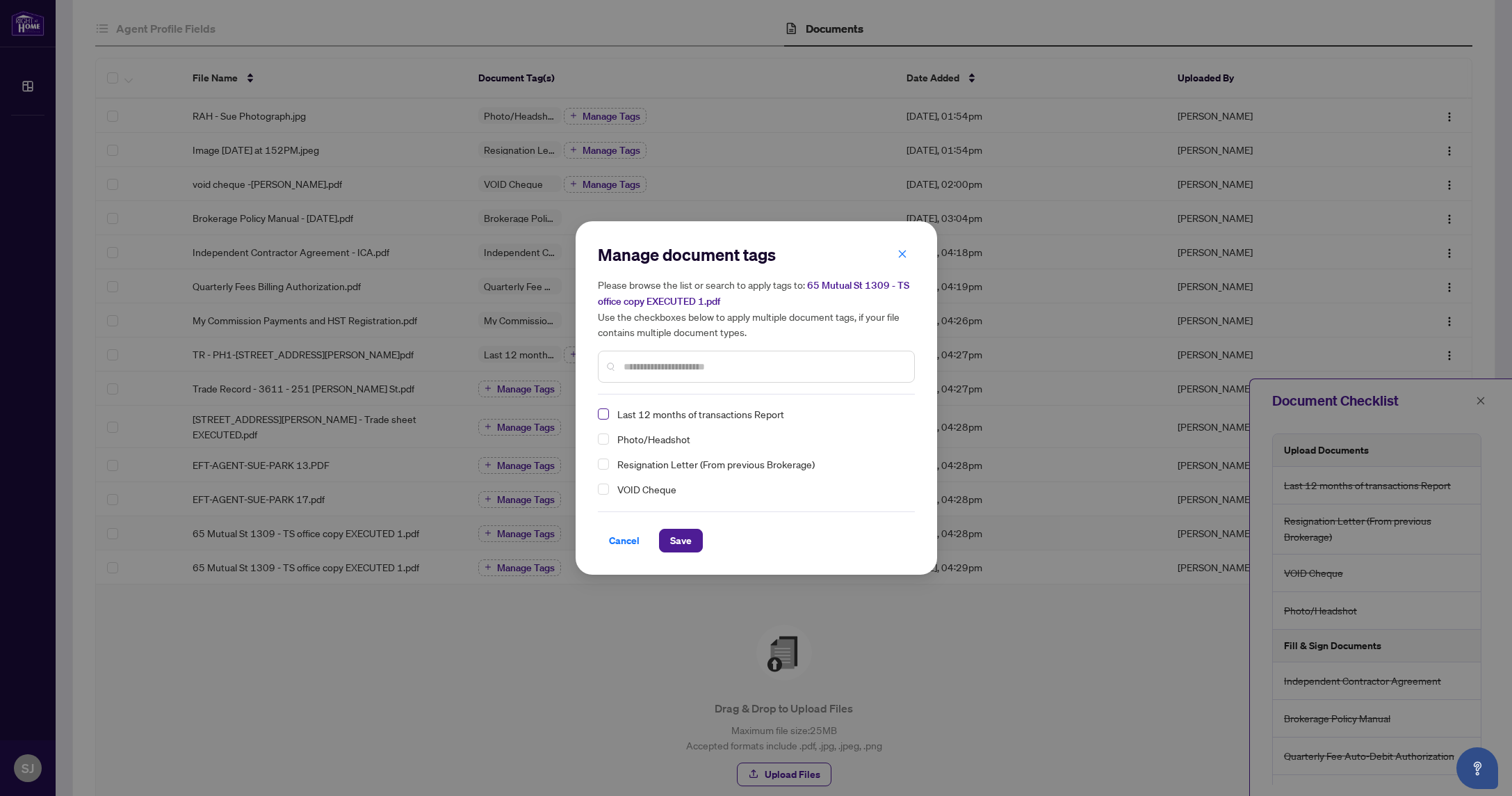
click at [603, 409] on span "Select Last 12 months of transactions Report" at bounding box center [603, 414] width 11 height 11
click at [656, 364] on input "text" at bounding box center [763, 367] width 279 height 15
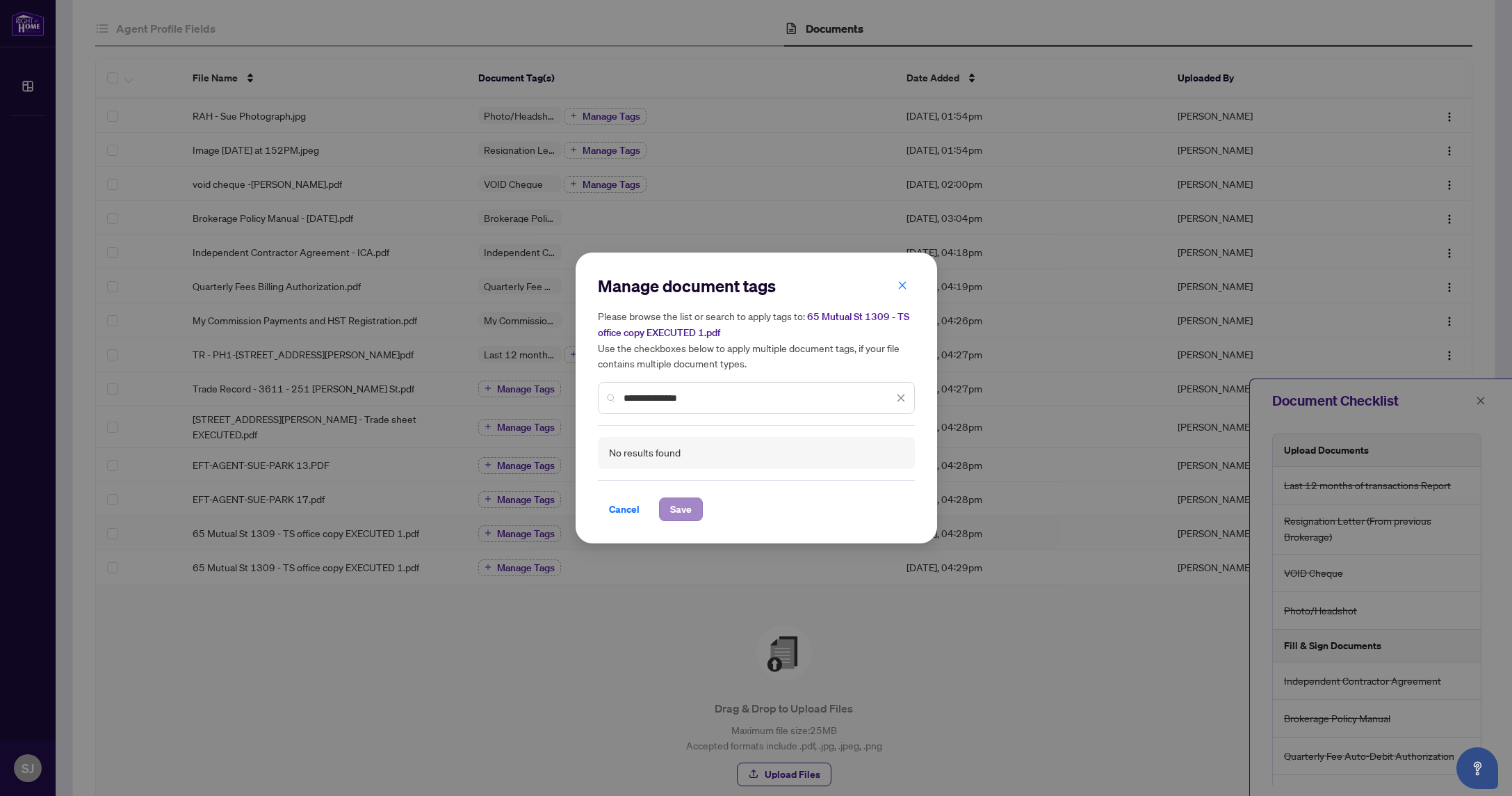
type input "**********"
click at [672, 505] on span "Save" at bounding box center [681, 509] width 22 height 22
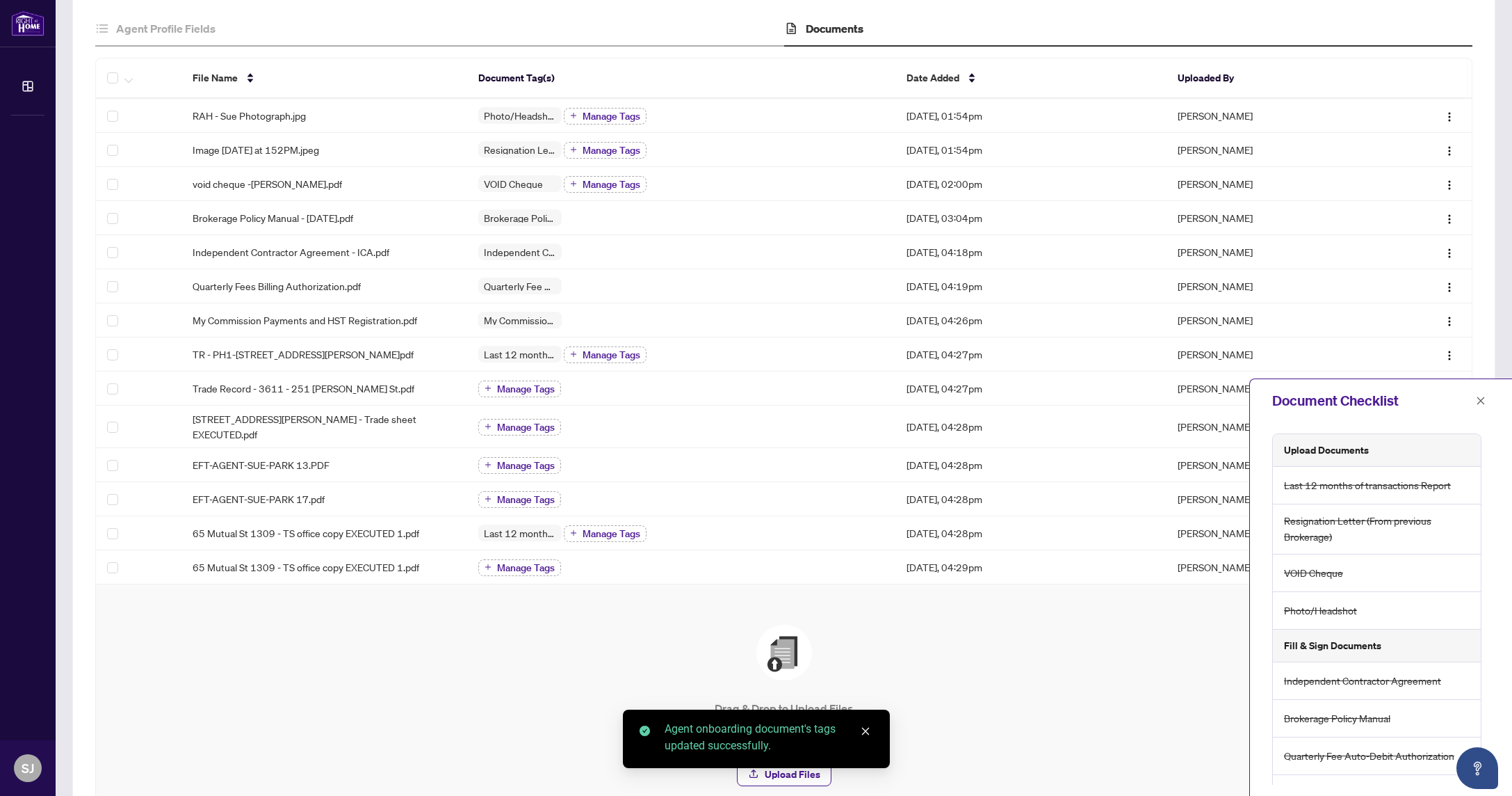
drag, startPoint x: 863, startPoint y: 728, endPoint x: 851, endPoint y: 726, distance: 12.2
click at [863, 728] on icon "close" at bounding box center [865, 731] width 10 height 10
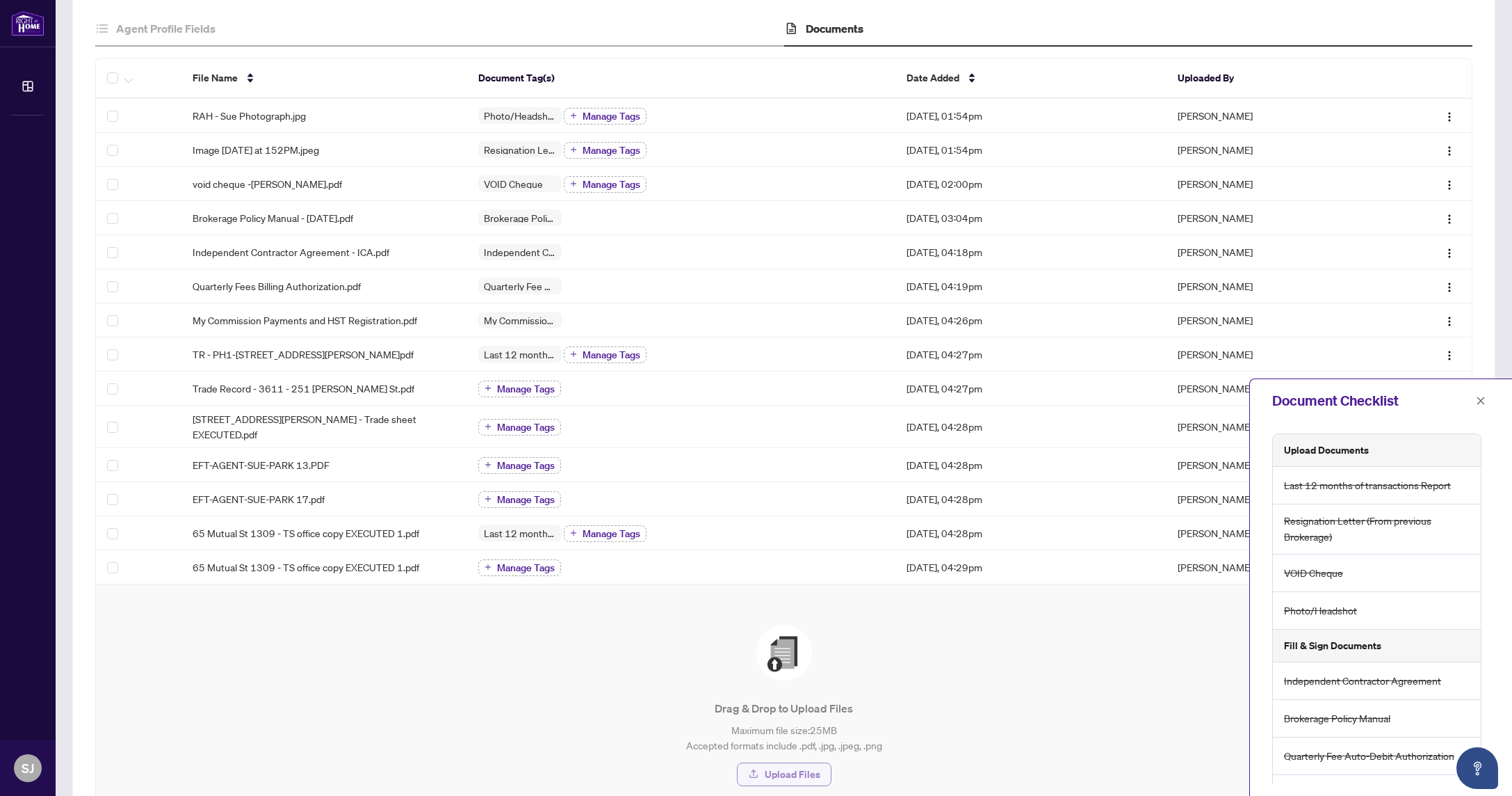
click at [796, 771] on span "Upload Files" at bounding box center [793, 774] width 56 height 22
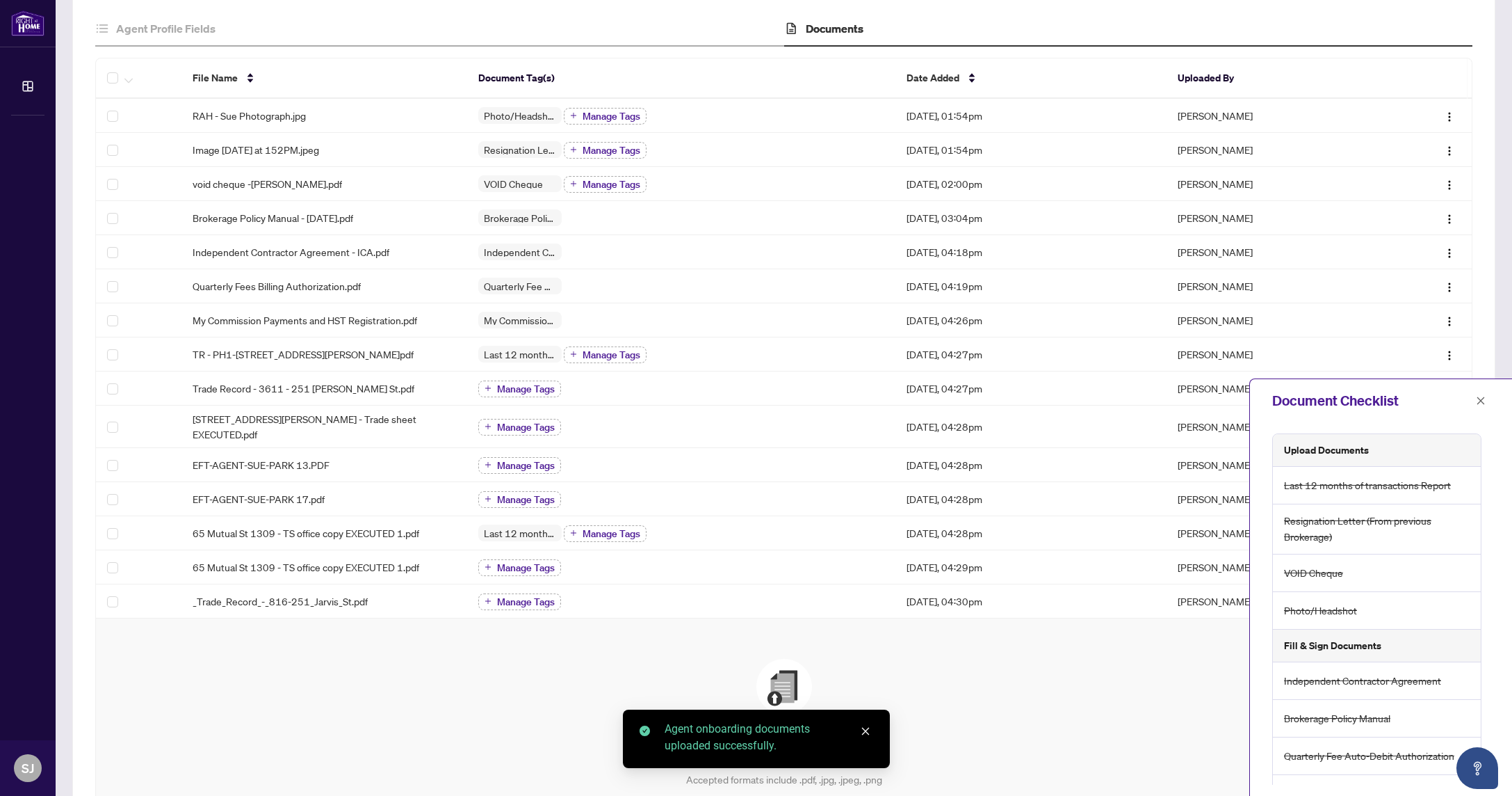
click at [864, 731] on icon "close" at bounding box center [865, 731] width 10 height 10
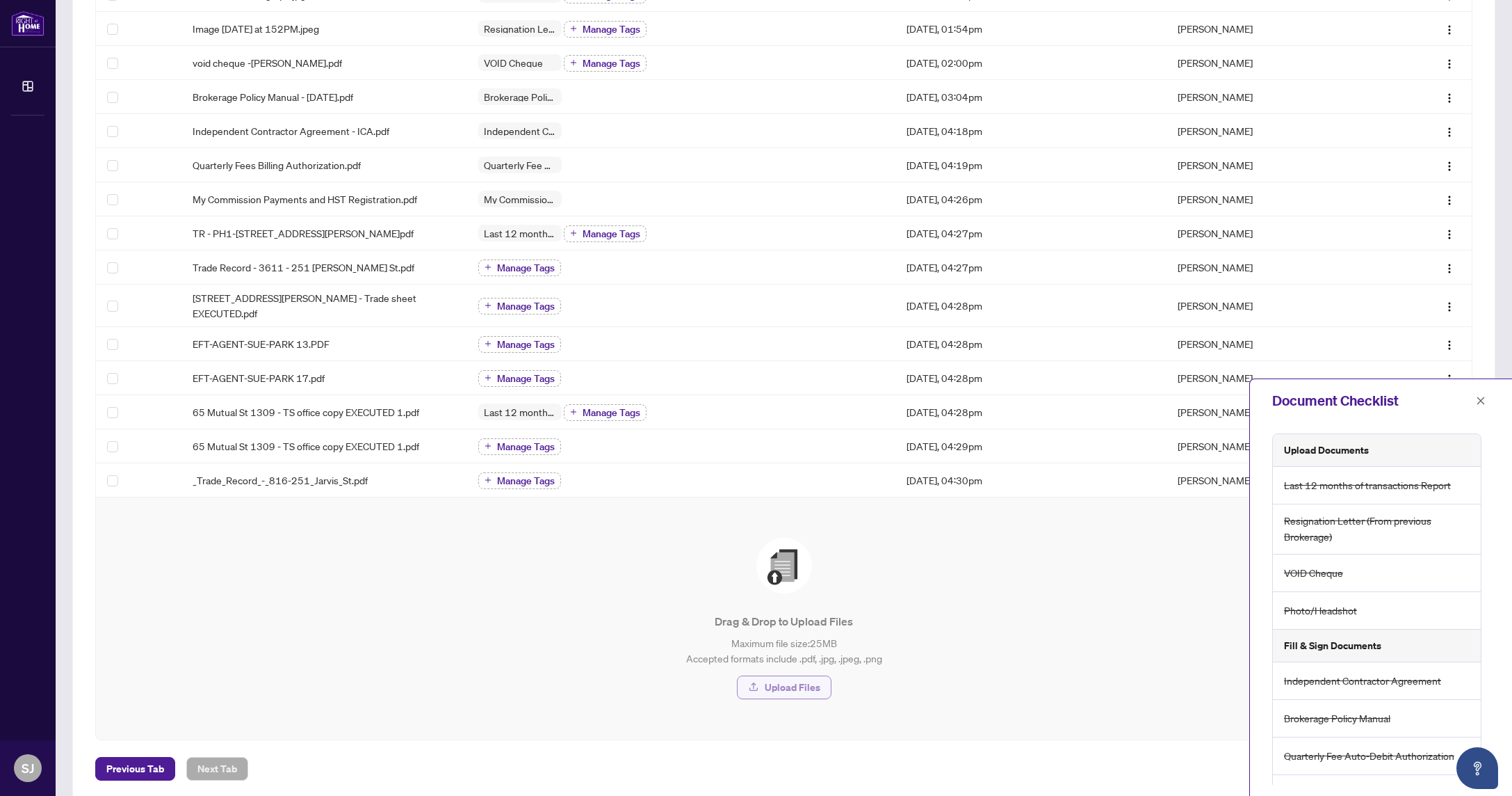
scroll to position [270, 0]
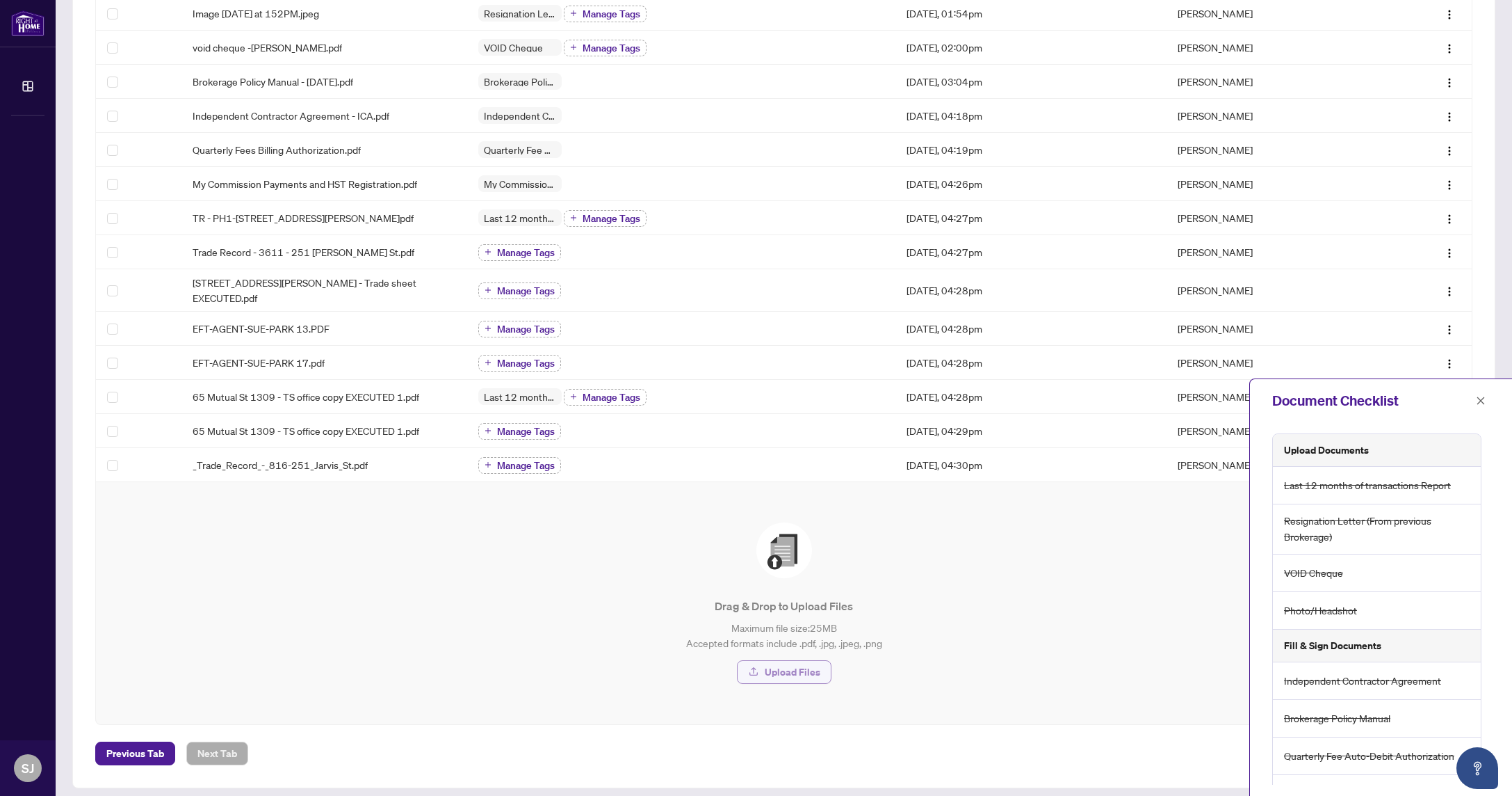
click at [780, 671] on span "Upload Files" at bounding box center [793, 672] width 56 height 22
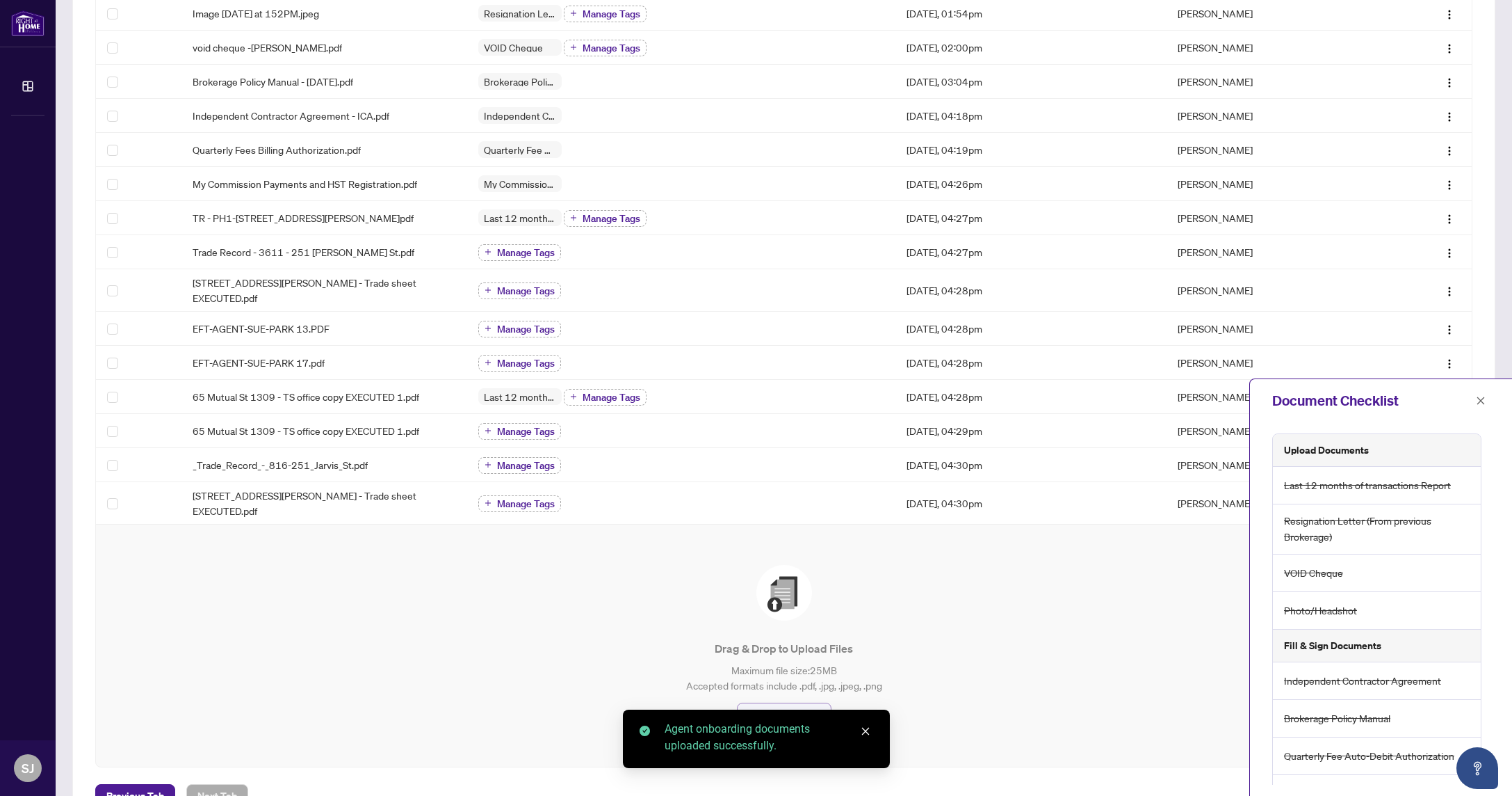
click at [802, 703] on span "Upload Files" at bounding box center [793, 714] width 56 height 22
click at [865, 733] on icon "close" at bounding box center [865, 731] width 10 height 10
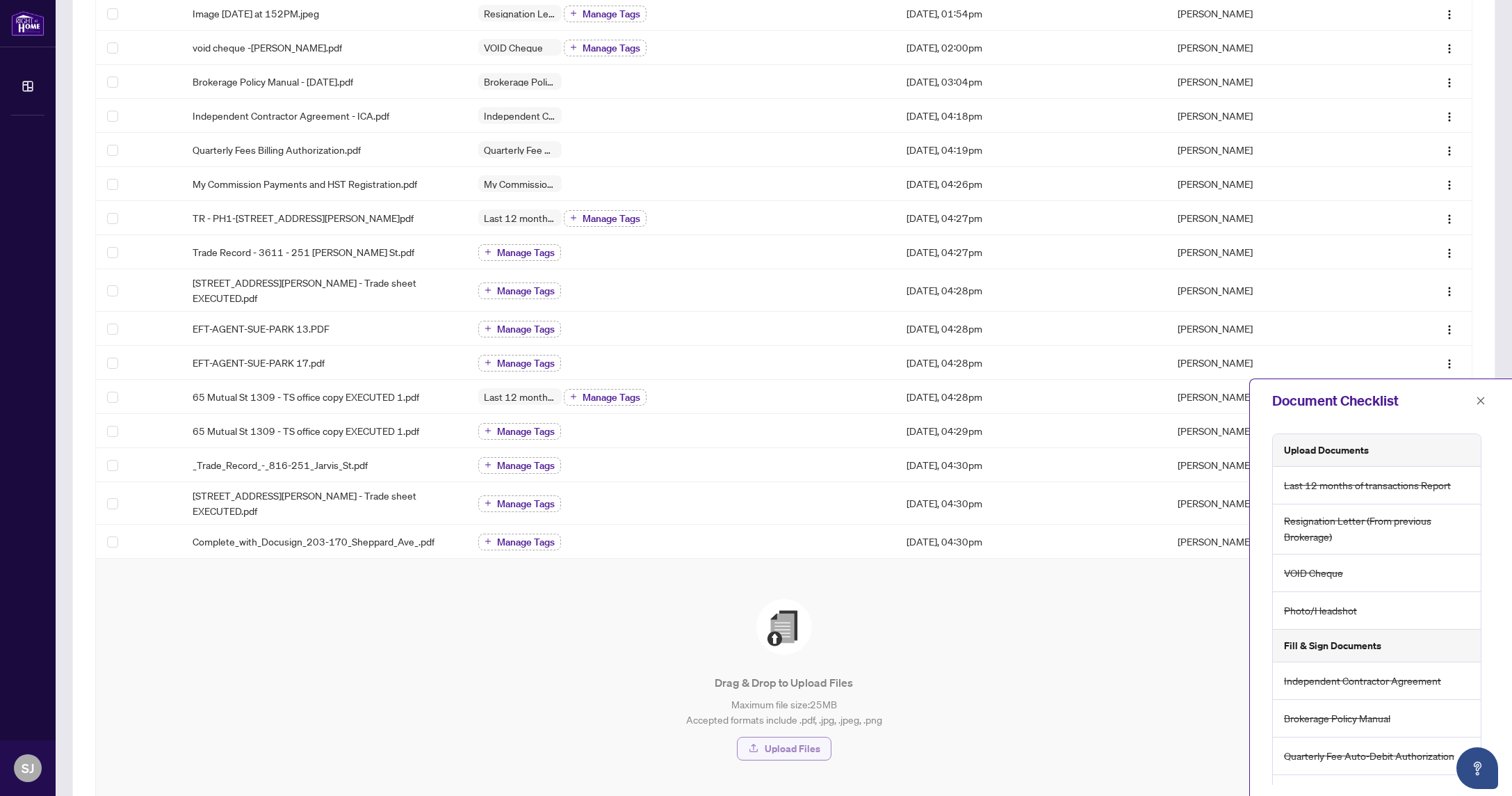
click at [798, 737] on span "Upload Files" at bounding box center [793, 749] width 56 height 22
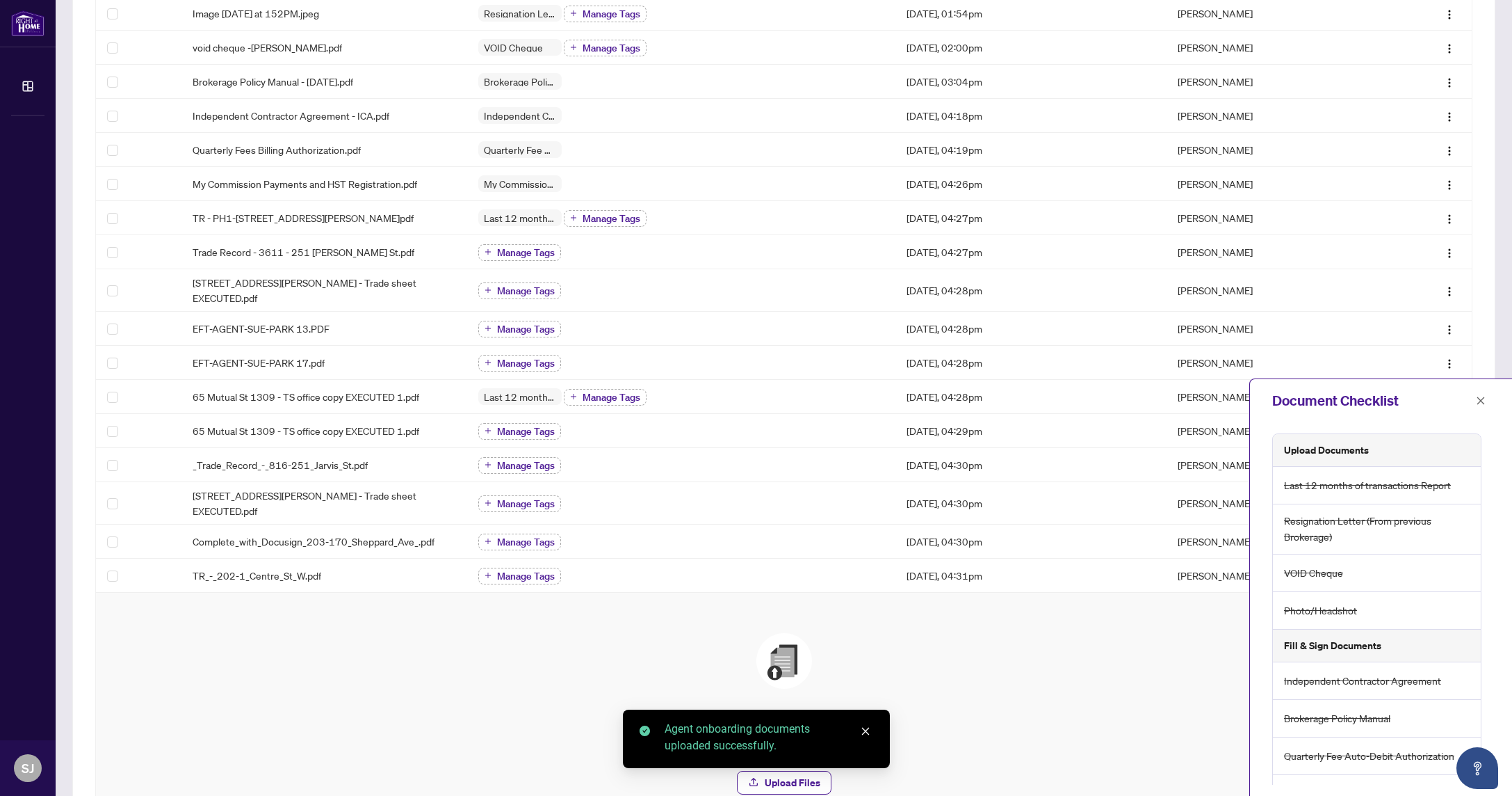
drag, startPoint x: 868, startPoint y: 730, endPoint x: 832, endPoint y: 744, distance: 38.6
click at [867, 731] on icon "close" at bounding box center [865, 731] width 10 height 10
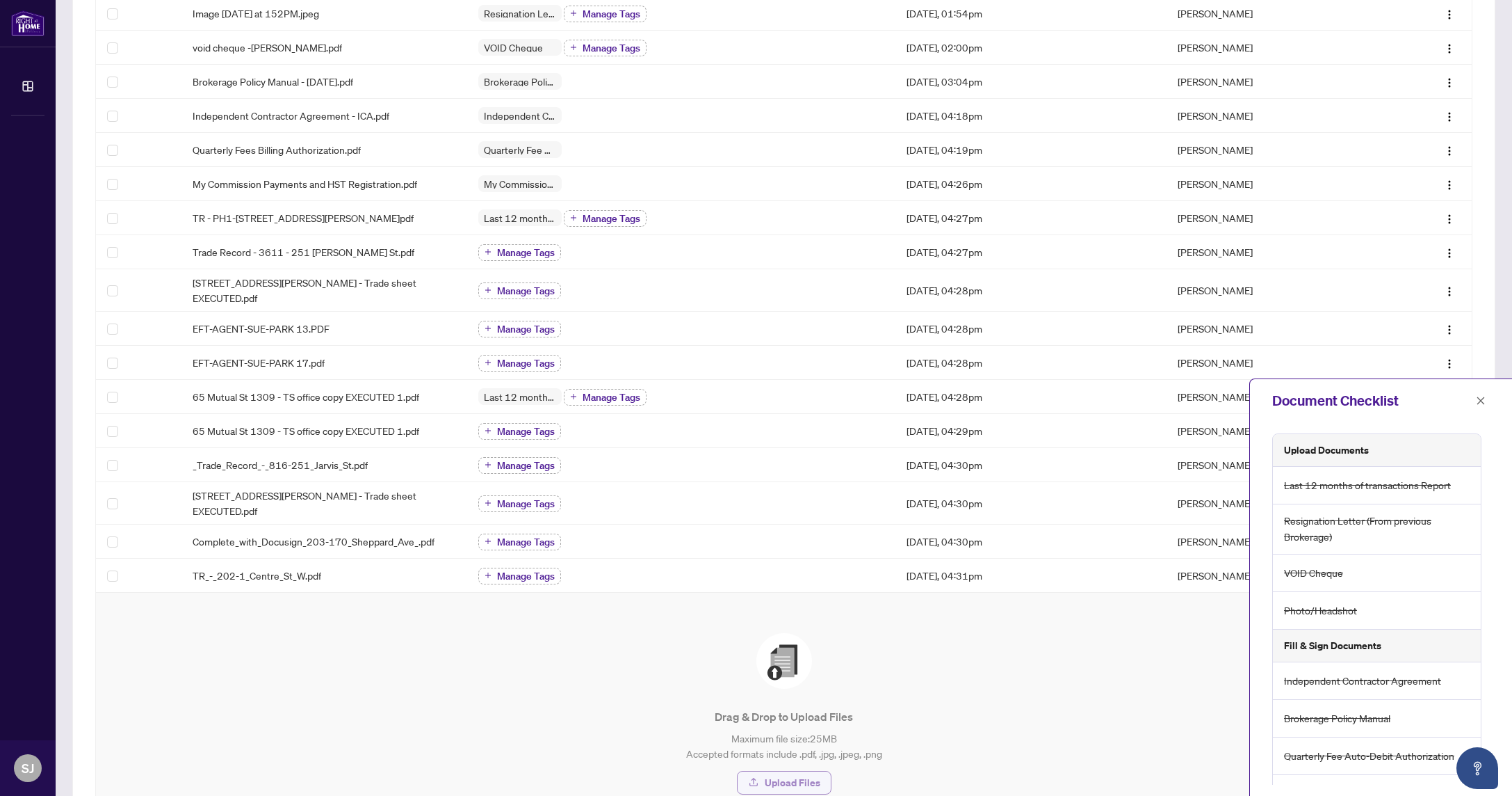
click at [789, 772] on span "Upload Files" at bounding box center [793, 783] width 56 height 22
click at [776, 772] on span "Upload Files" at bounding box center [793, 783] width 56 height 22
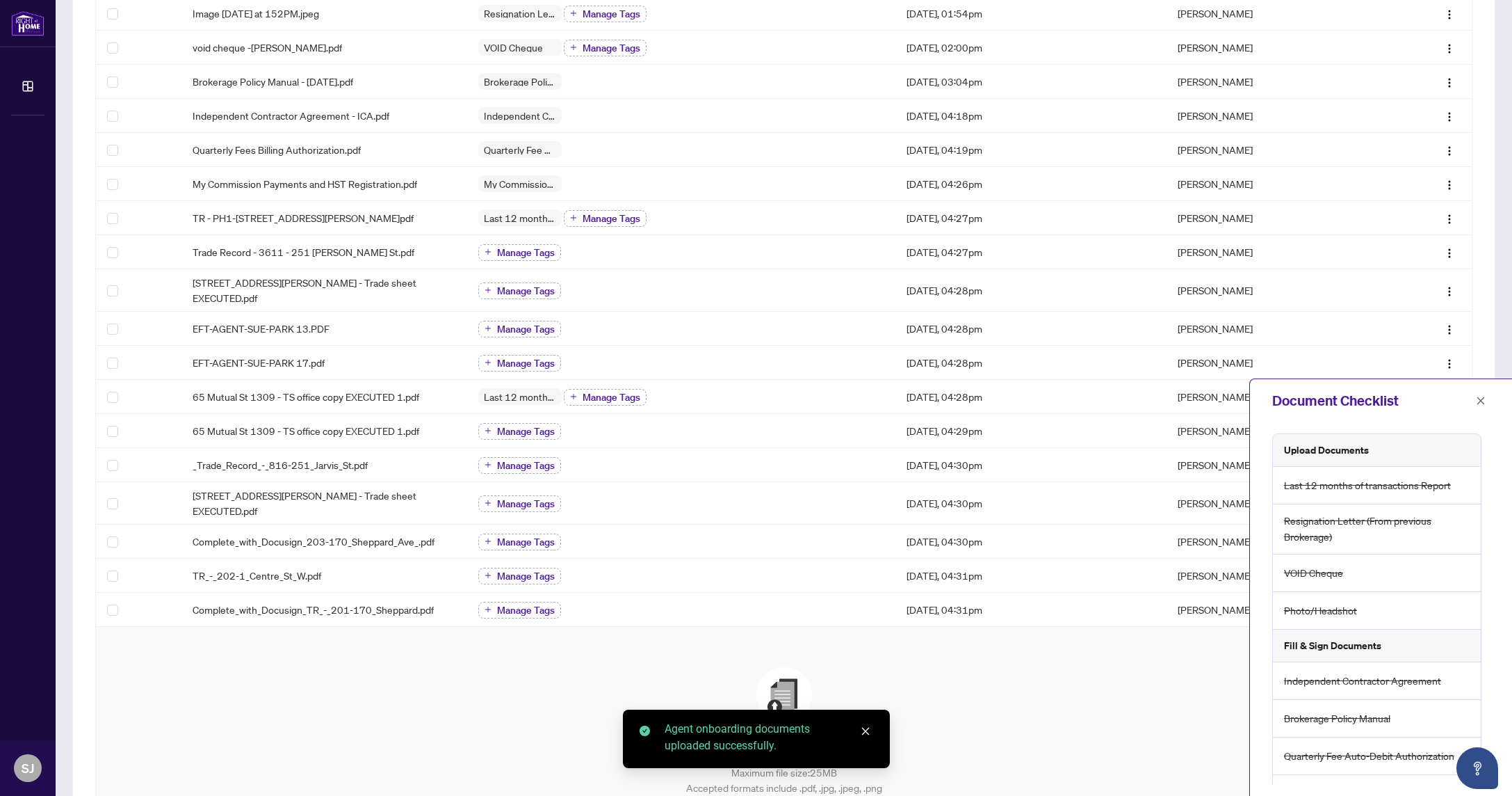
drag, startPoint x: 865, startPoint y: 730, endPoint x: 824, endPoint y: 755, distance: 48.0
click at [865, 730] on icon "close" at bounding box center [865, 731] width 8 height 8
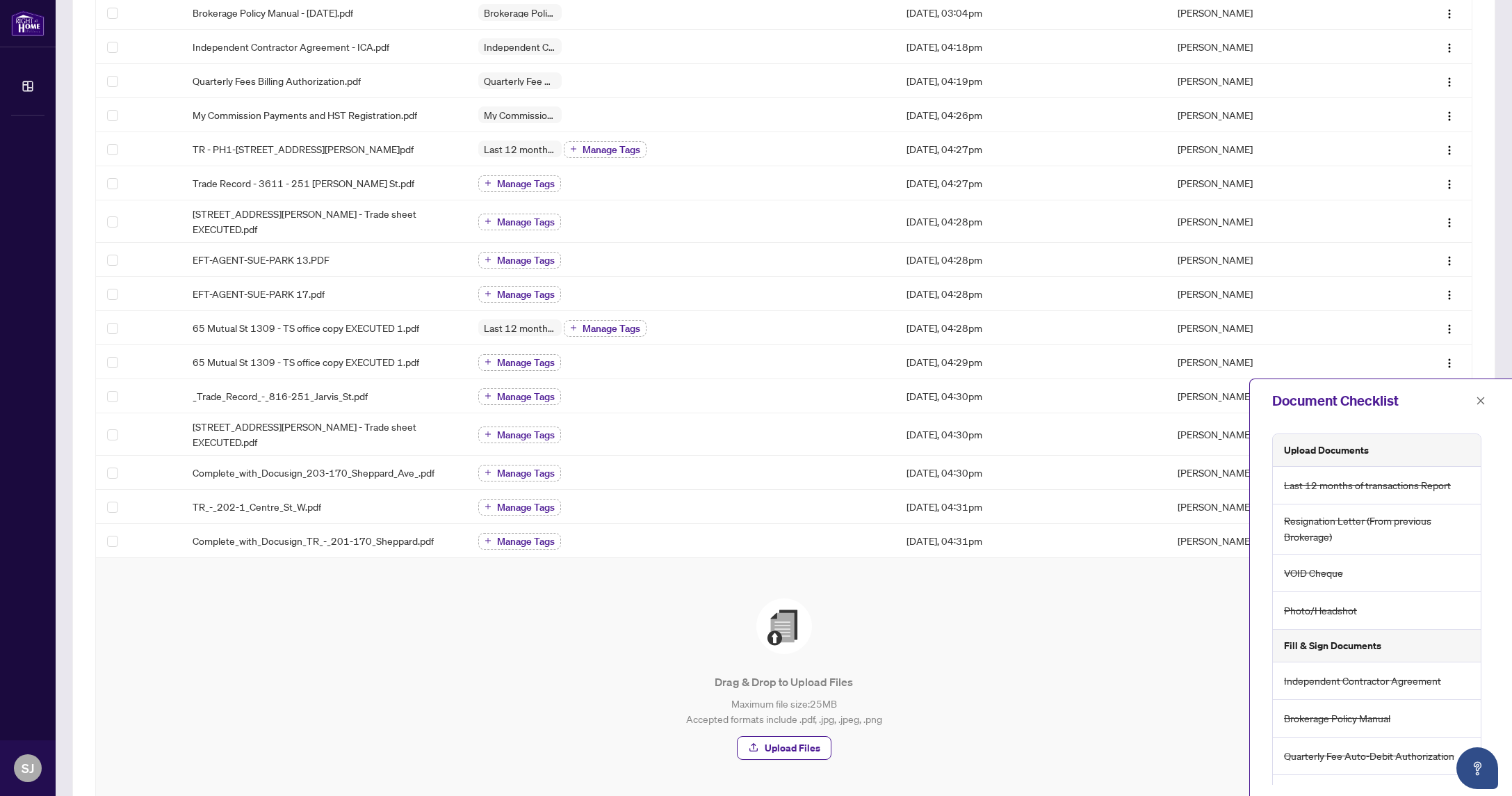
scroll to position [407, 0]
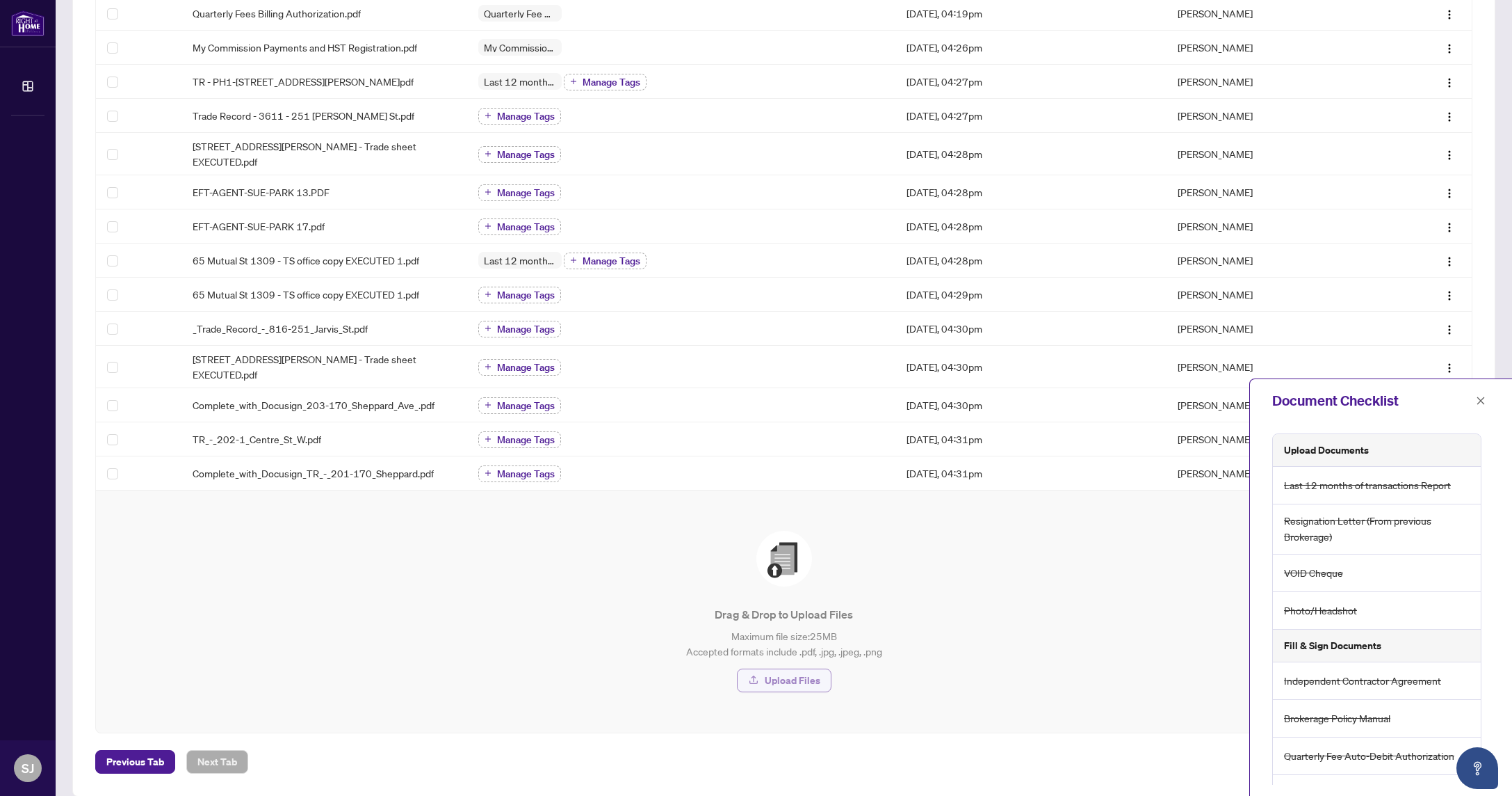
click at [781, 672] on span "Upload Files" at bounding box center [793, 680] width 56 height 22
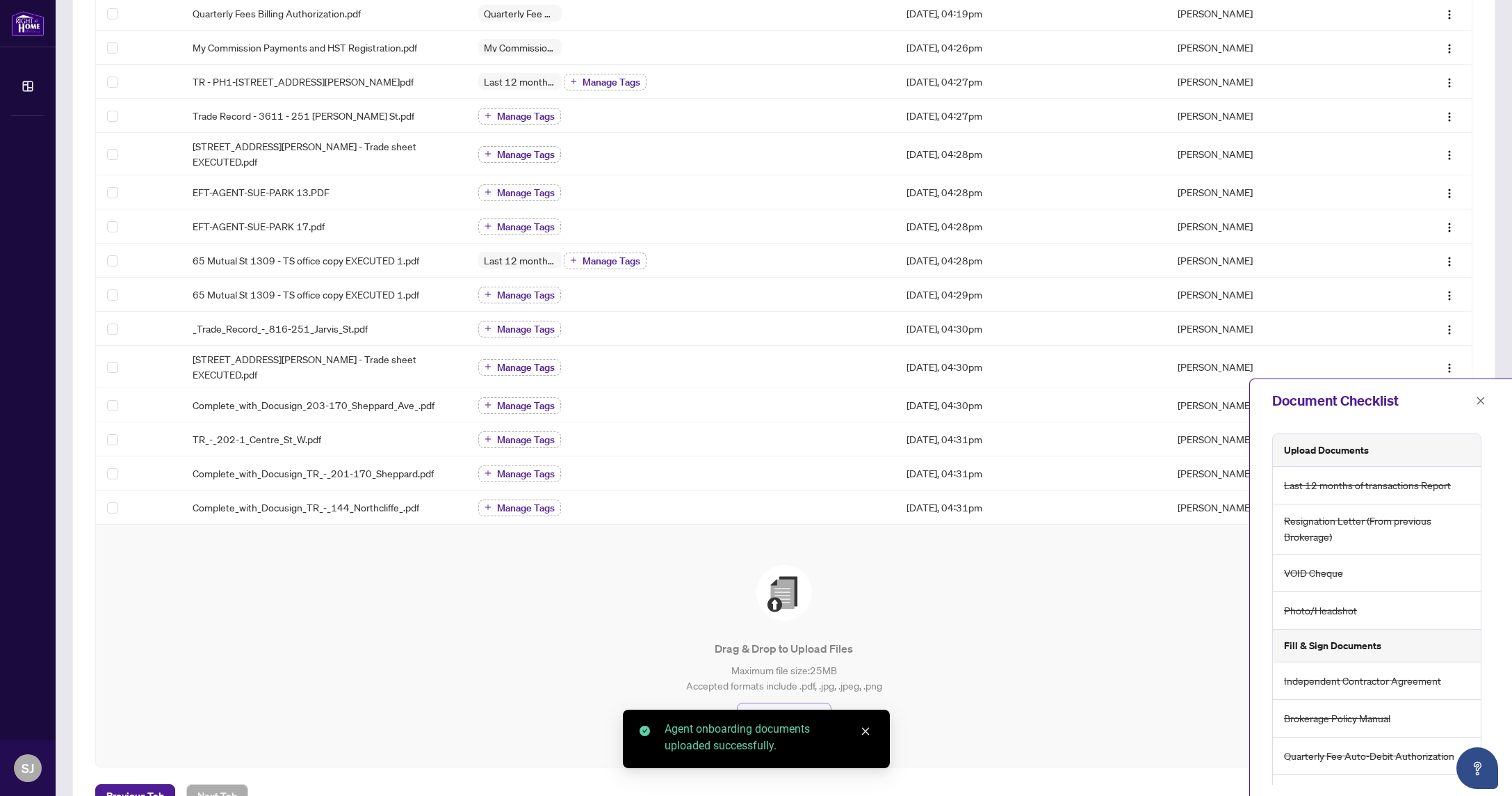
click at [801, 703] on span "Upload Files" at bounding box center [793, 714] width 56 height 22
drag, startPoint x: 863, startPoint y: 731, endPoint x: 839, endPoint y: 733, distance: 24.1
click at [862, 731] on icon "close" at bounding box center [865, 731] width 10 height 10
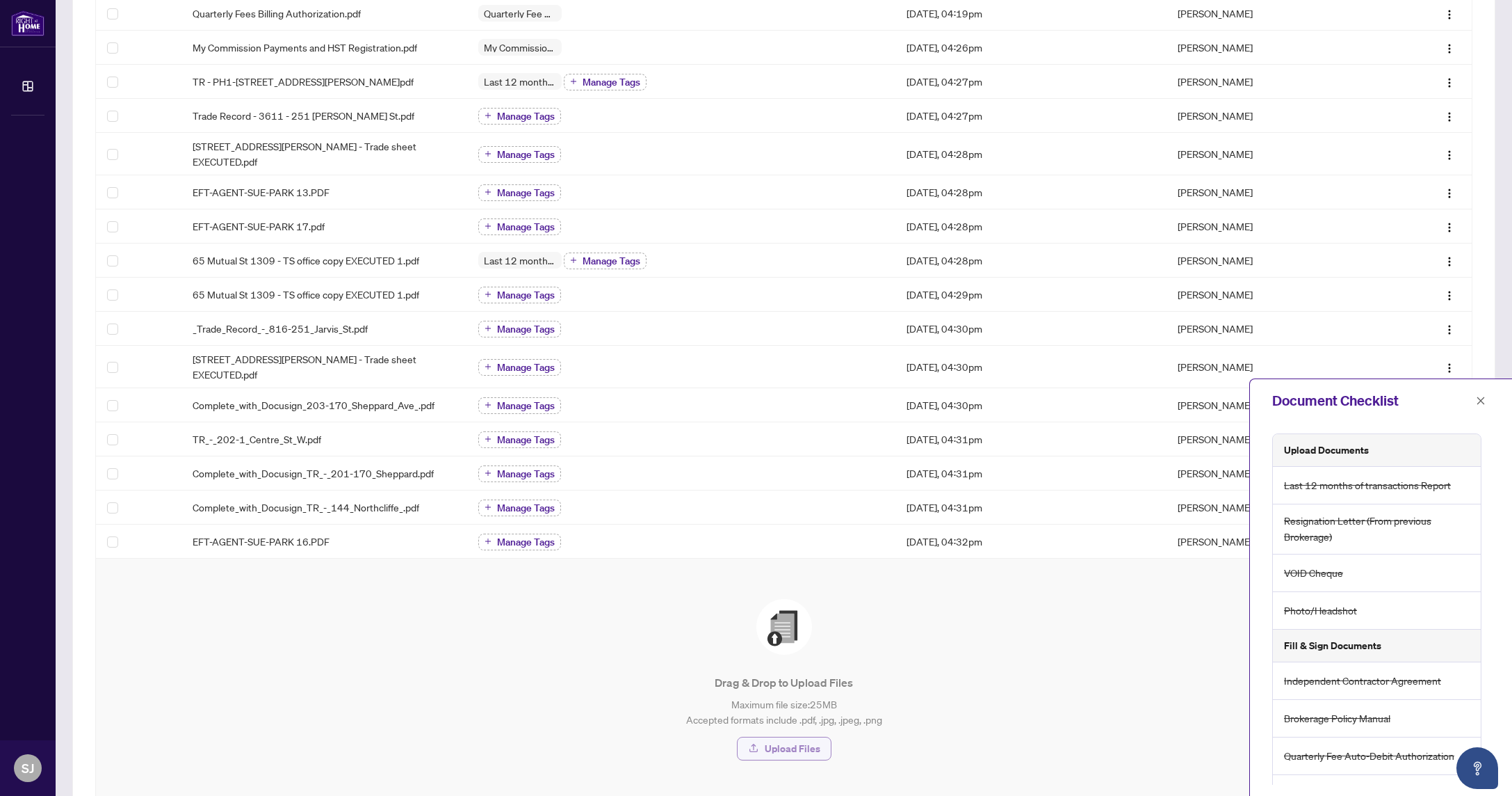
click at [771, 738] on span "Upload Files" at bounding box center [793, 749] width 56 height 22
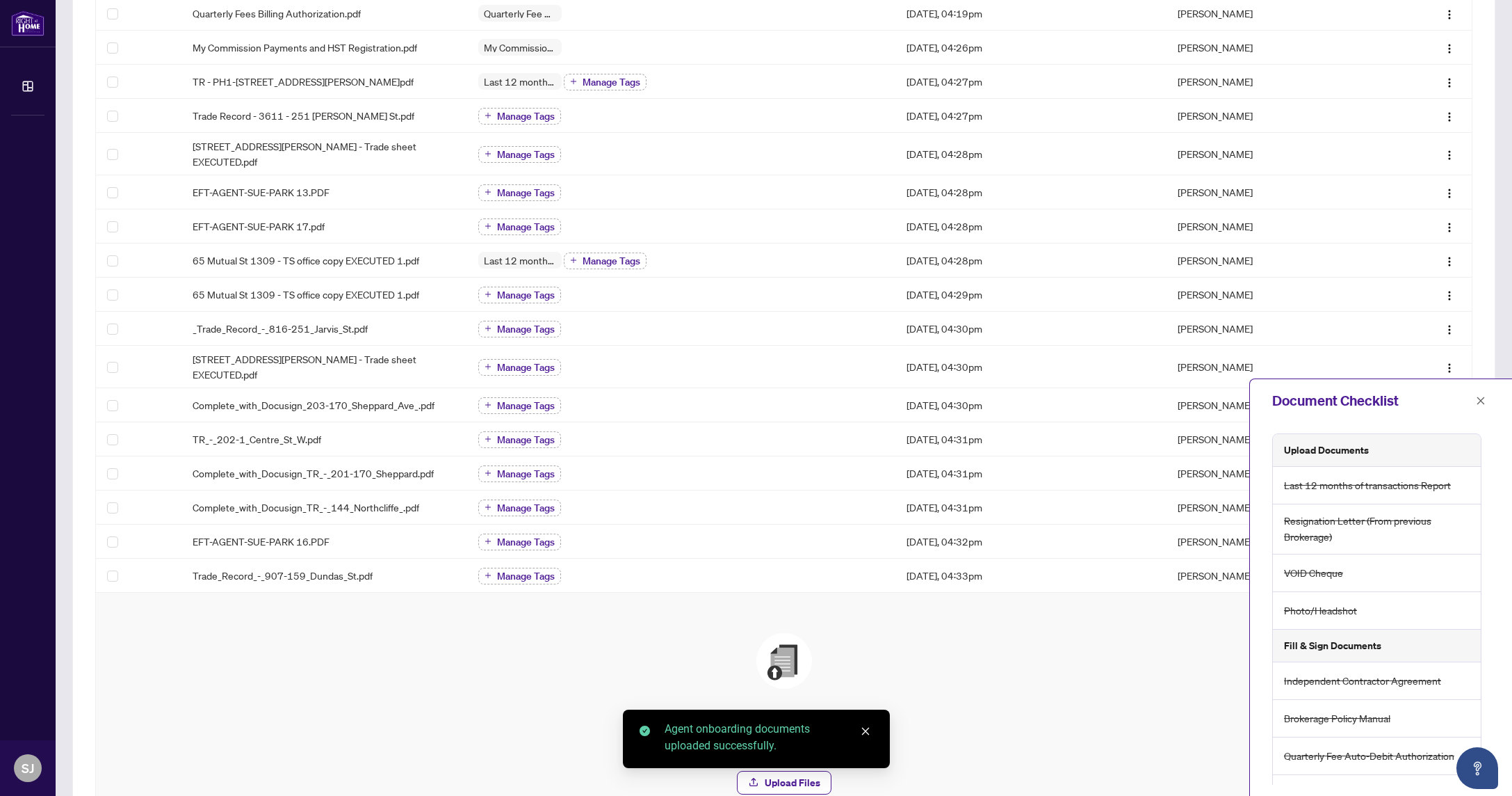
click at [864, 732] on icon "close" at bounding box center [865, 731] width 8 height 8
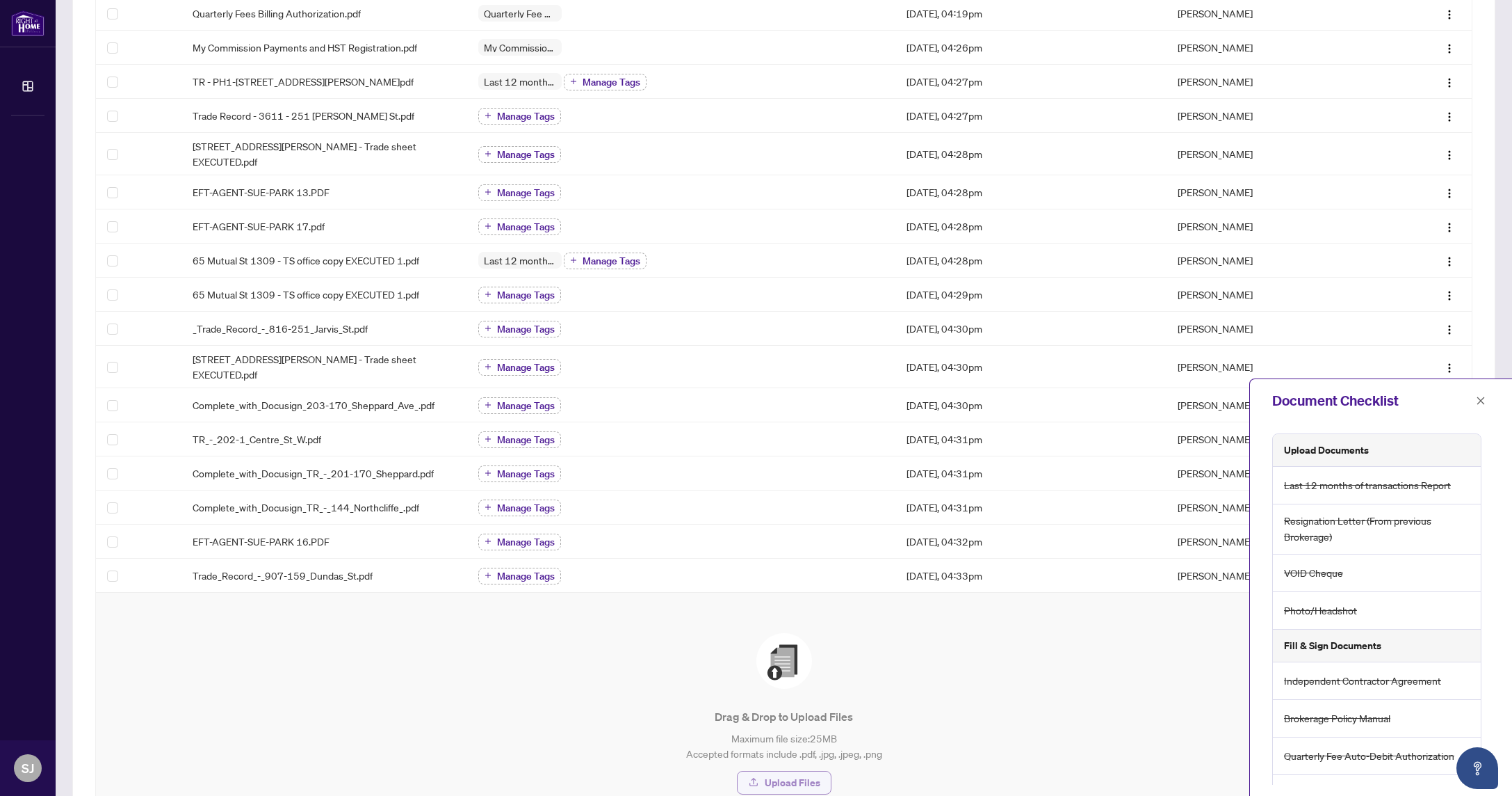
click at [801, 772] on span "Upload Files" at bounding box center [793, 783] width 56 height 22
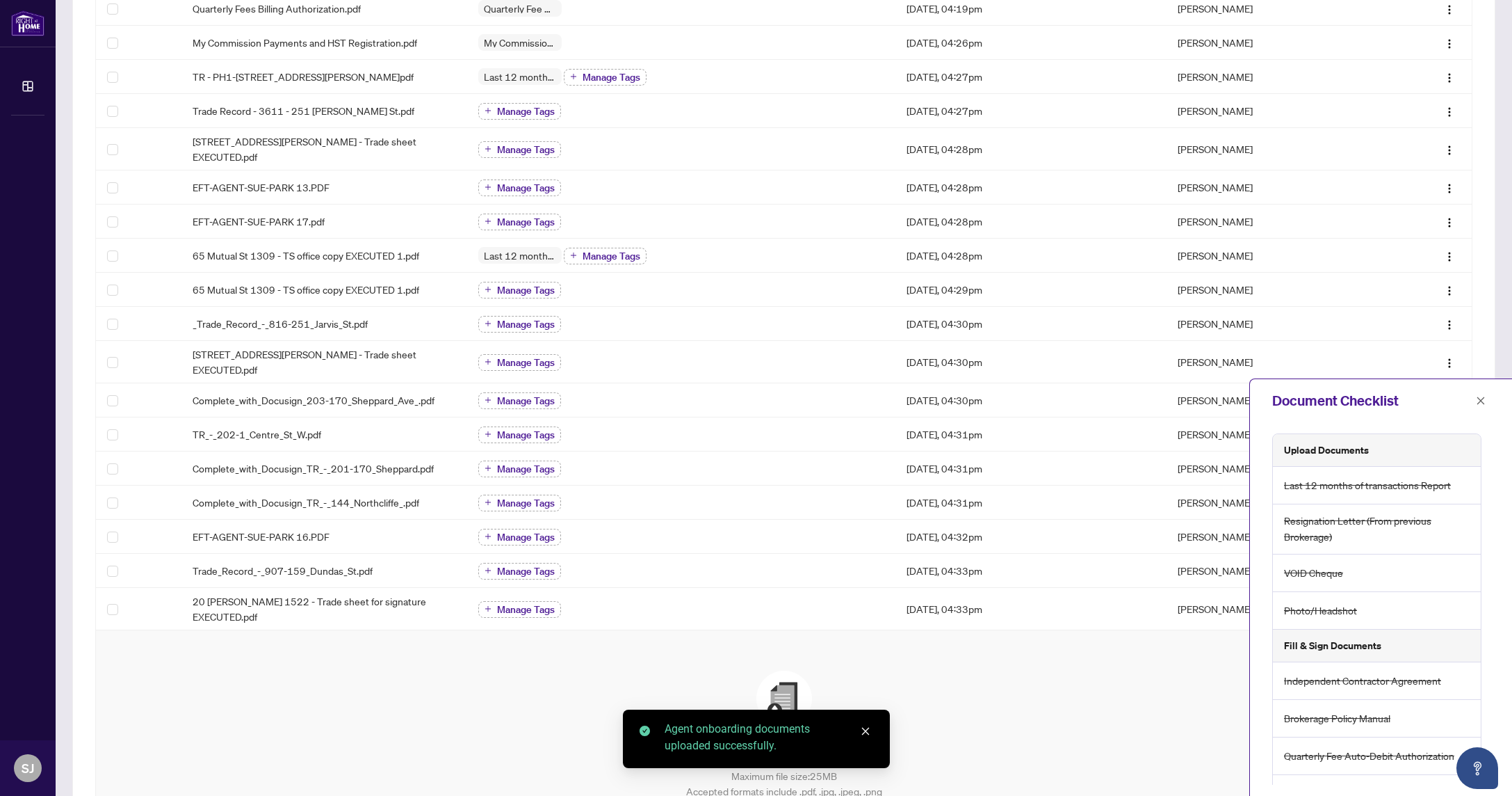
drag, startPoint x: 867, startPoint y: 729, endPoint x: 835, endPoint y: 768, distance: 50.4
click at [867, 730] on icon "close" at bounding box center [865, 731] width 10 height 10
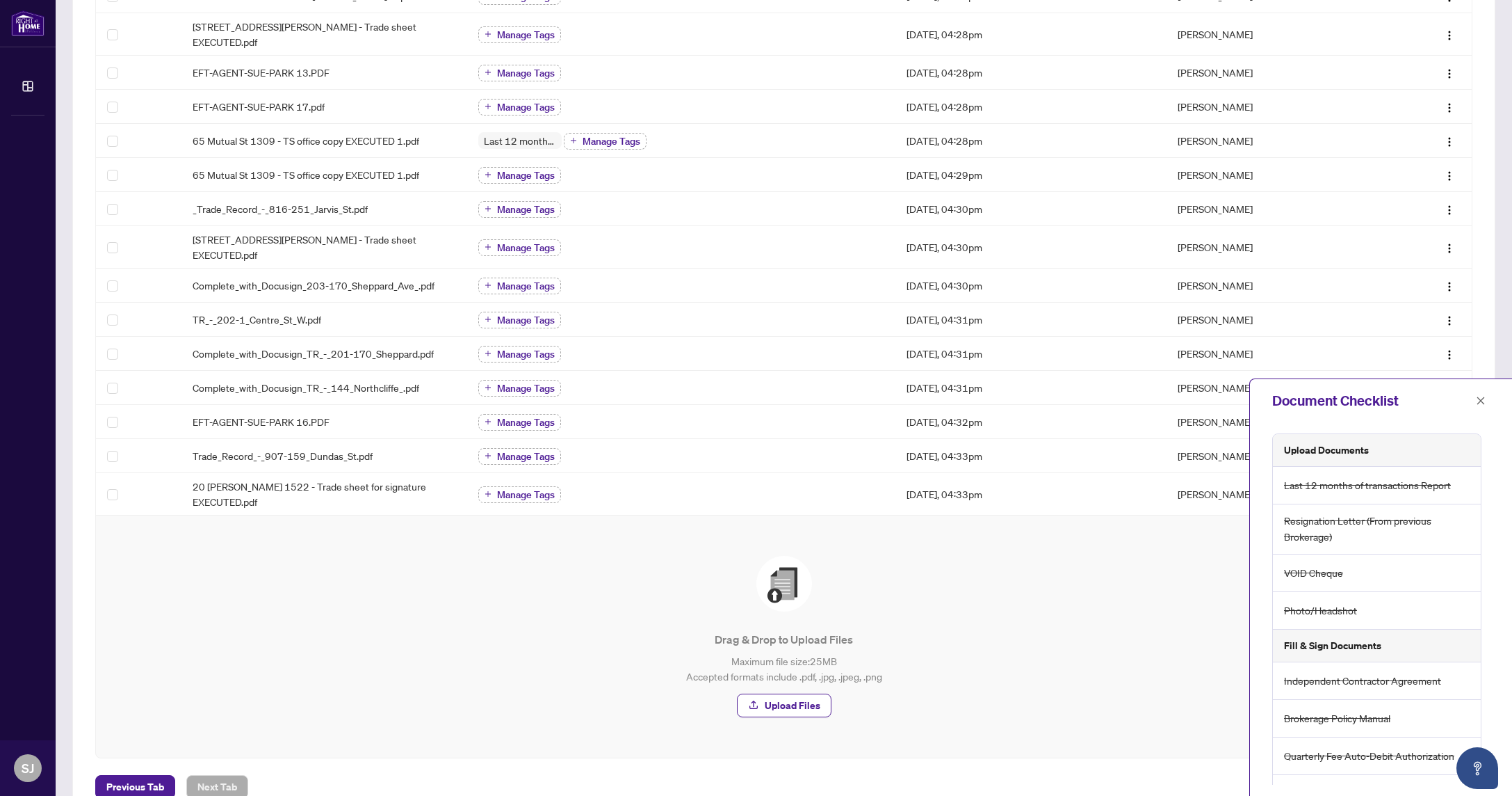
scroll to position [527, 0]
click at [787, 694] on span "Upload Files" at bounding box center [793, 705] width 56 height 22
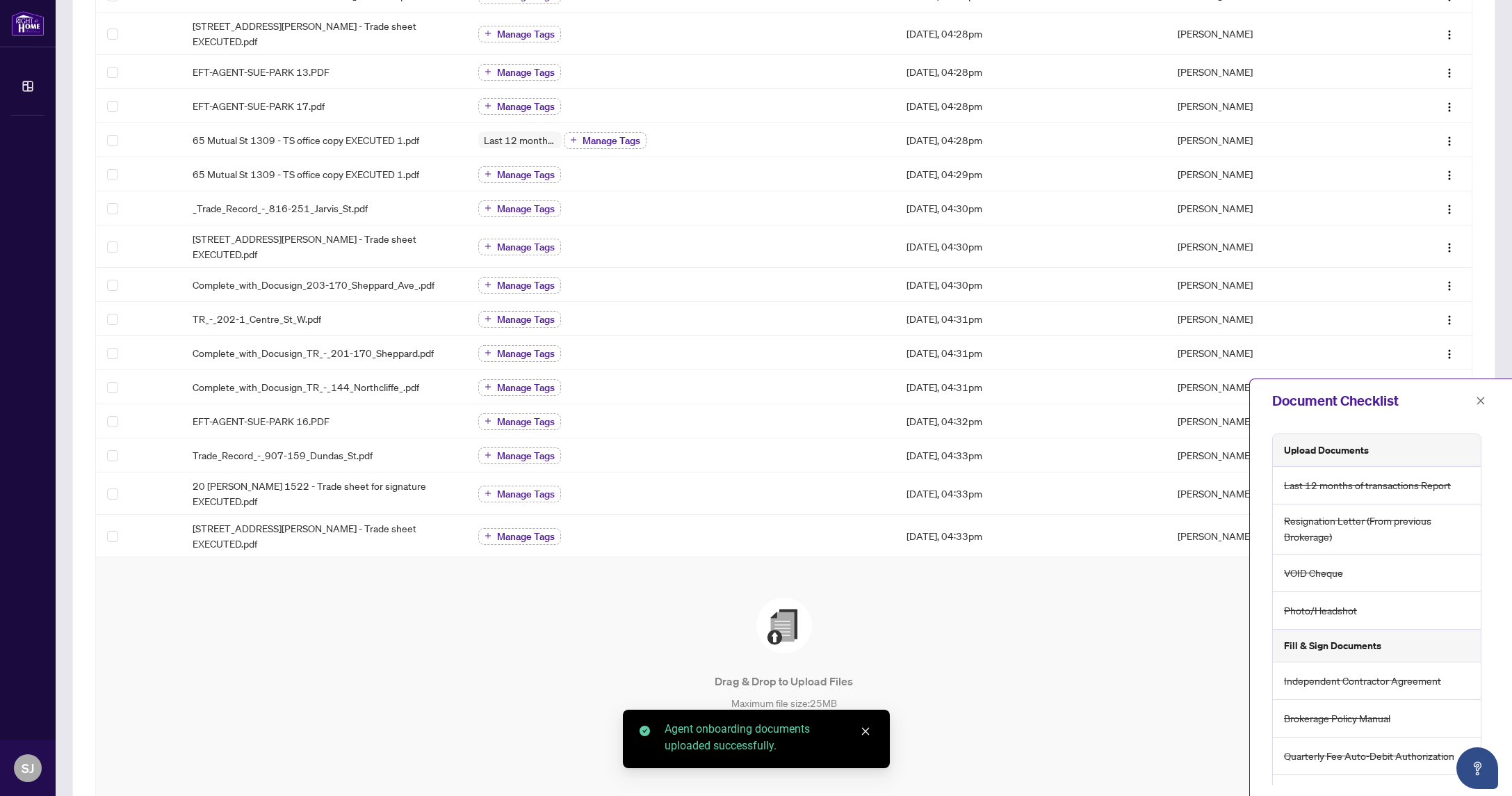
click at [867, 730] on icon "close" at bounding box center [865, 731] width 10 height 10
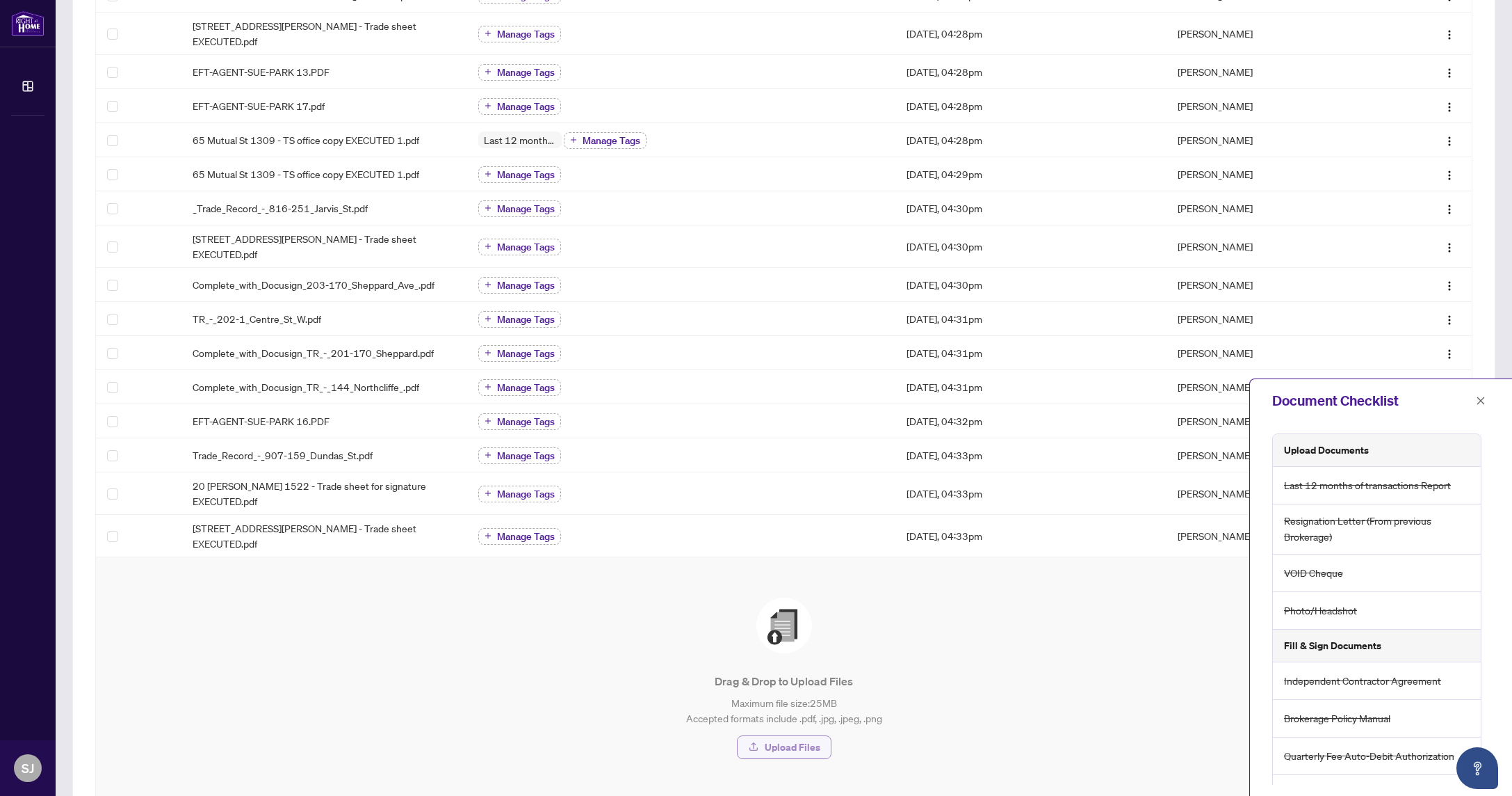
click at [808, 736] on span "Upload Files" at bounding box center [793, 747] width 56 height 22
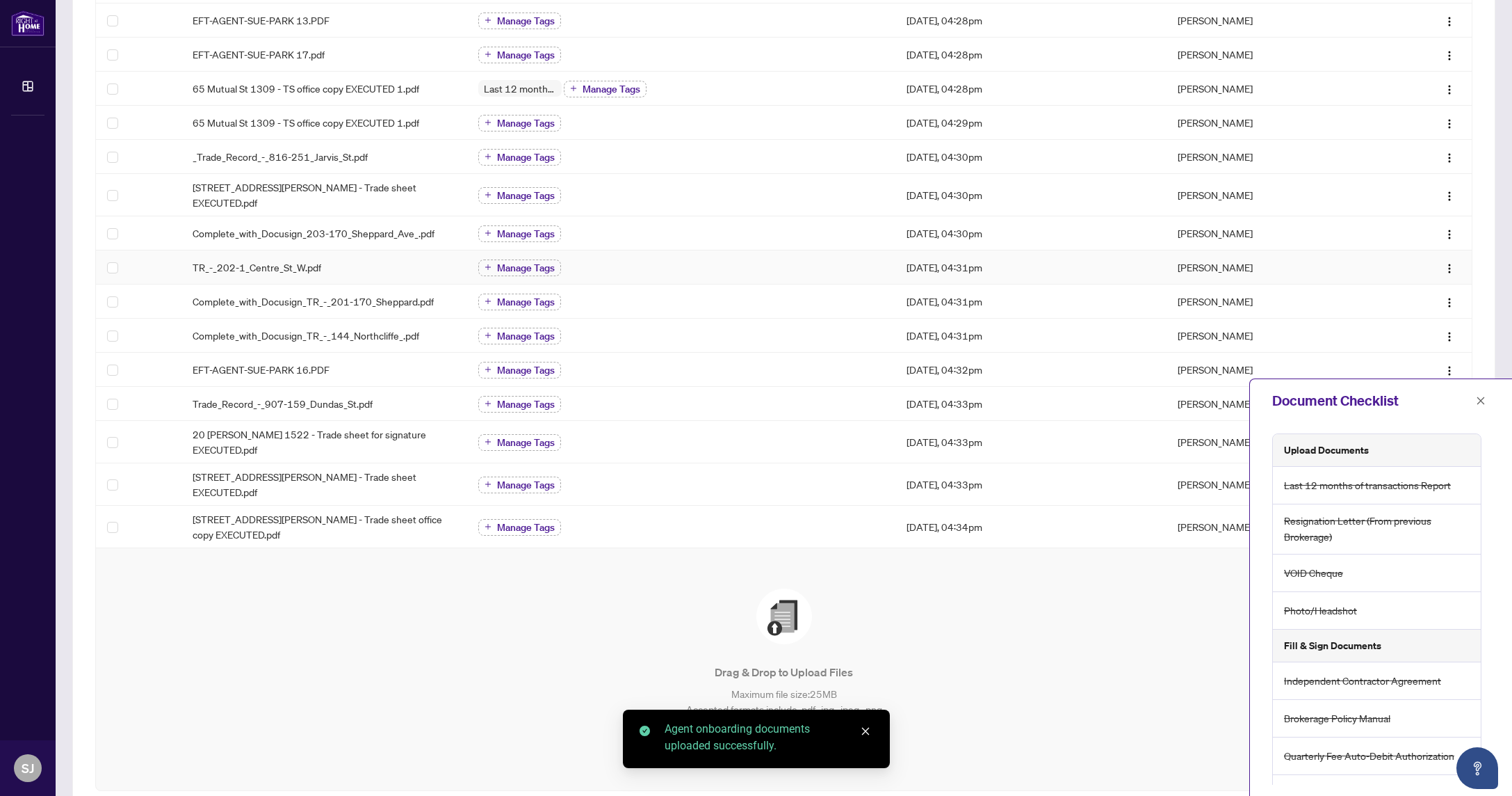
scroll to position [592, 0]
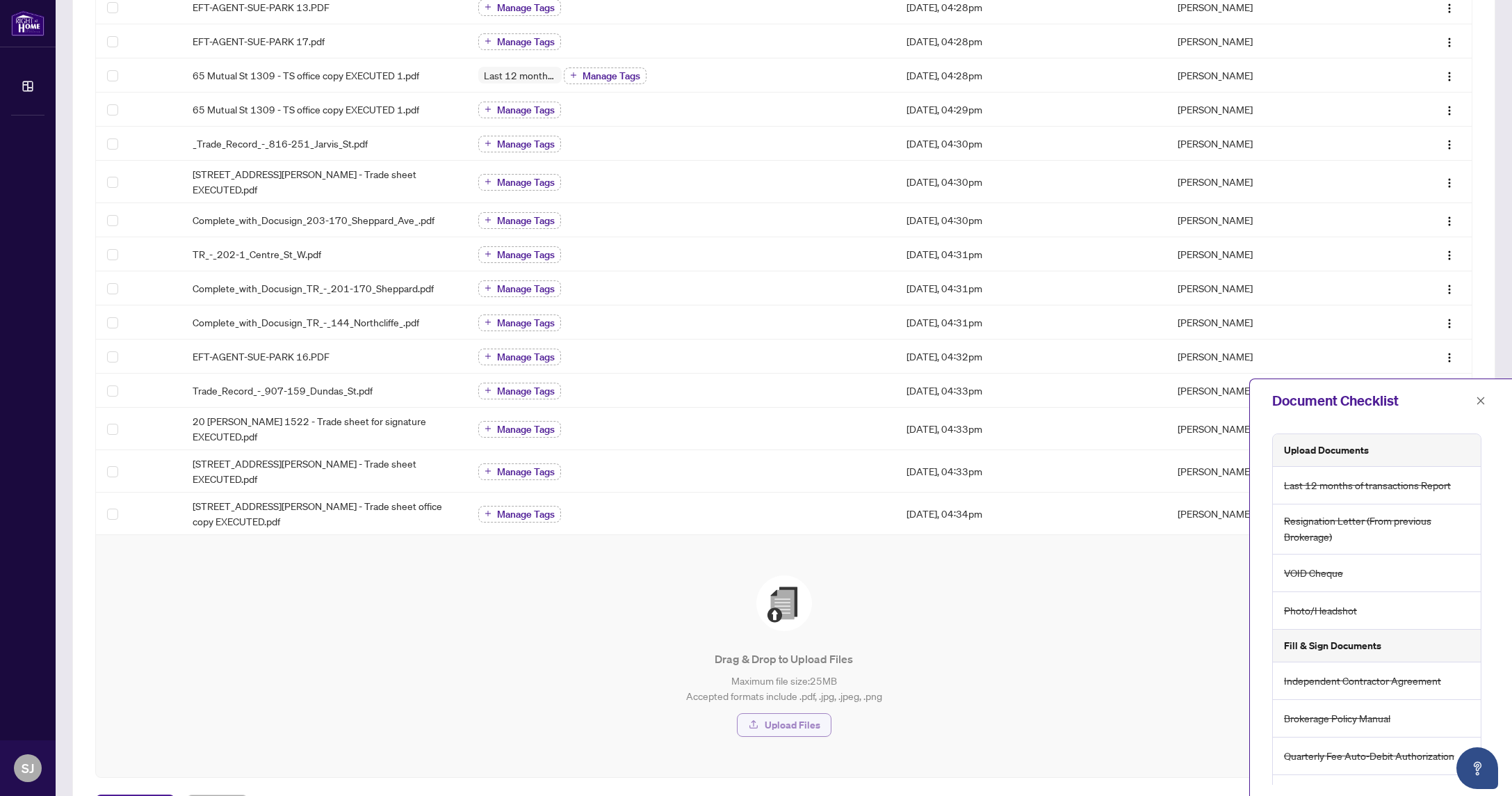
click at [801, 714] on span "Upload Files" at bounding box center [793, 725] width 56 height 22
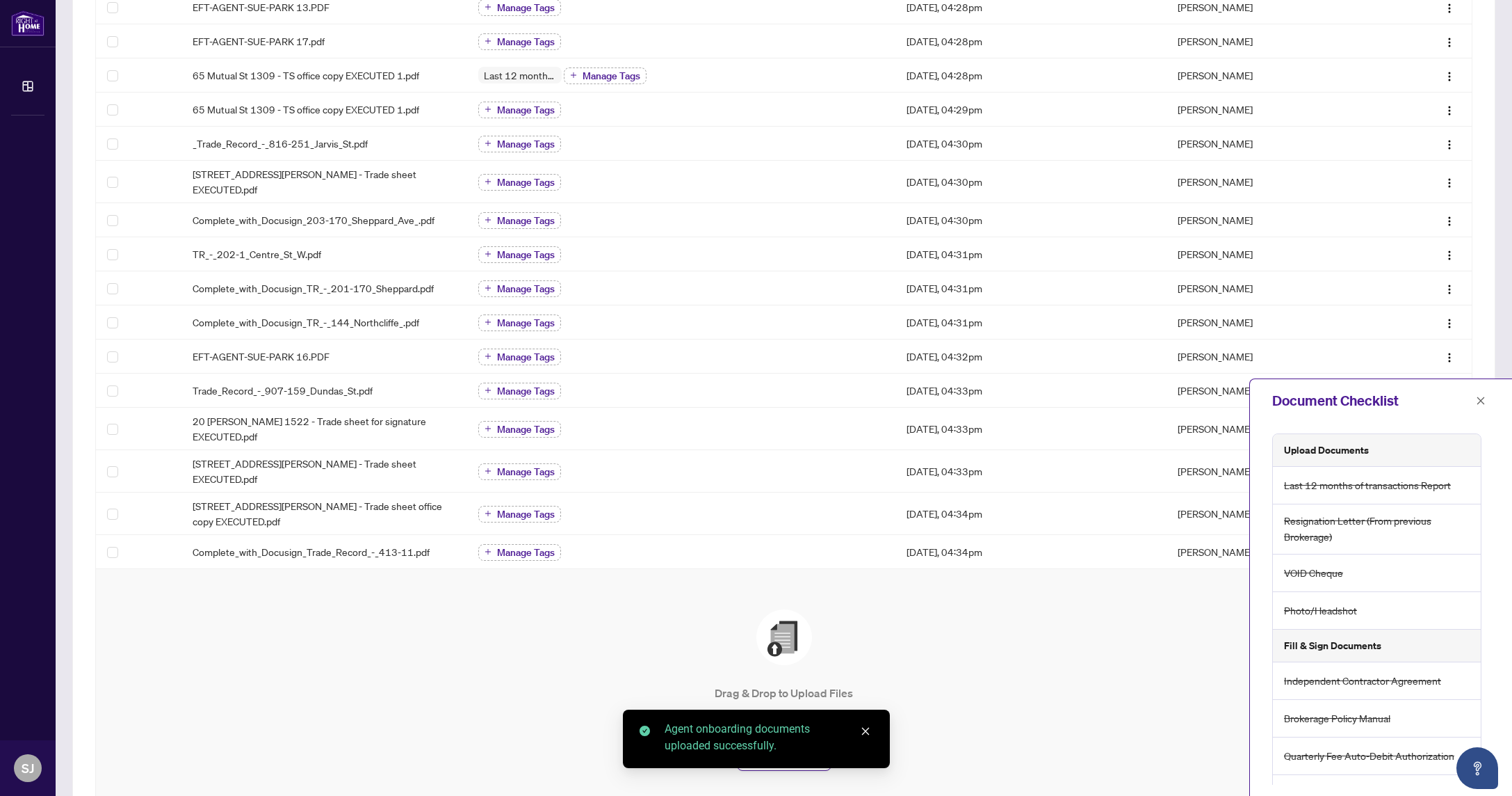
click at [868, 732] on icon "close" at bounding box center [865, 731] width 10 height 10
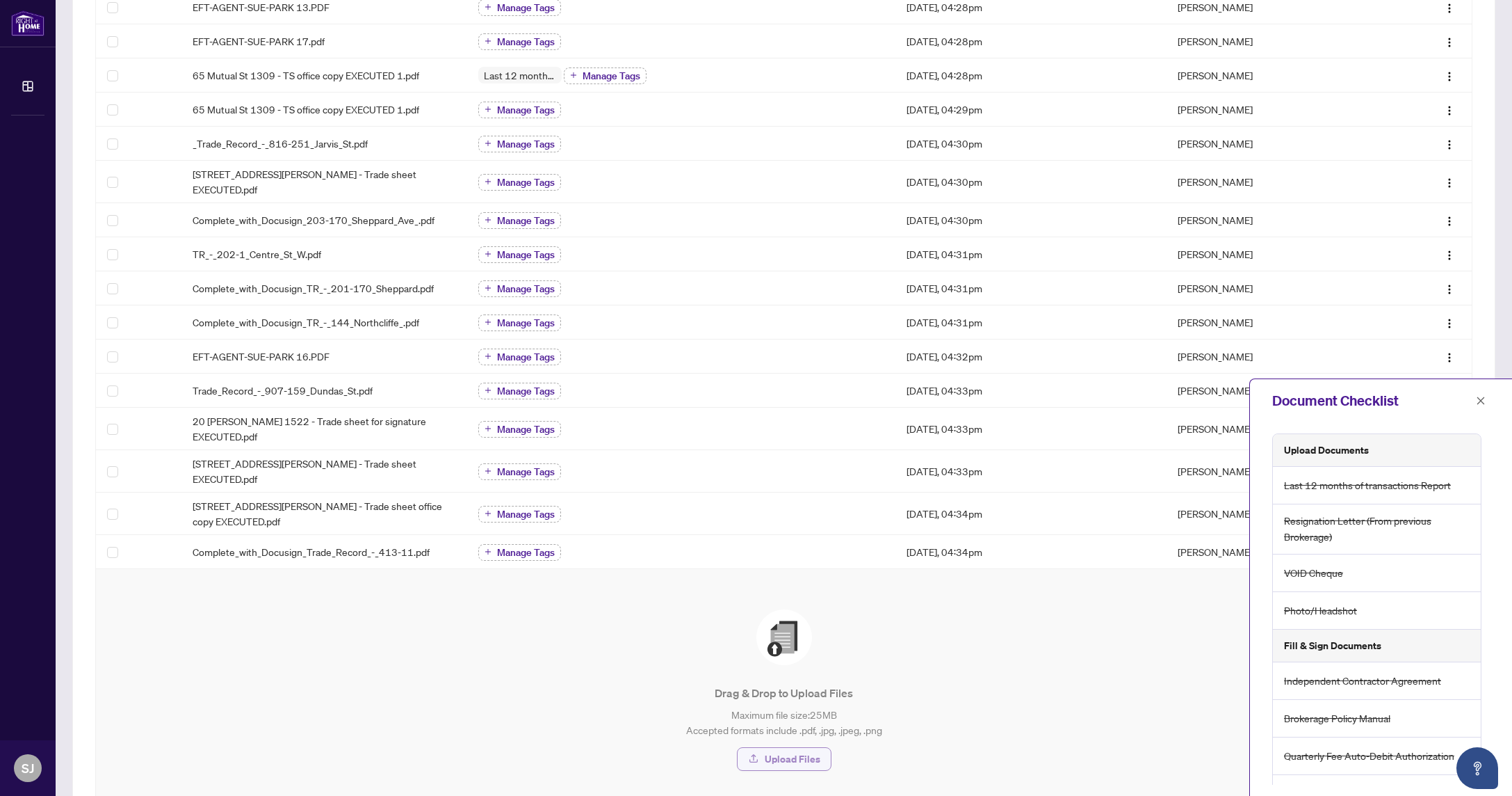
click at [789, 748] on span "Upload Files" at bounding box center [793, 759] width 56 height 22
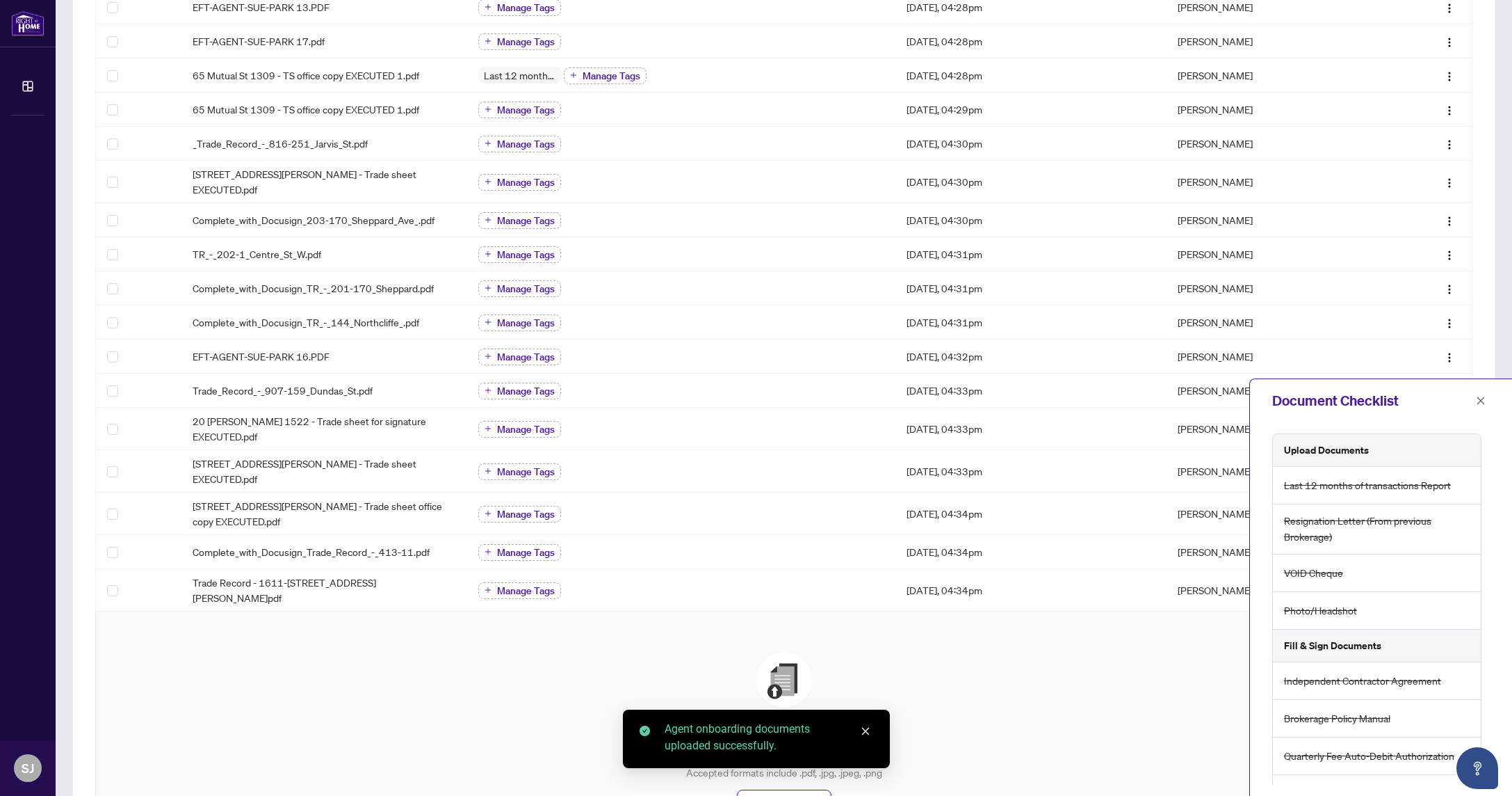
drag, startPoint x: 864, startPoint y: 730, endPoint x: 805, endPoint y: 749, distance: 62.0
click at [864, 730] on icon "close" at bounding box center [865, 731] width 10 height 10
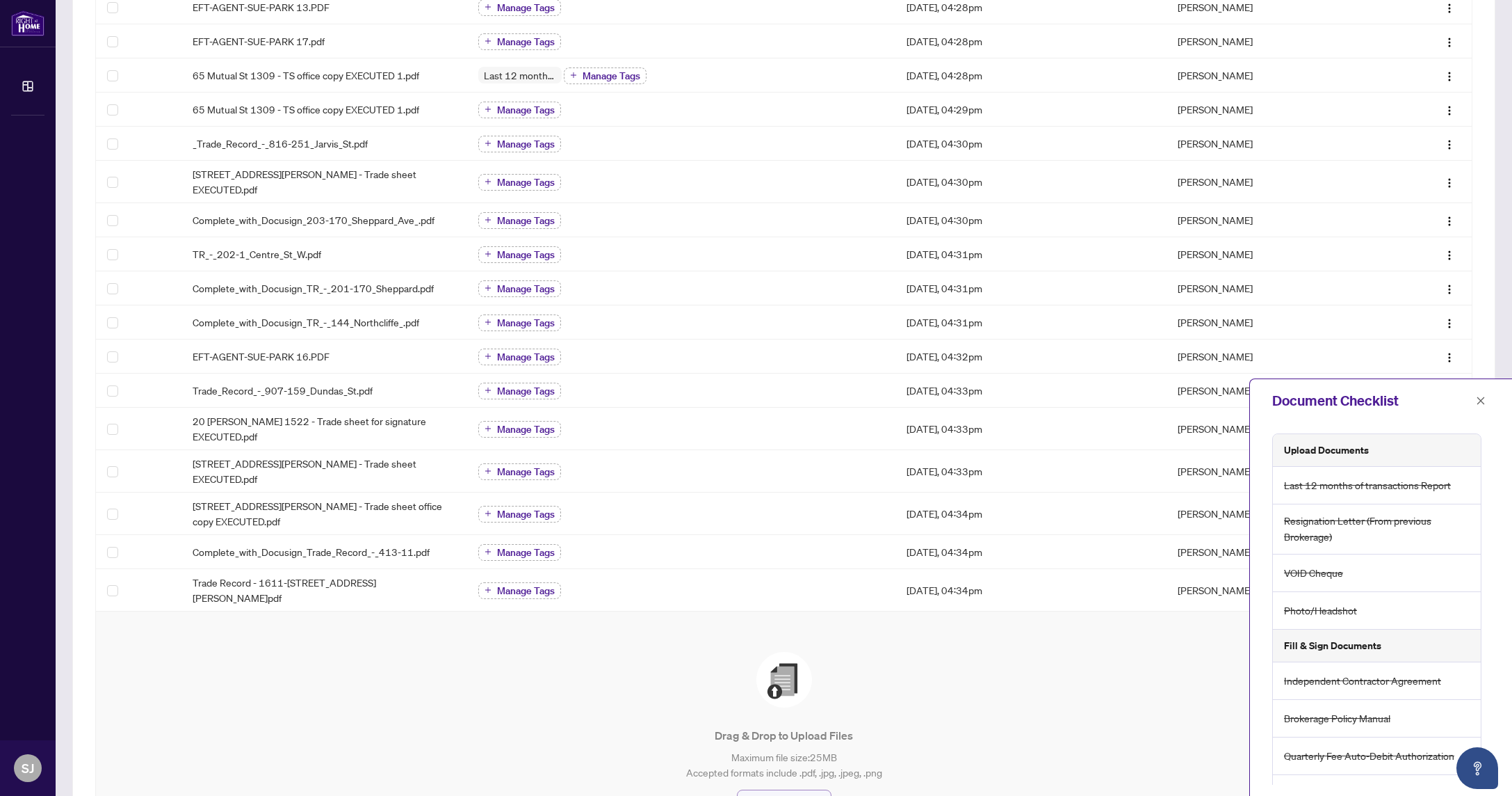
click at [777, 790] on span "Upload Files" at bounding box center [793, 802] width 56 height 22
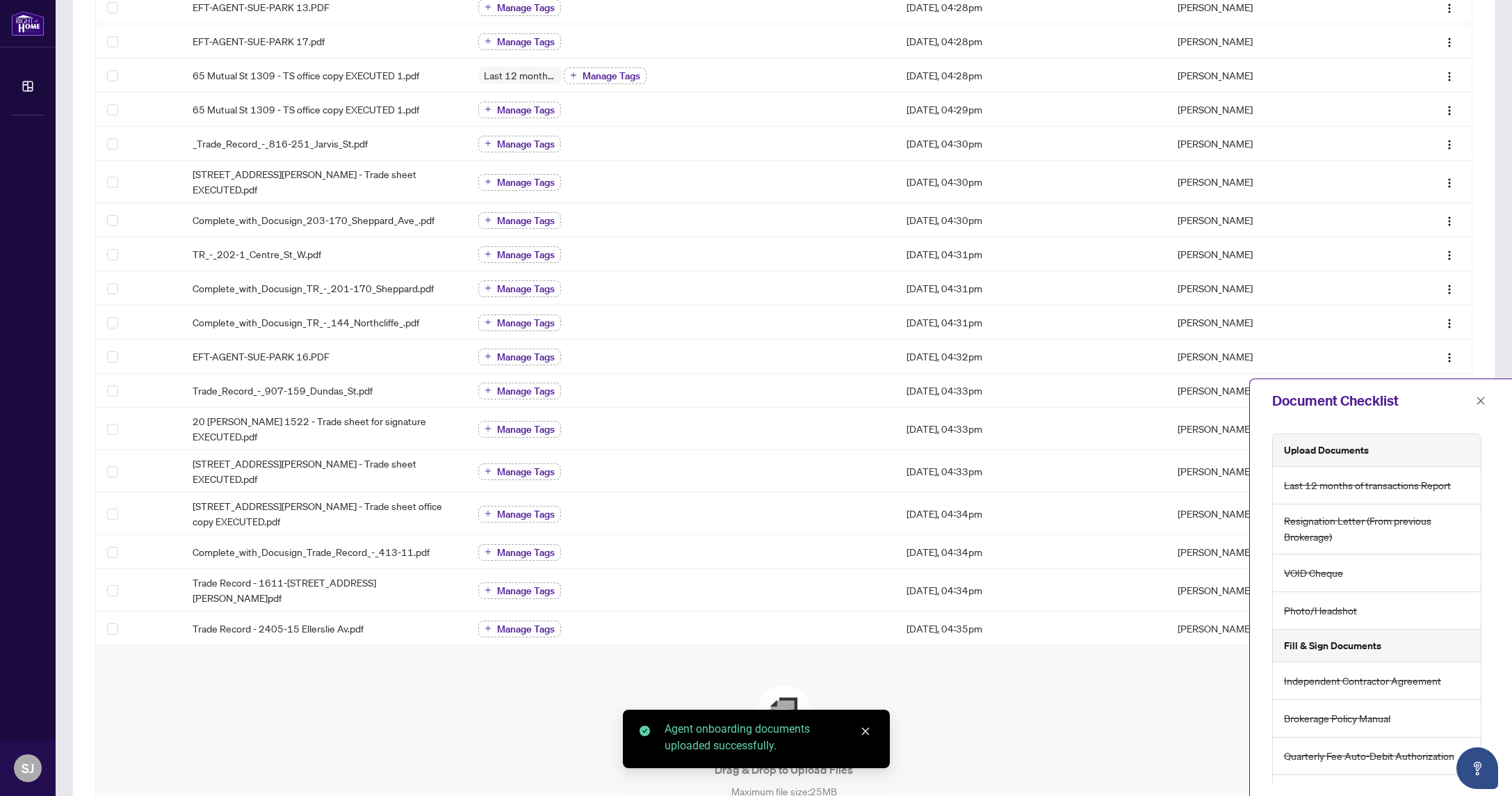
drag, startPoint x: 867, startPoint y: 735, endPoint x: 826, endPoint y: 716, distance: 45.2
click at [867, 735] on icon "close" at bounding box center [865, 731] width 10 height 10
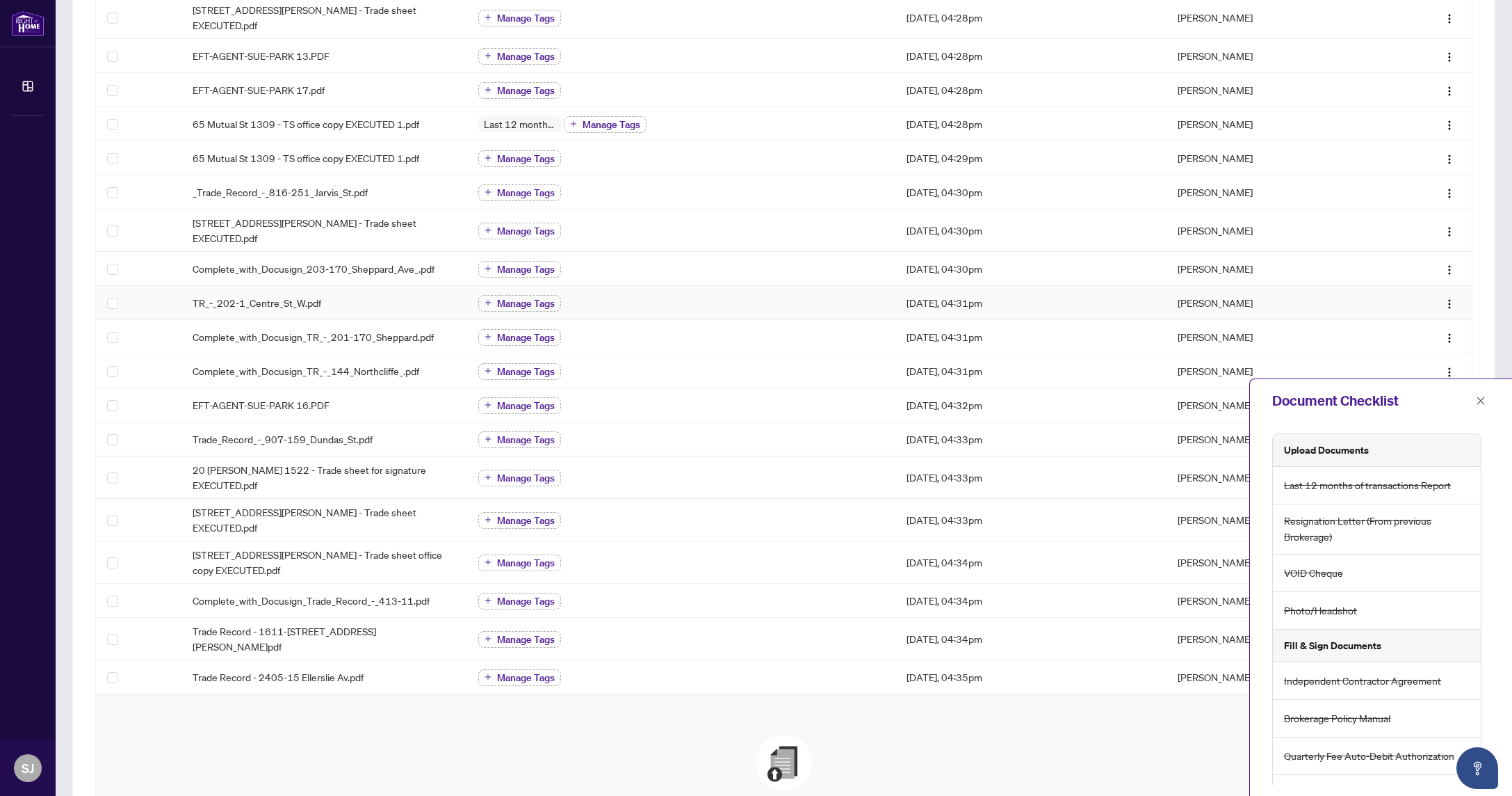
scroll to position [730, 0]
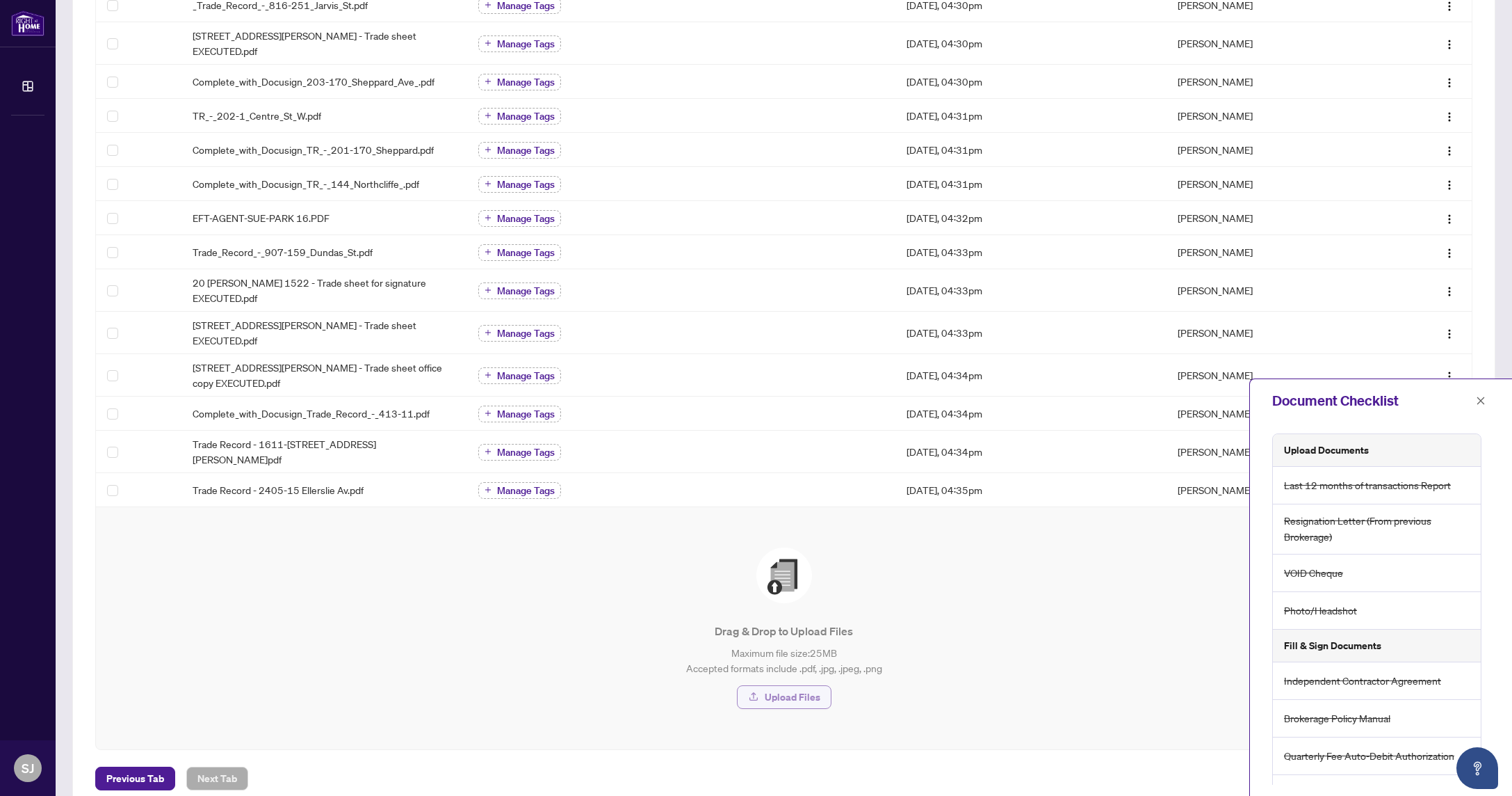
click at [773, 686] on span "Upload Files" at bounding box center [793, 697] width 56 height 22
click at [792, 686] on span "Upload Files" at bounding box center [793, 697] width 56 height 22
click at [776, 686] on span "Upload Files" at bounding box center [793, 697] width 56 height 22
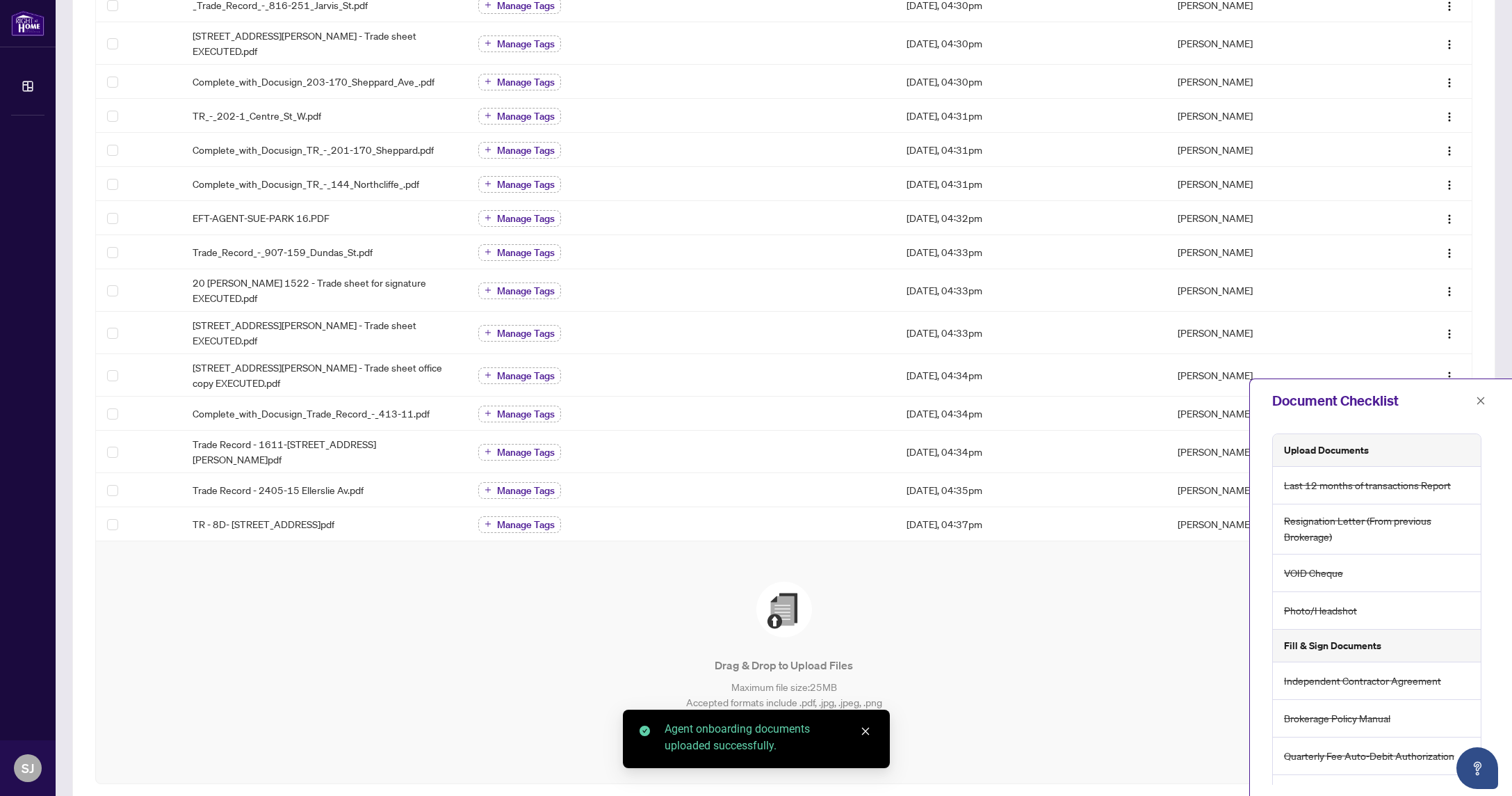
drag, startPoint x: 868, startPoint y: 732, endPoint x: 854, endPoint y: 733, distance: 14.0
click at [867, 732] on icon "close" at bounding box center [865, 731] width 10 height 10
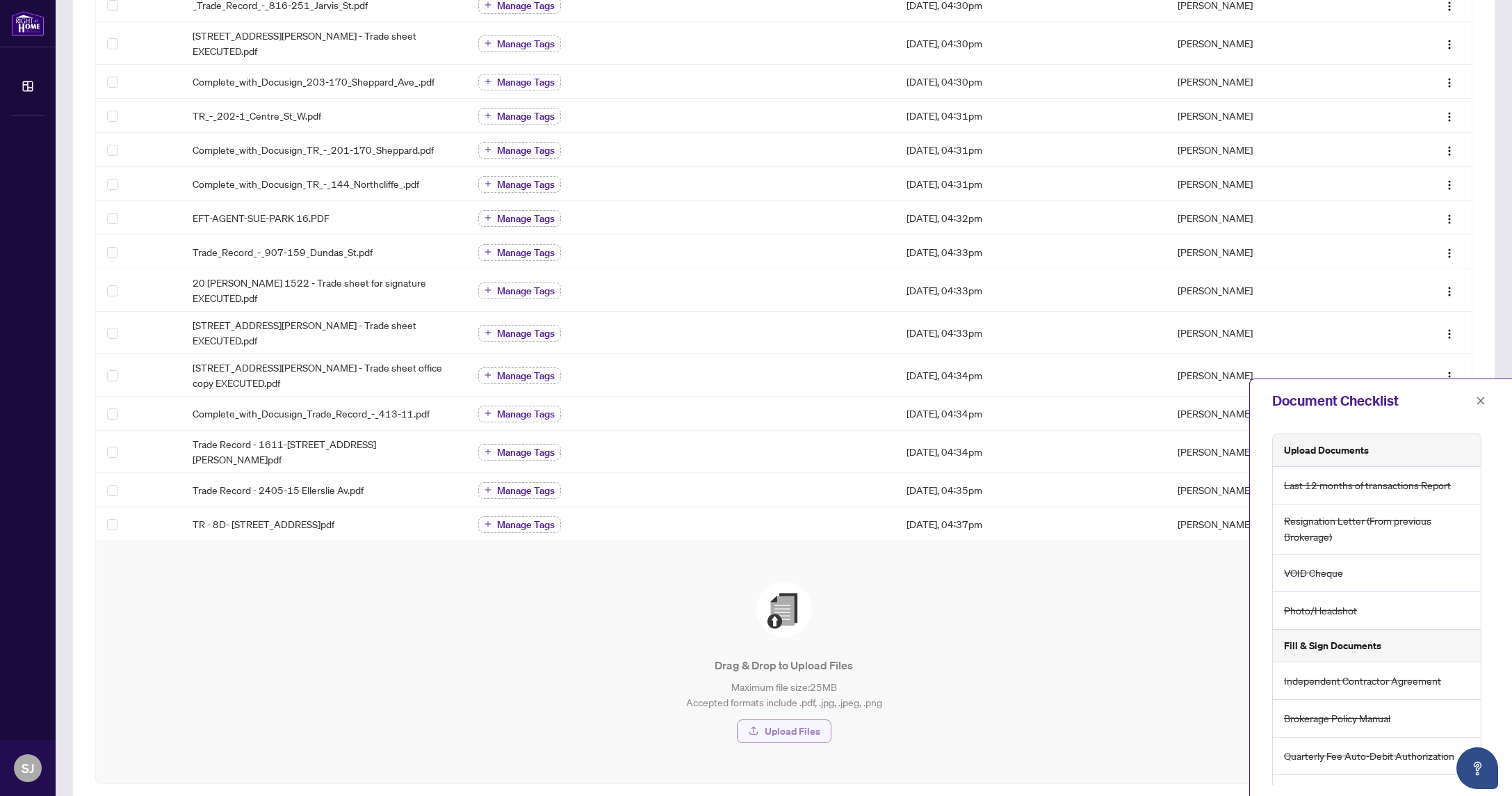
click at [809, 720] on span "Upload Files" at bounding box center [793, 731] width 56 height 22
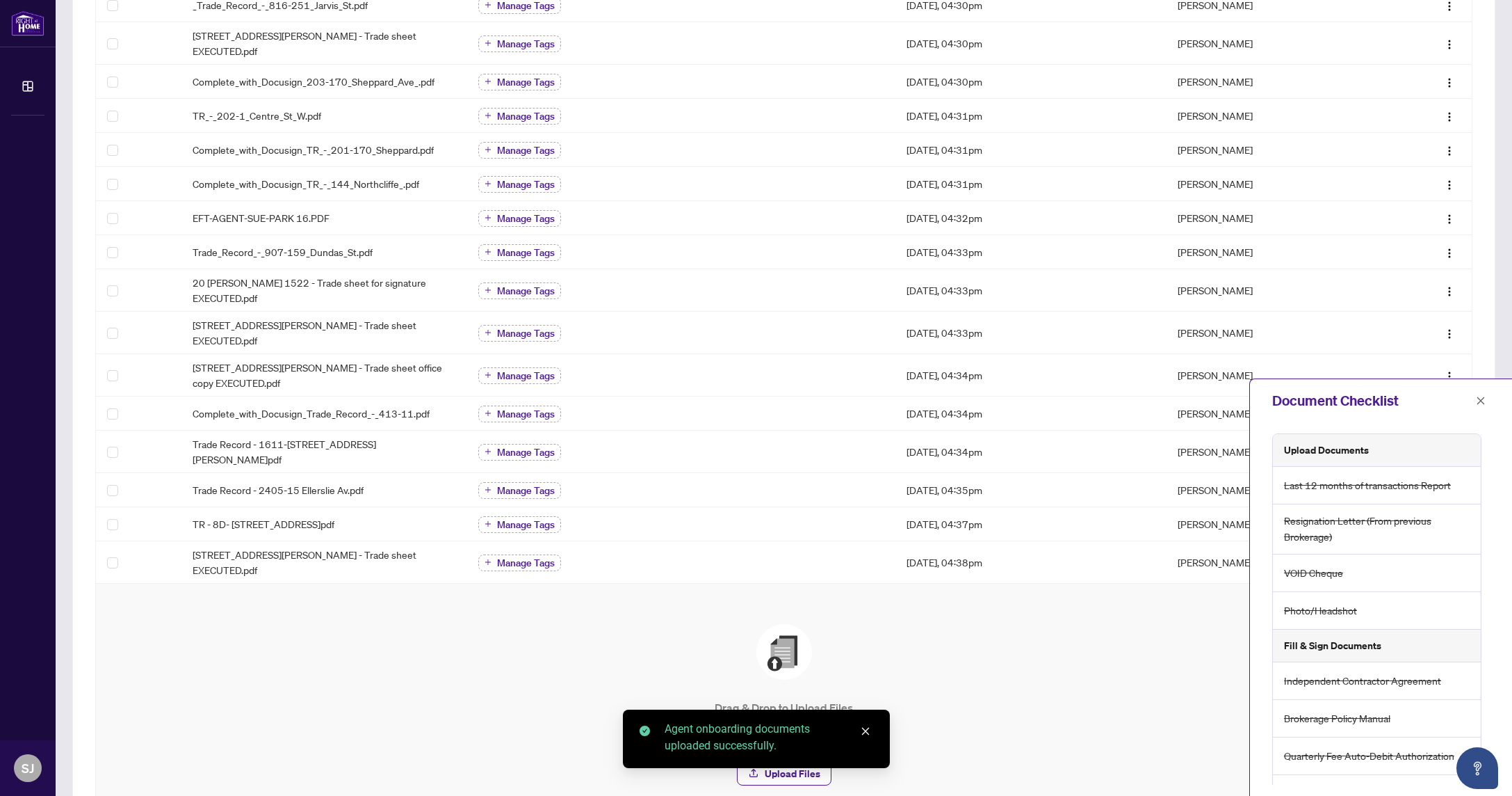
click at [867, 733] on icon "close" at bounding box center [865, 731] width 8 height 8
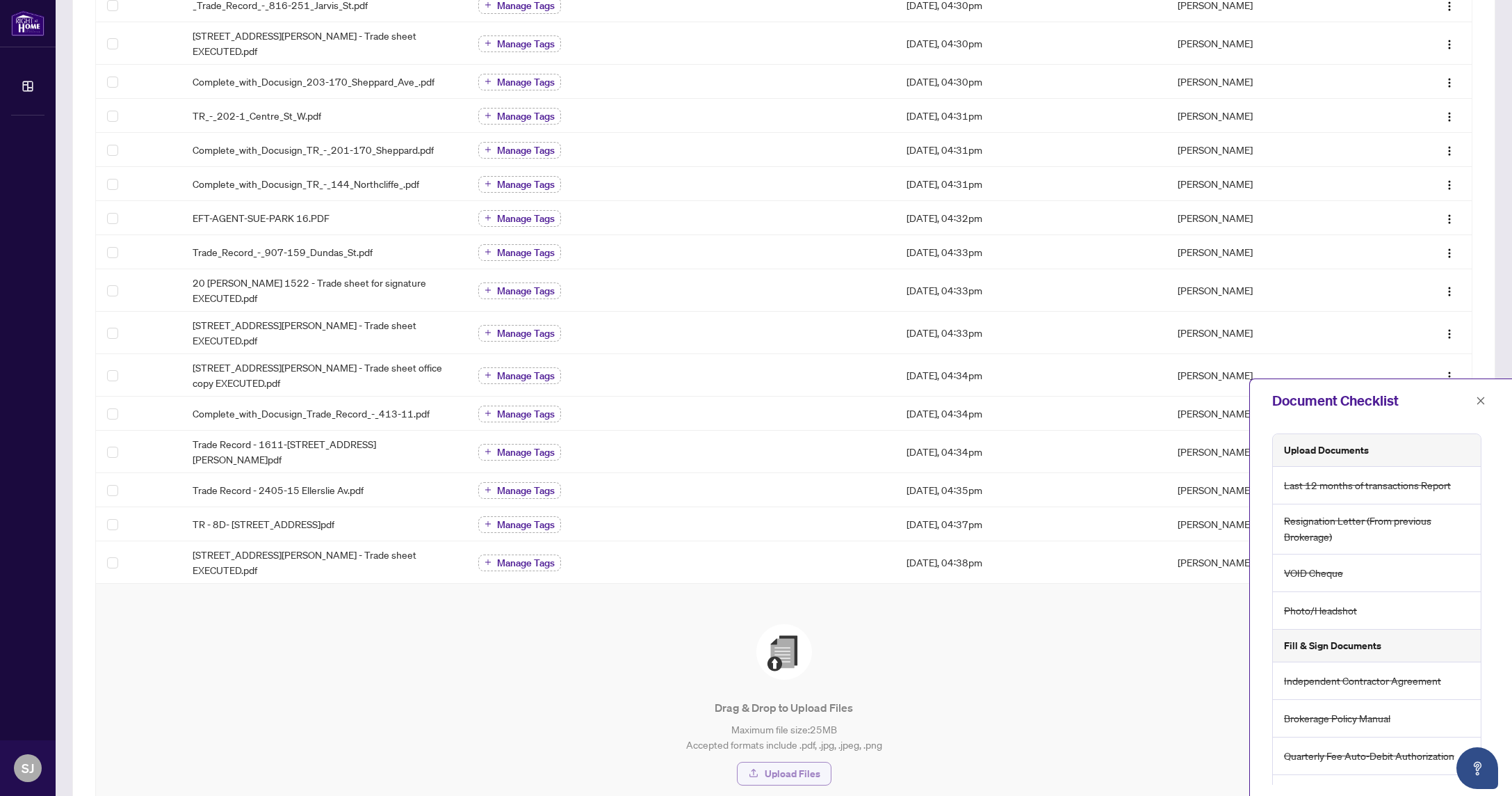
click at [778, 763] on span "Upload Files" at bounding box center [793, 774] width 56 height 22
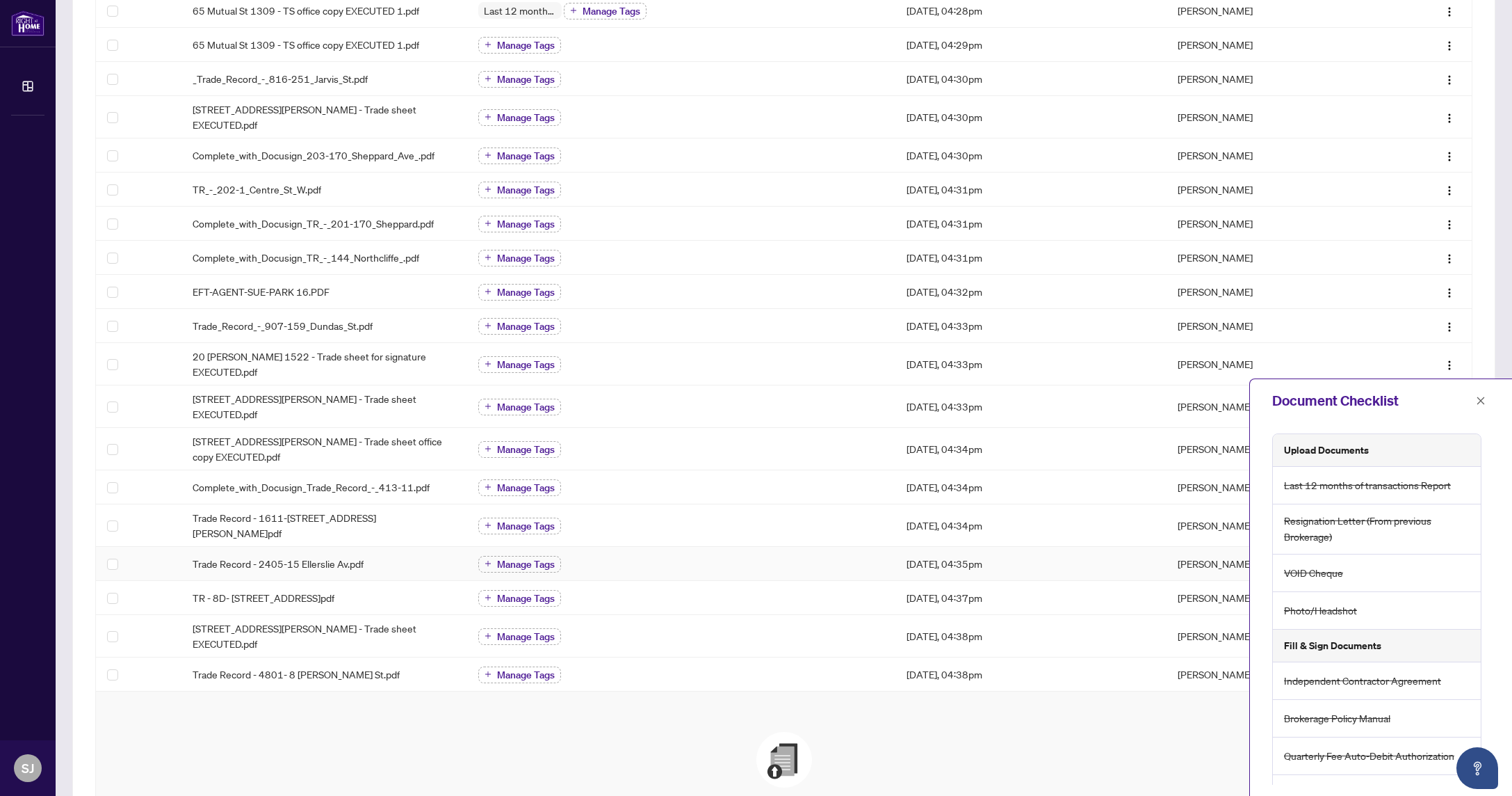
scroll to position [659, 0]
click at [314, 730] on div "Drag & Drop to Upload Files Maximum file size: 25 MB Accepted formats include .…" at bounding box center [784, 810] width 1320 height 161
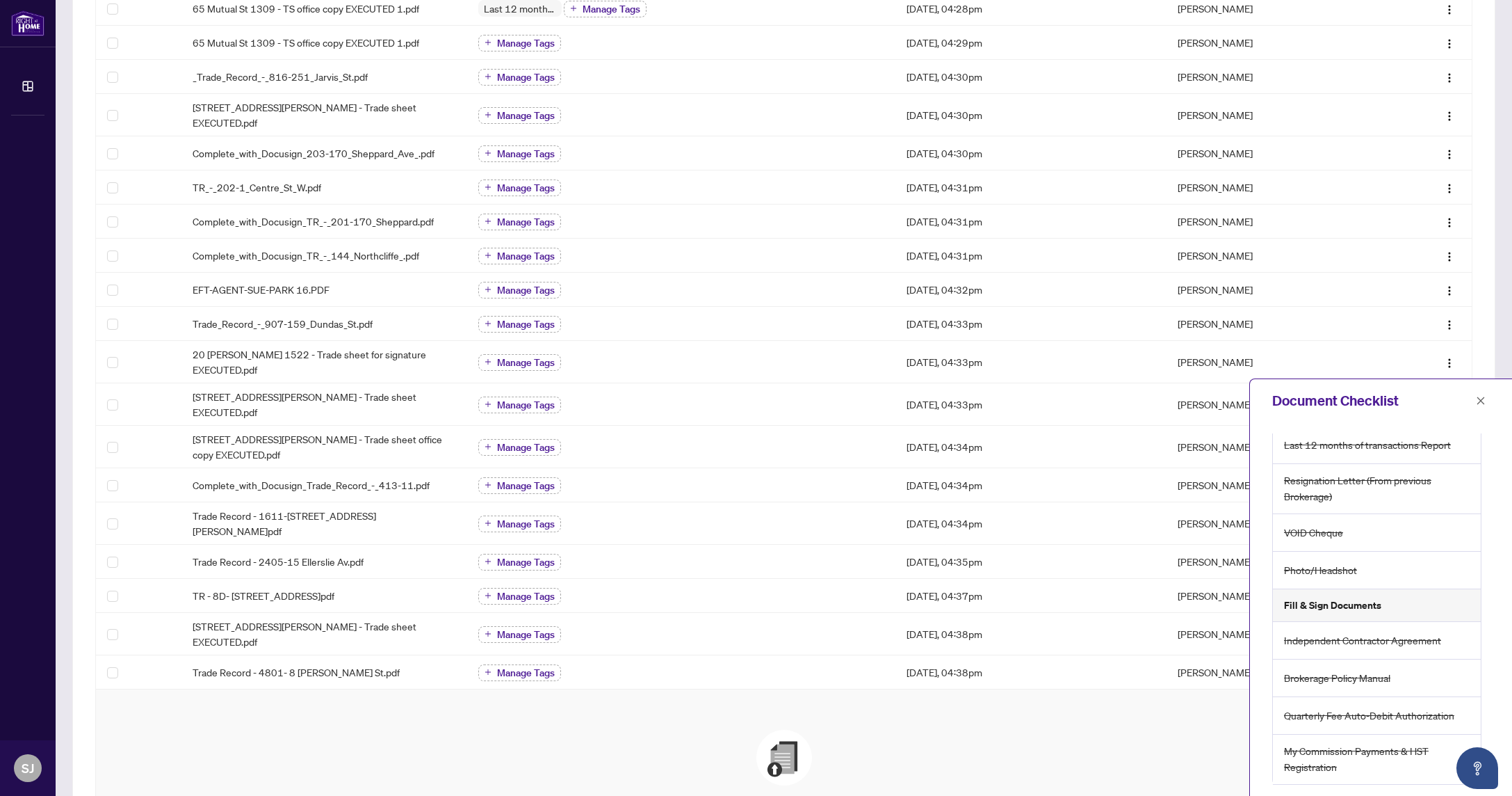
scroll to position [24, 0]
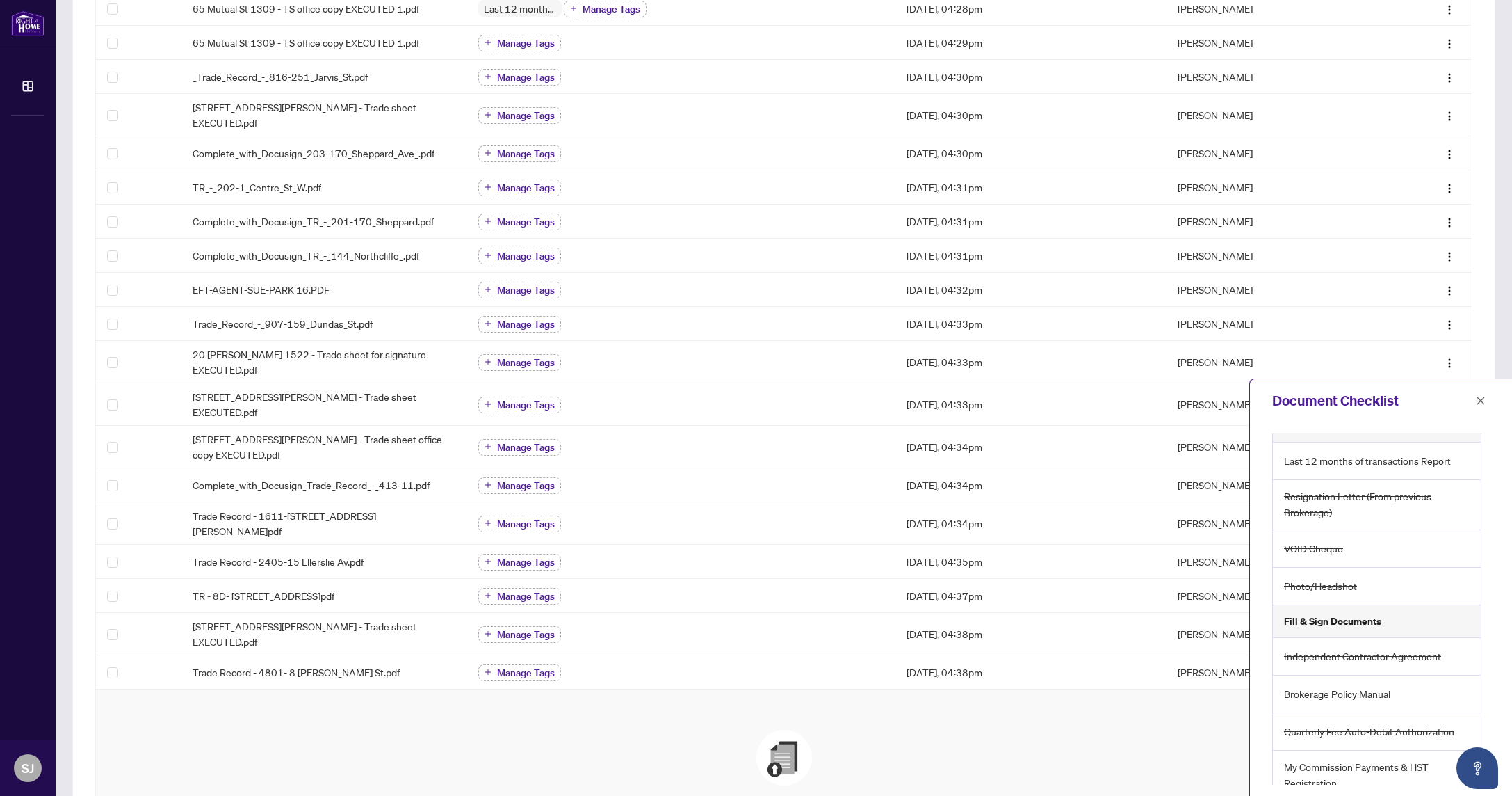
click at [1364, 624] on h5 "Fill & Sign Documents" at bounding box center [1333, 621] width 98 height 15
click at [1371, 621] on h5 "Fill & Sign Documents" at bounding box center [1333, 621] width 98 height 15
click at [1482, 398] on icon "close" at bounding box center [1481, 400] width 8 height 8
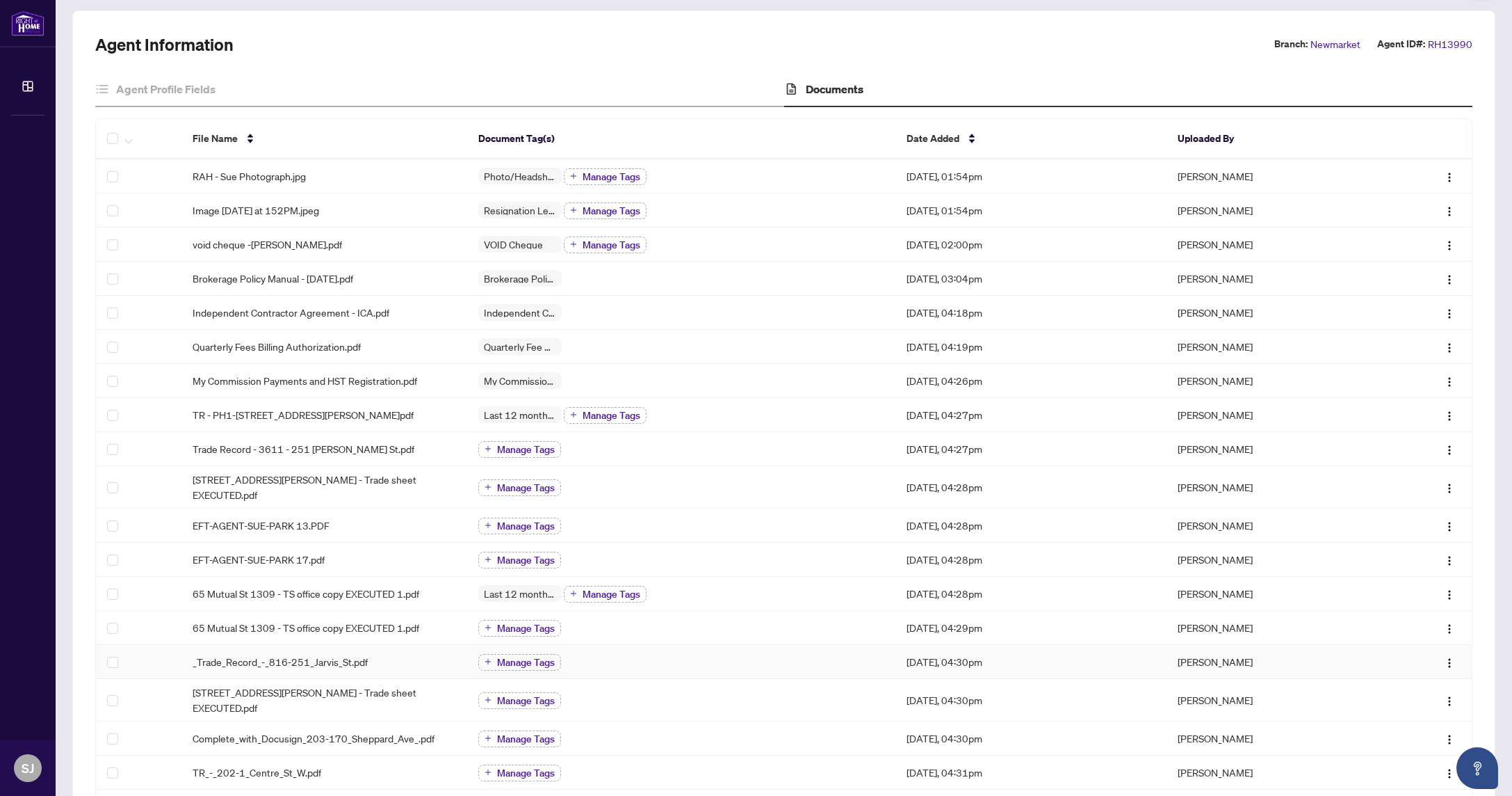
scroll to position [0, 0]
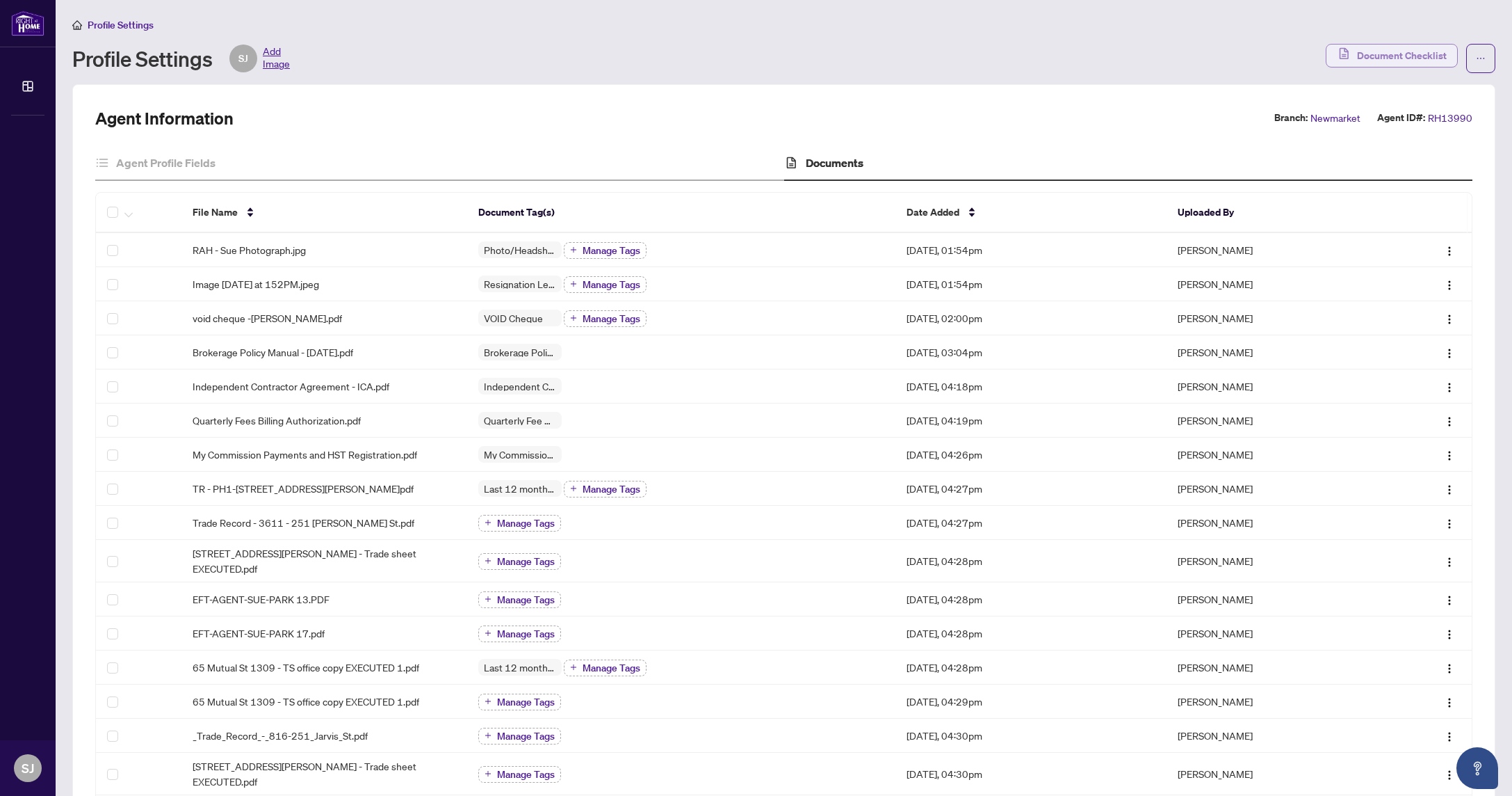
click at [1373, 60] on span "Document Checklist" at bounding box center [1402, 56] width 90 height 22
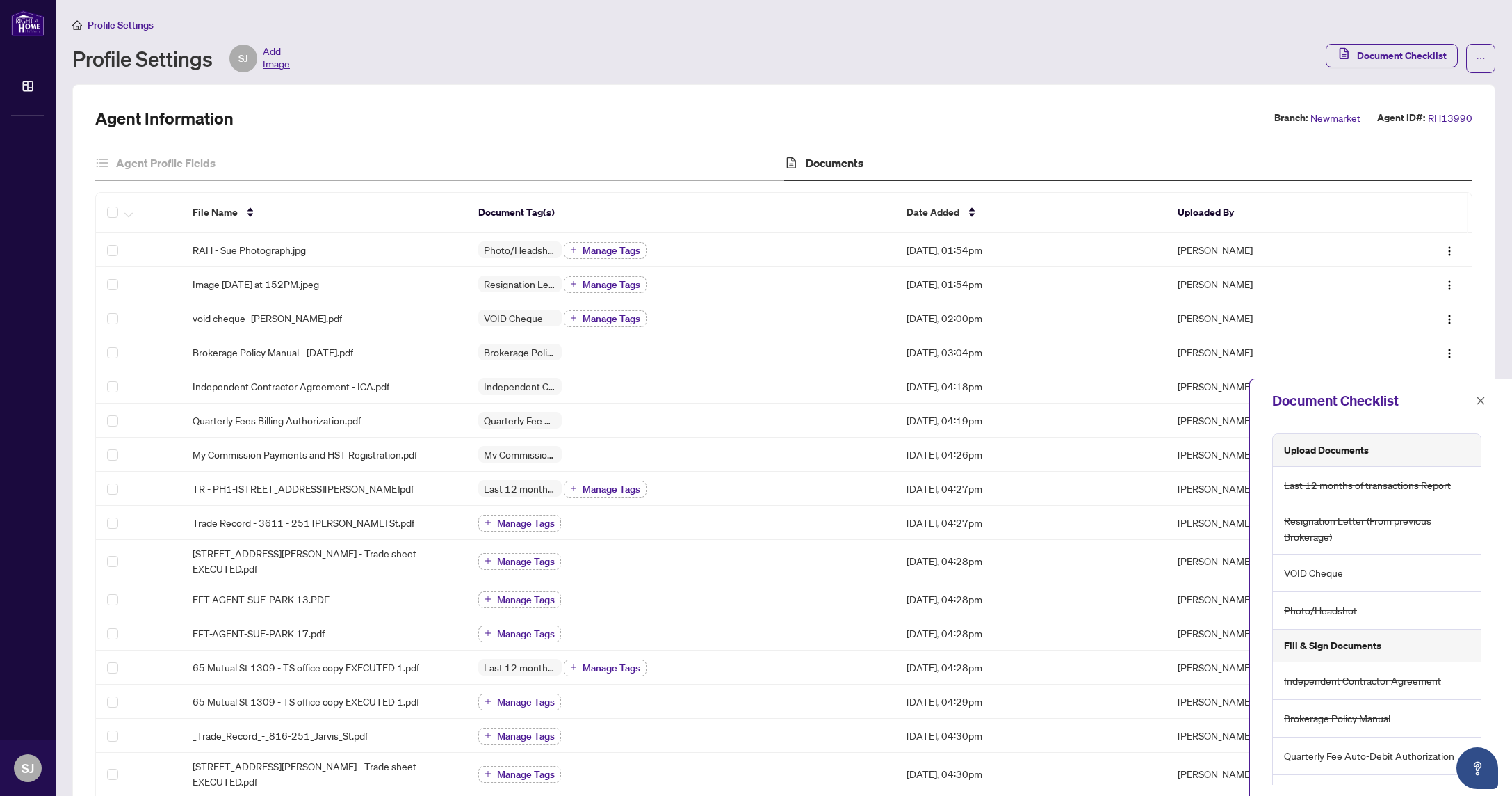
click at [1332, 648] on h5 "Fill & Sign Documents" at bounding box center [1333, 645] width 98 height 15
click at [1479, 399] on icon "close" at bounding box center [1481, 401] width 10 height 10
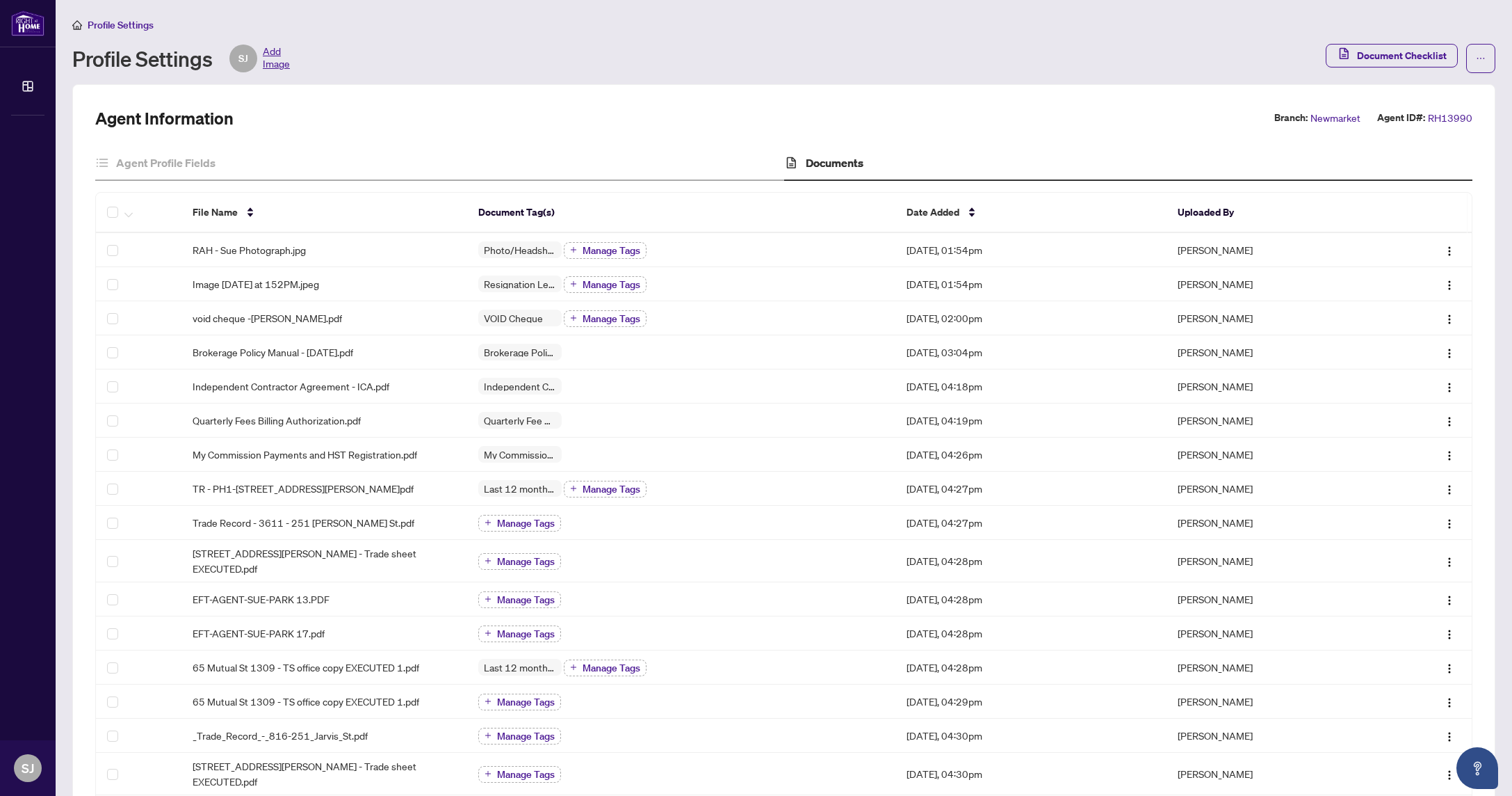
click at [830, 164] on h4 "Documents" at bounding box center [834, 163] width 58 height 17
click at [819, 160] on h4 "Documents" at bounding box center [834, 163] width 58 height 17
click at [1405, 54] on span "Document Checklist" at bounding box center [1402, 56] width 90 height 22
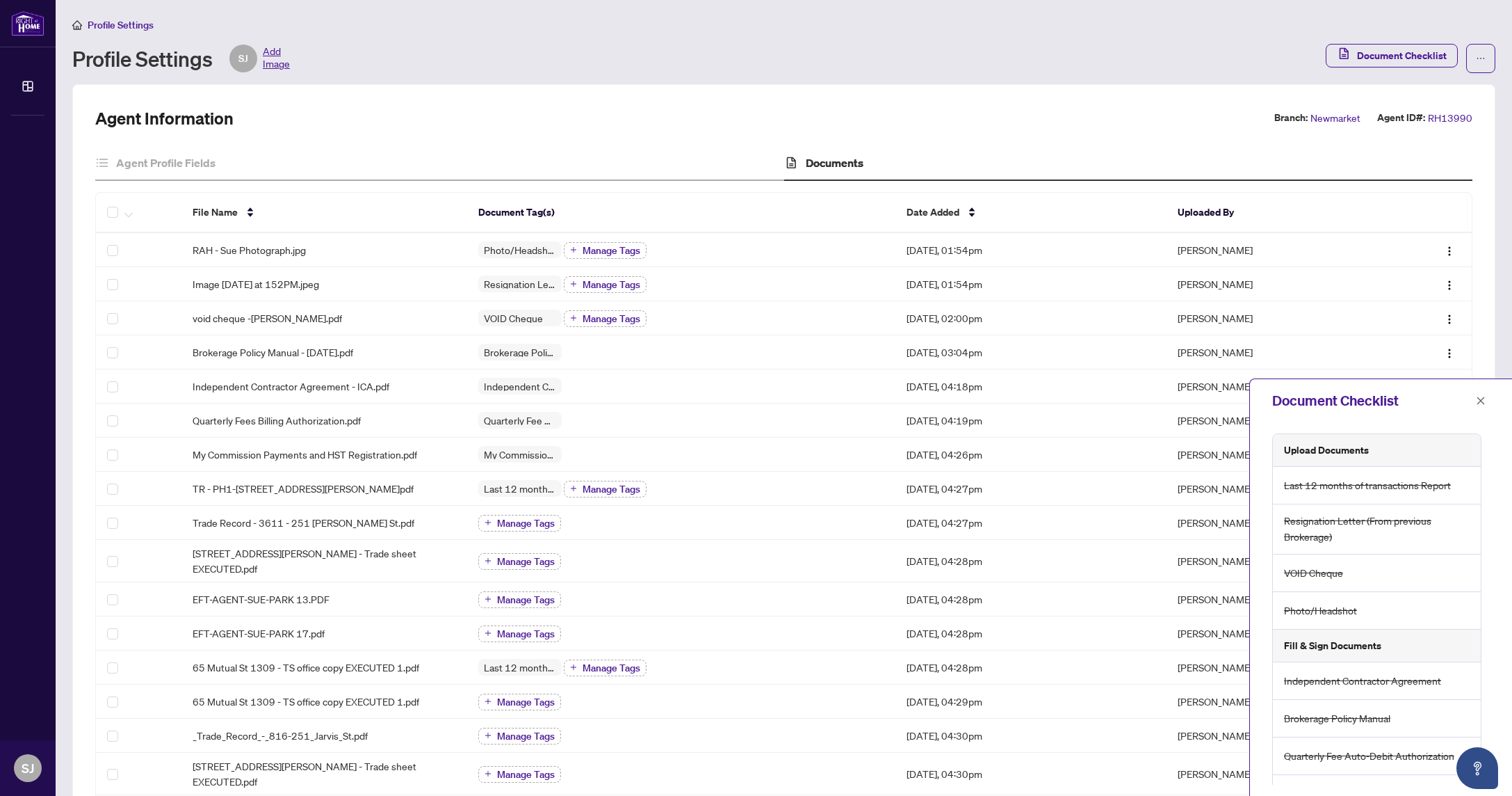
click at [1334, 645] on h5 "Fill & Sign Documents" at bounding box center [1333, 645] width 98 height 15
click at [1483, 397] on icon "close" at bounding box center [1481, 400] width 8 height 8
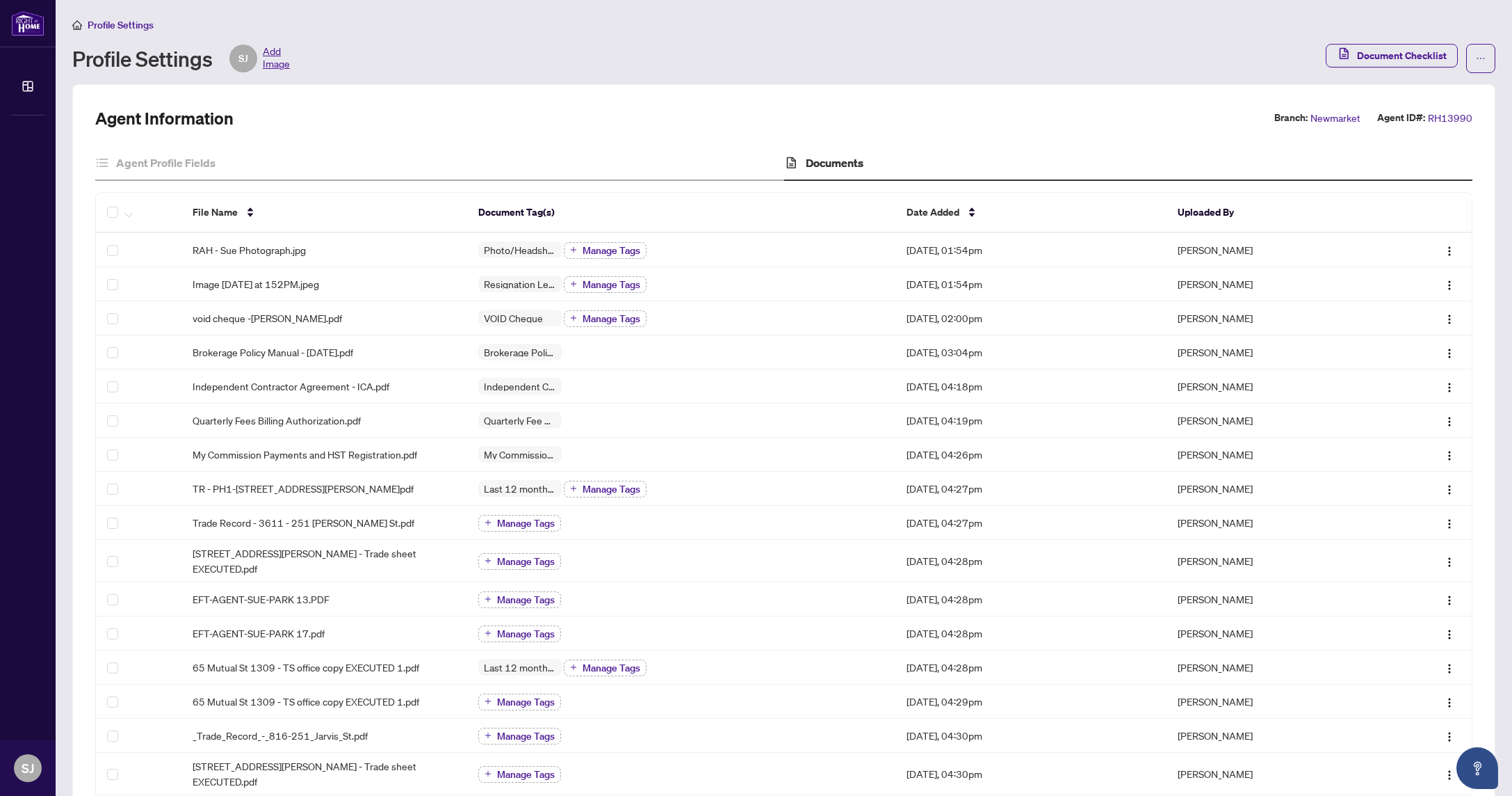
drag, startPoint x: 318, startPoint y: 96, endPoint x: 306, endPoint y: 91, distance: 13.0
click at [277, 62] on span "Add Image" at bounding box center [276, 59] width 27 height 28
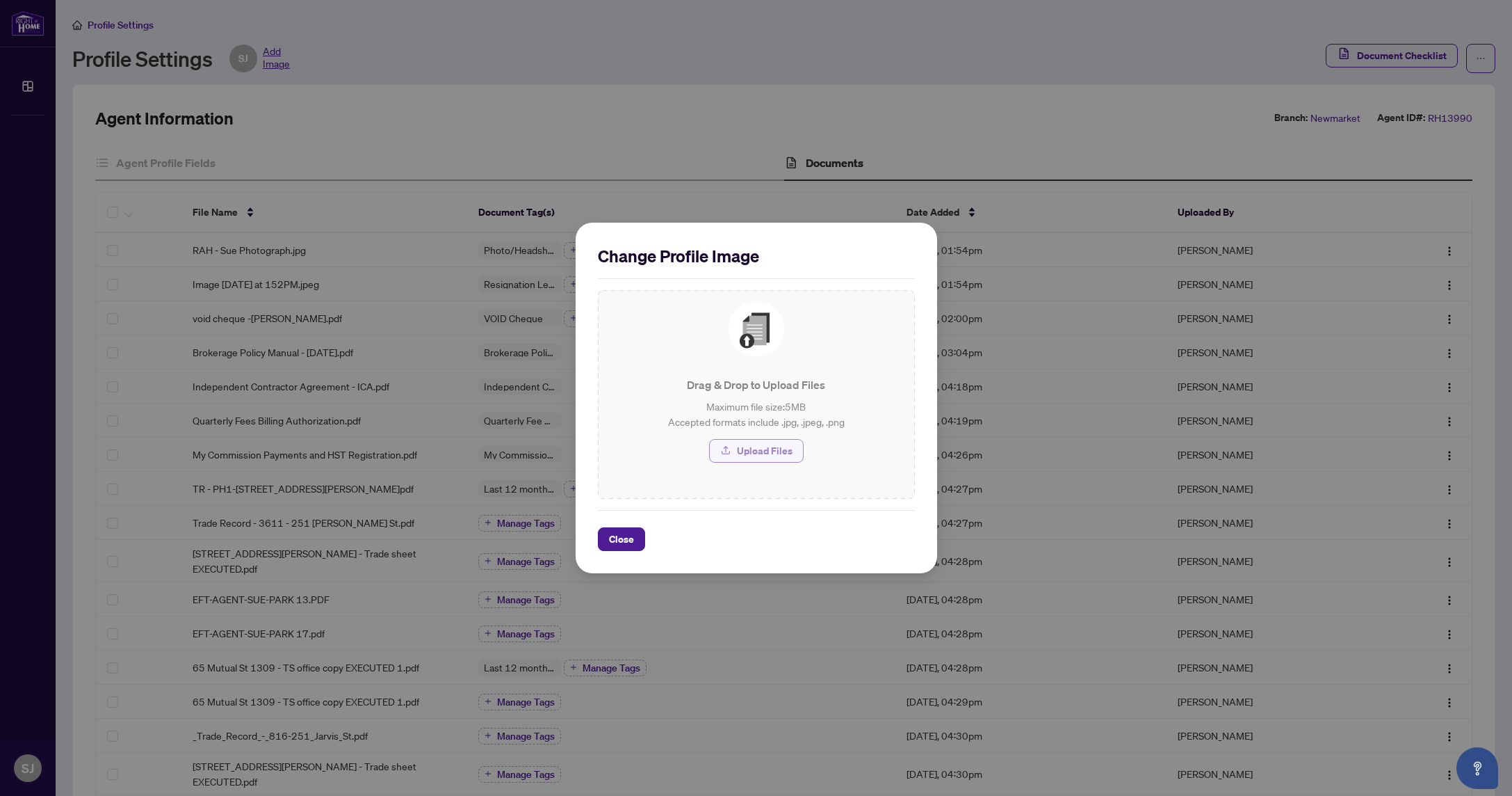
click at [755, 452] on span "Upload Files" at bounding box center [765, 451] width 56 height 22
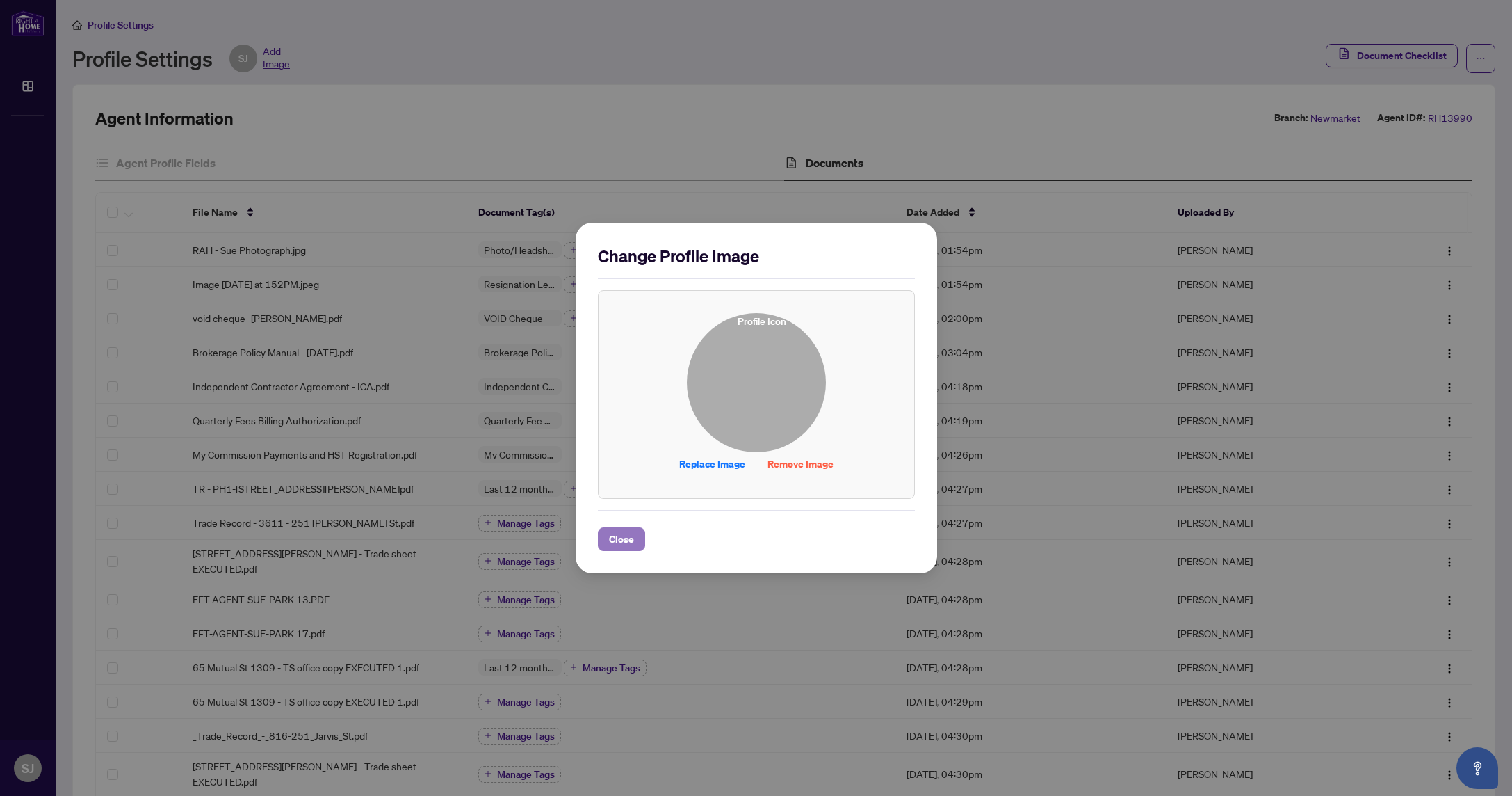
click at [618, 539] on span "Close" at bounding box center [622, 539] width 25 height 22
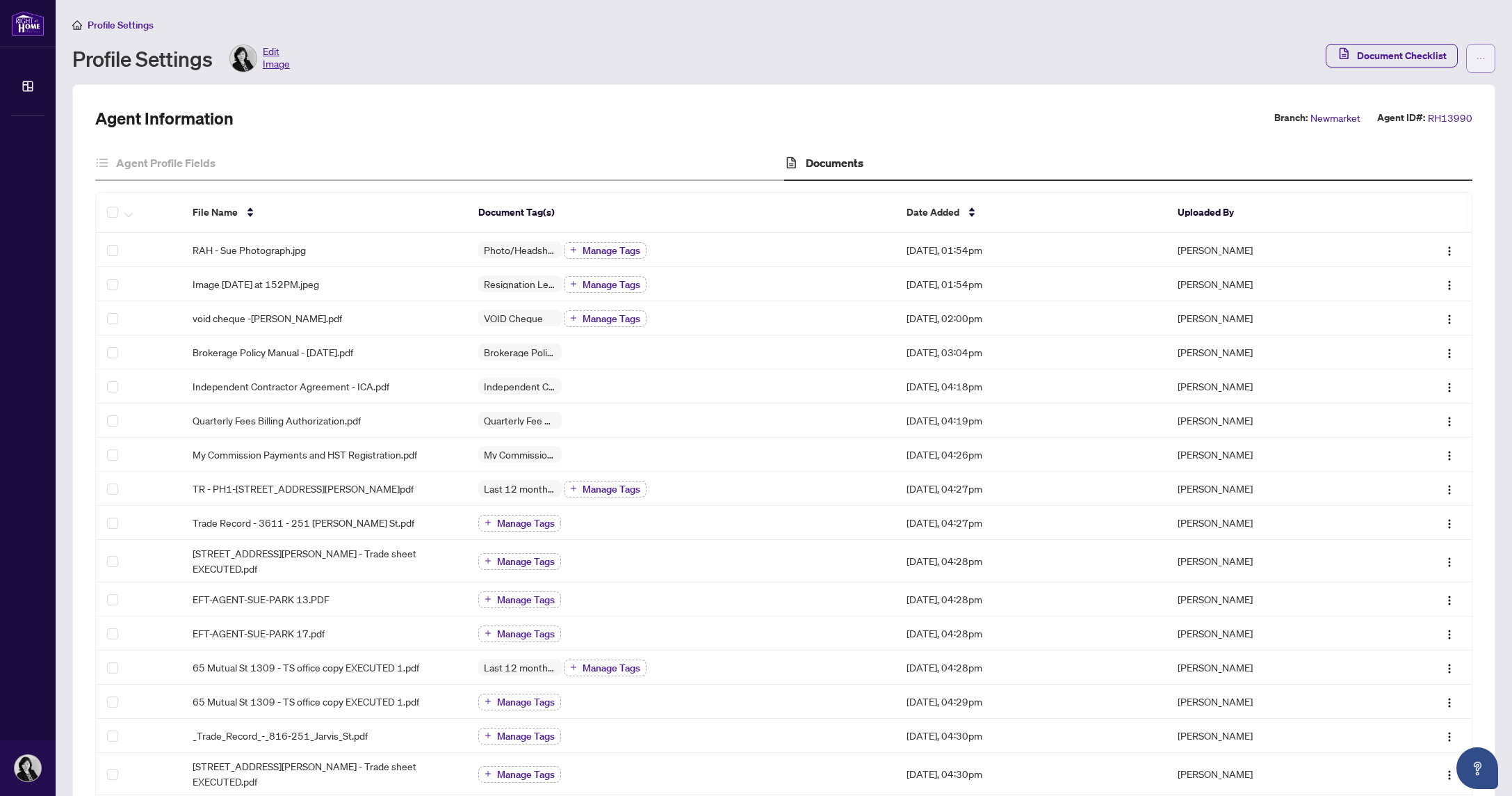
click at [1478, 66] on span "button" at bounding box center [1481, 59] width 10 height 22
drag, startPoint x: 727, startPoint y: 72, endPoint x: 378, endPoint y: 56, distance: 349.4
click at [727, 72] on div "Profile Settings Edit Image" at bounding box center [695, 59] width 1245 height 28
